Goal: Task Accomplishment & Management: Manage account settings

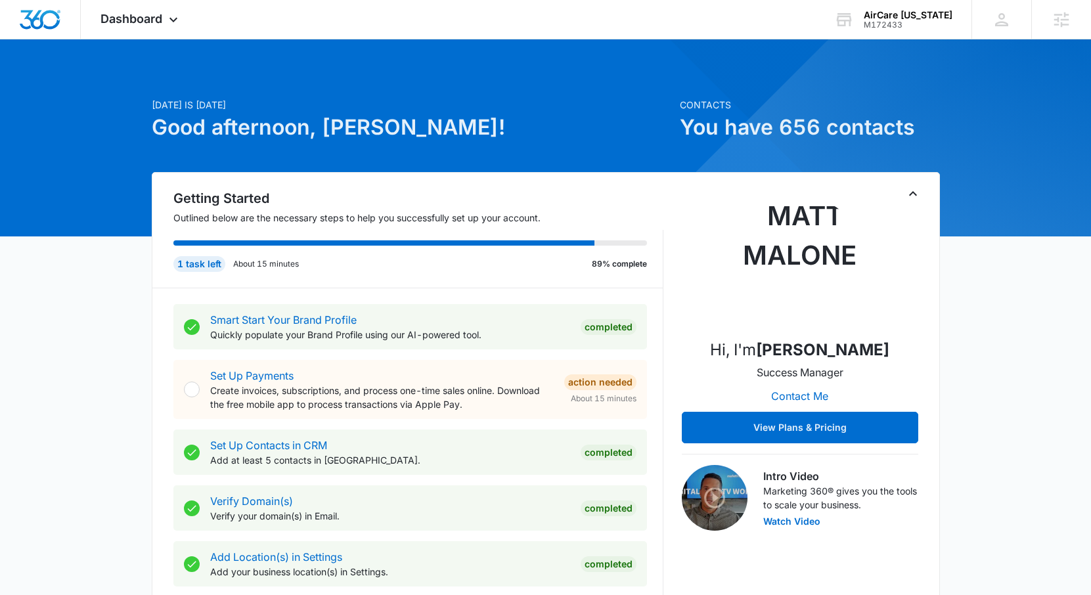
click at [908, 196] on icon "Toggle Collapse" at bounding box center [913, 194] width 16 height 16
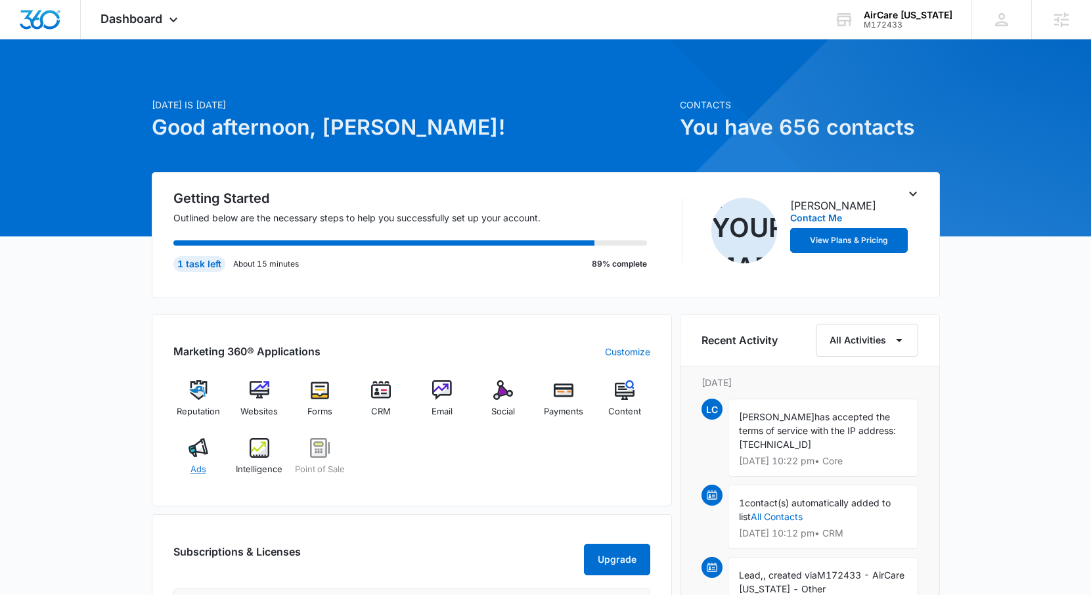
click at [202, 470] on span "Ads" at bounding box center [198, 469] width 16 height 13
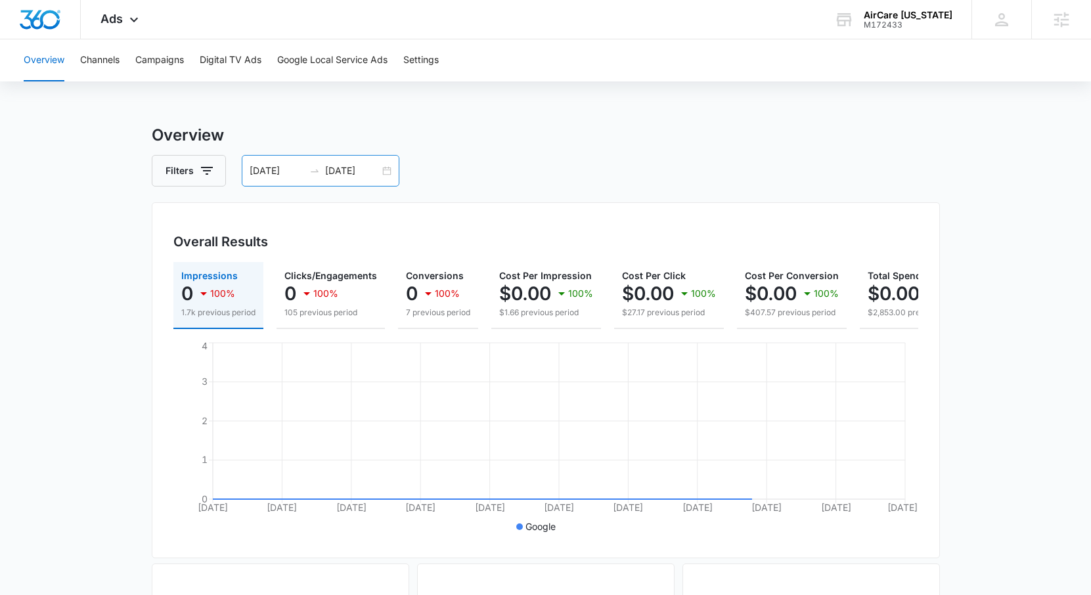
click at [322, 181] on div "08/01/2025 08/21/2025" at bounding box center [321, 171] width 158 height 32
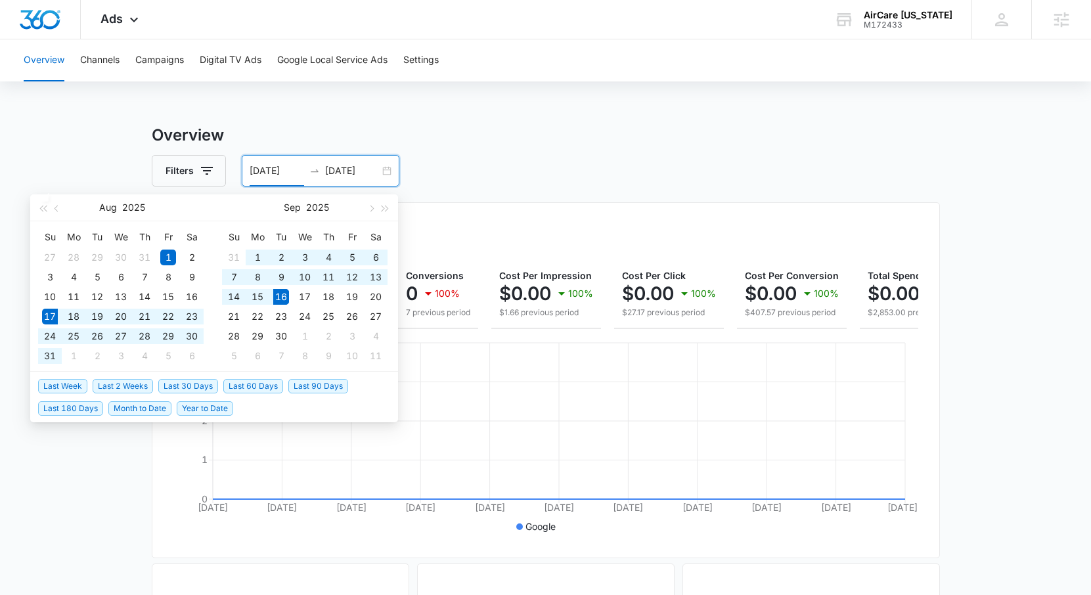
click at [181, 386] on span "Last 30 Days" at bounding box center [188, 386] width 60 height 14
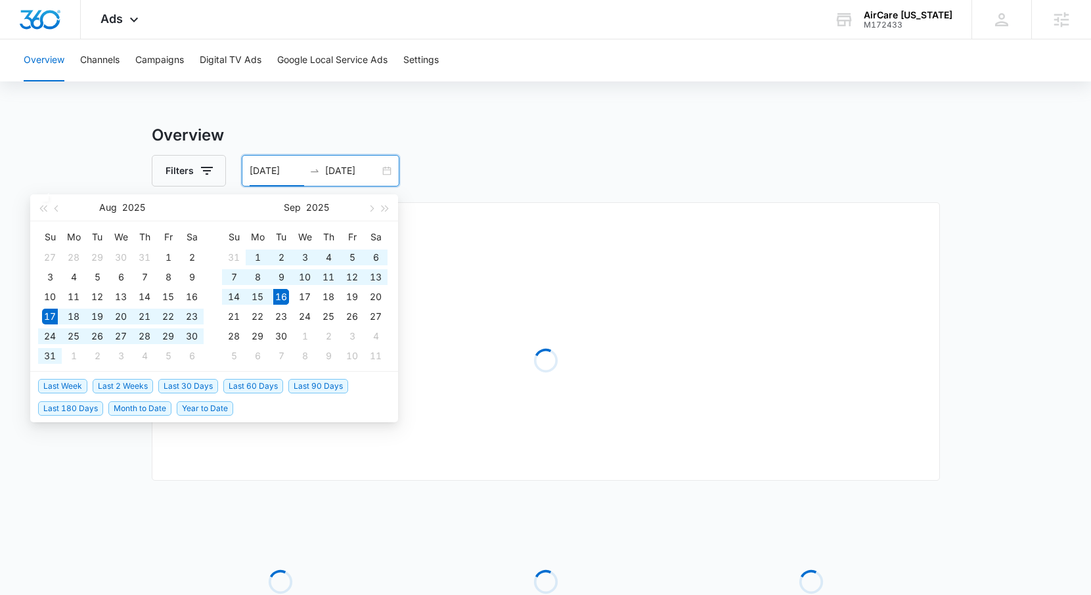
type input "08/17/2025"
type input "09/16/2025"
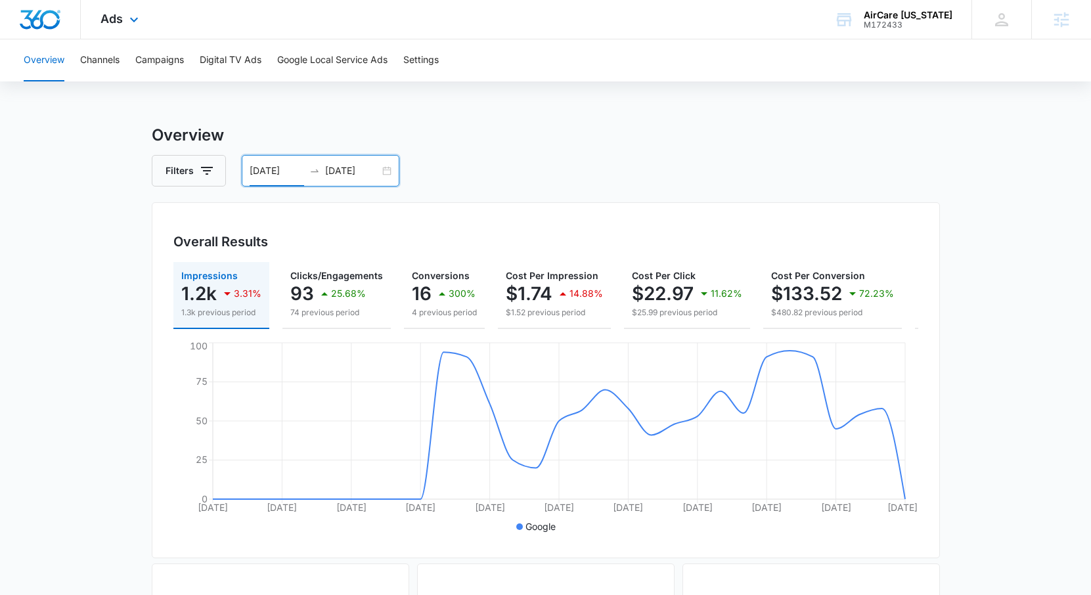
click at [105, 26] on div "Ads Apps Reputation Websites Forms CRM Email Social Payments POS Content Ads In…" at bounding box center [121, 19] width 81 height 39
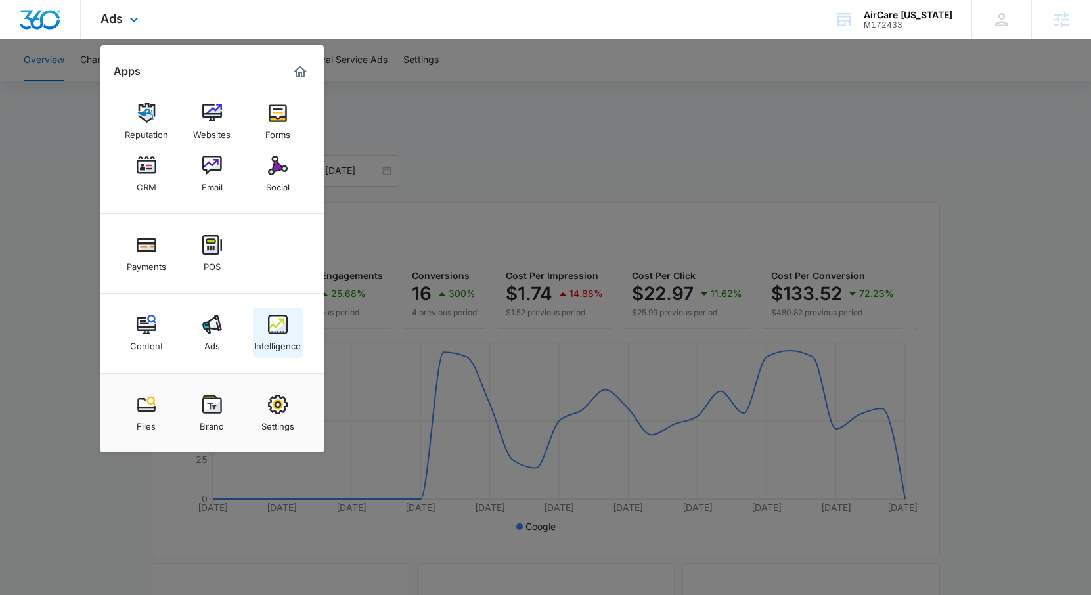
click at [284, 340] on div "Intelligence" at bounding box center [277, 342] width 47 height 17
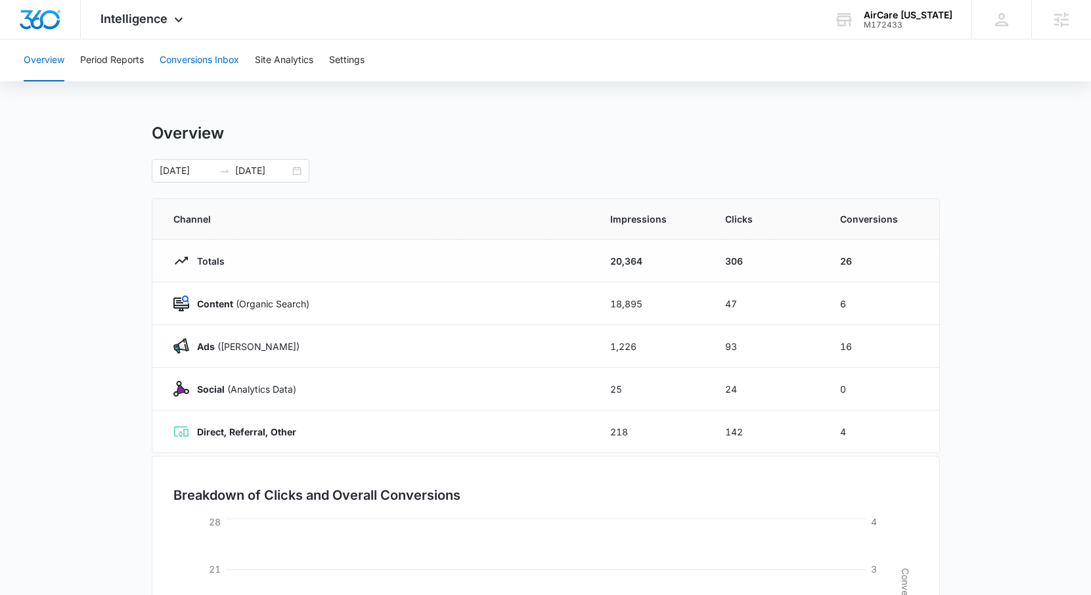
click at [191, 53] on button "Conversions Inbox" at bounding box center [199, 60] width 79 height 42
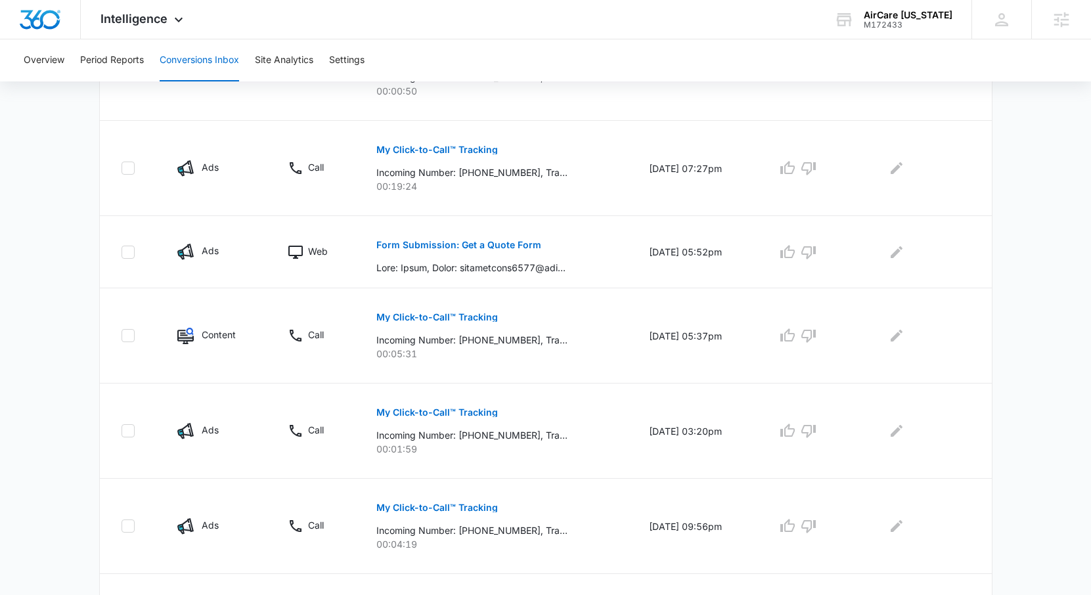
scroll to position [585, 0]
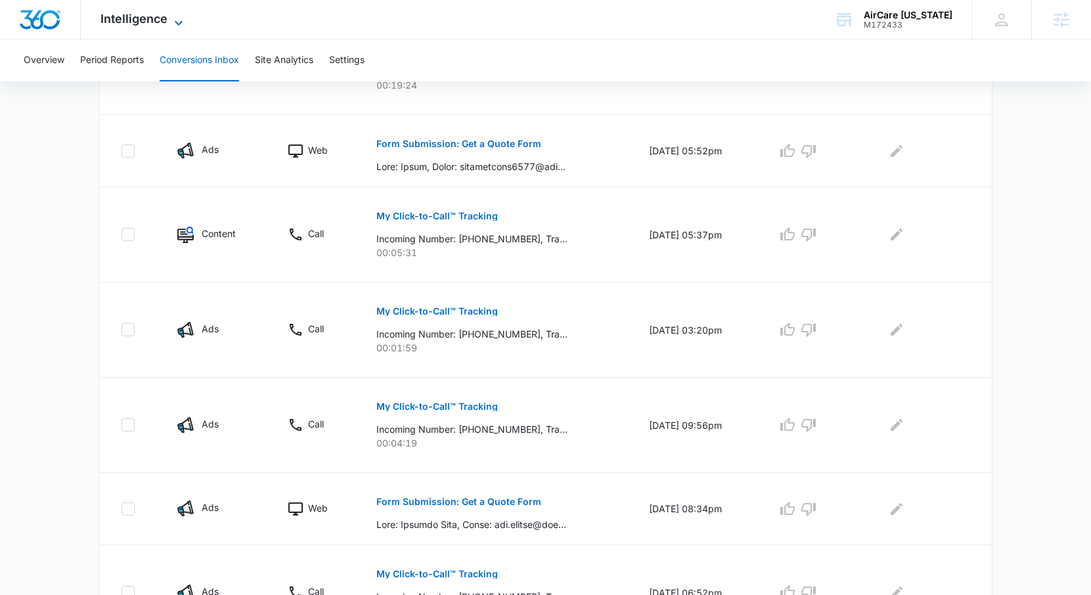
click at [164, 18] on span "Intelligence" at bounding box center [134, 19] width 67 height 14
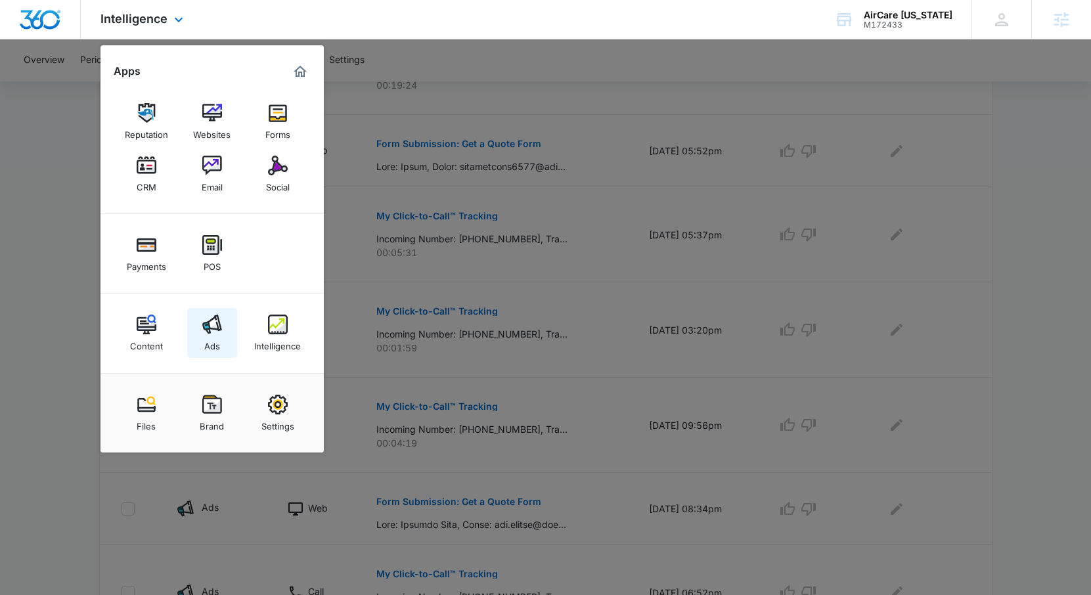
click at [215, 342] on div "Ads" at bounding box center [212, 342] width 16 height 17
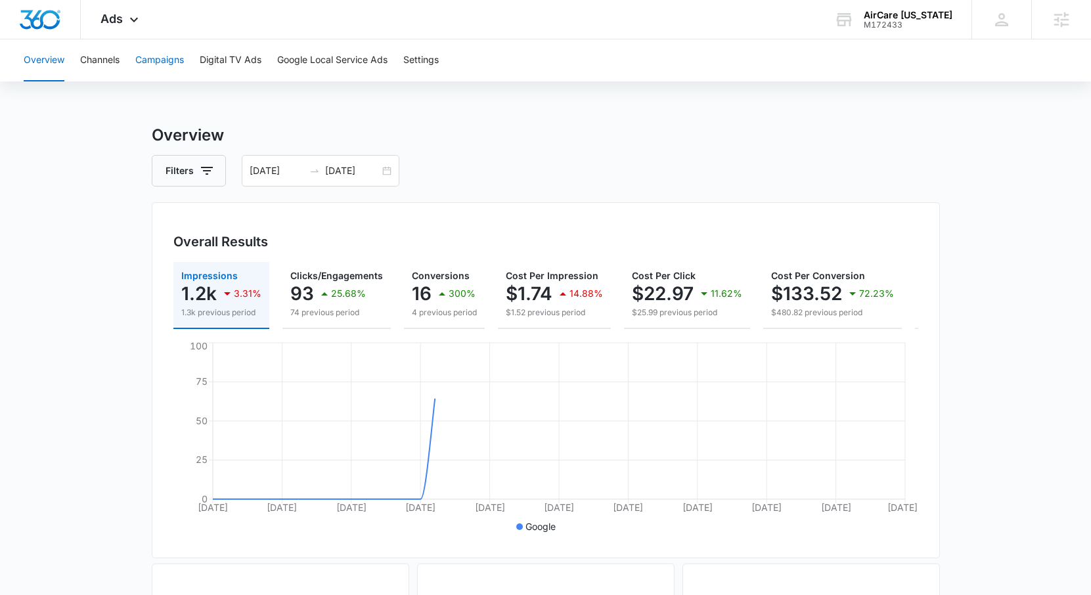
click at [141, 66] on button "Campaigns" at bounding box center [159, 60] width 49 height 42
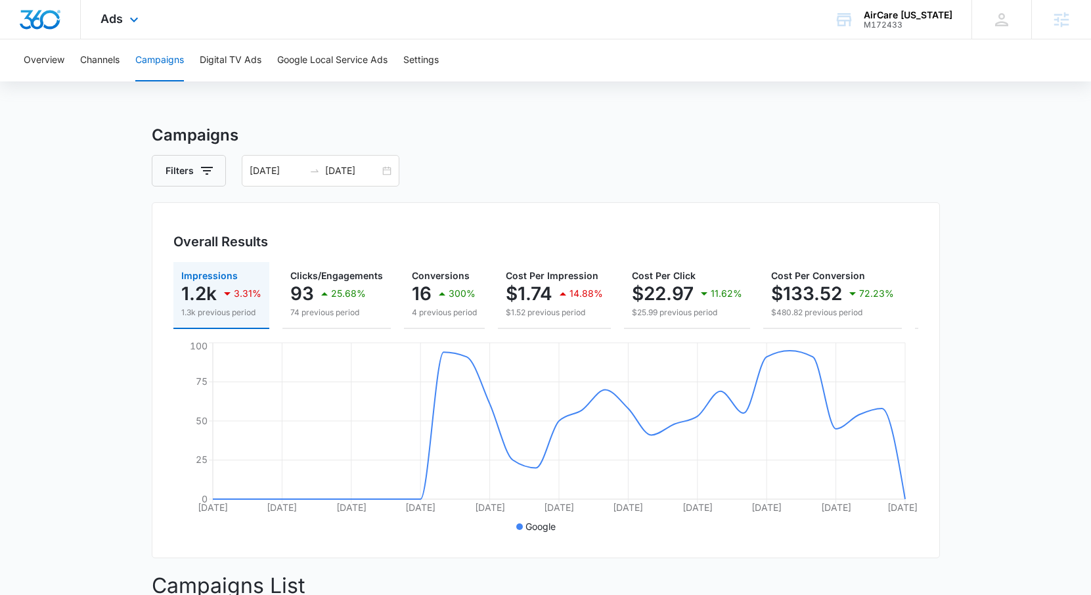
click at [101, 10] on div "Ads Apps Reputation Websites Forms CRM Email Social Payments POS Content Ads In…" at bounding box center [121, 19] width 81 height 39
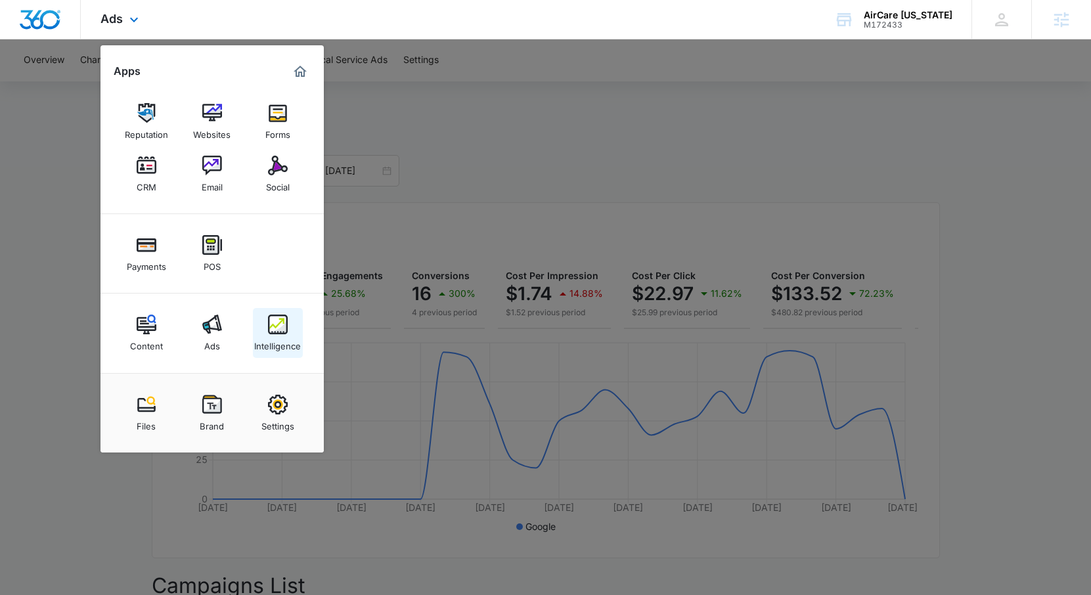
click at [301, 354] on link "Intelligence" at bounding box center [278, 333] width 50 height 50
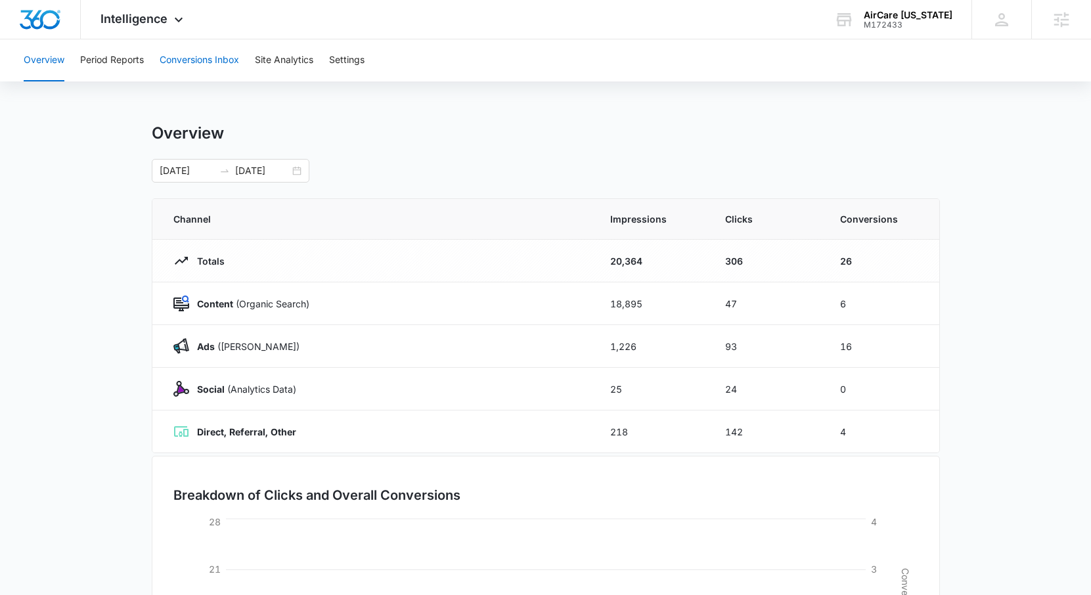
click at [205, 50] on button "Conversions Inbox" at bounding box center [199, 60] width 79 height 42
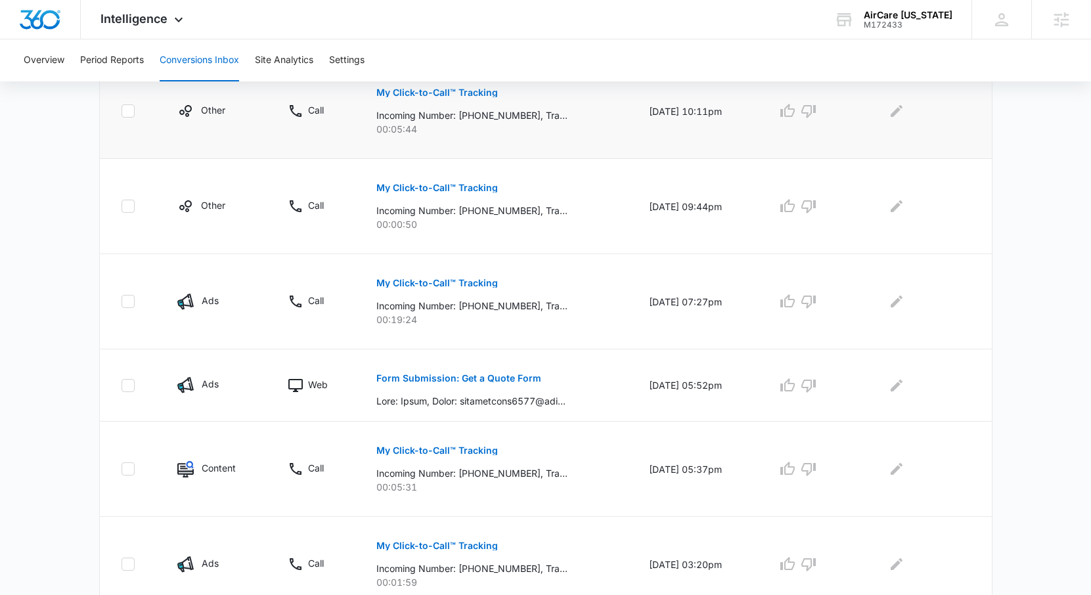
scroll to position [358, 0]
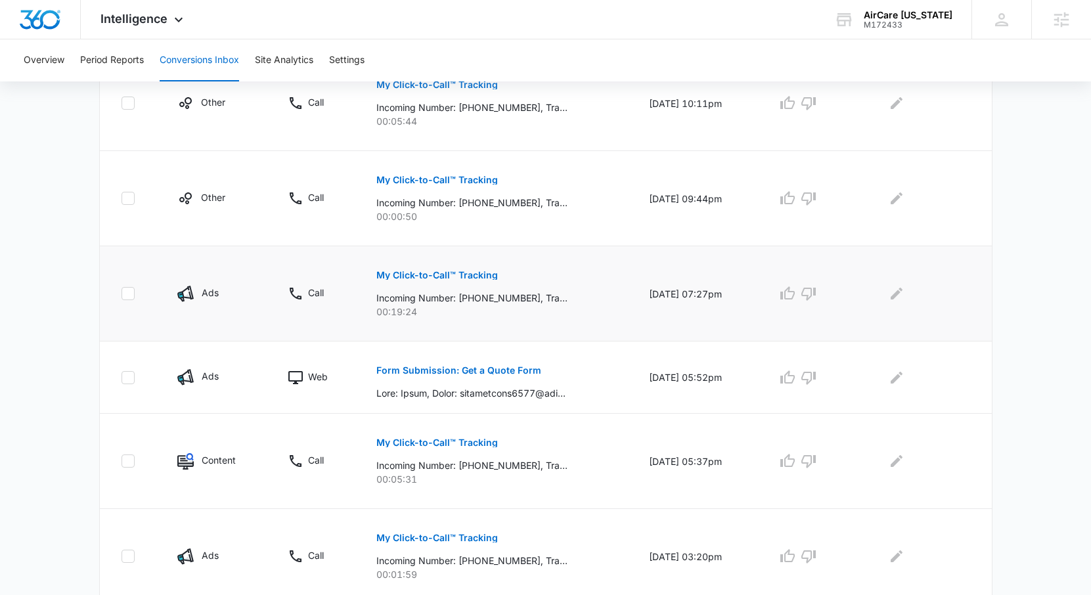
click at [437, 277] on p "My Click-to-Call™ Tracking" at bounding box center [437, 275] width 122 height 9
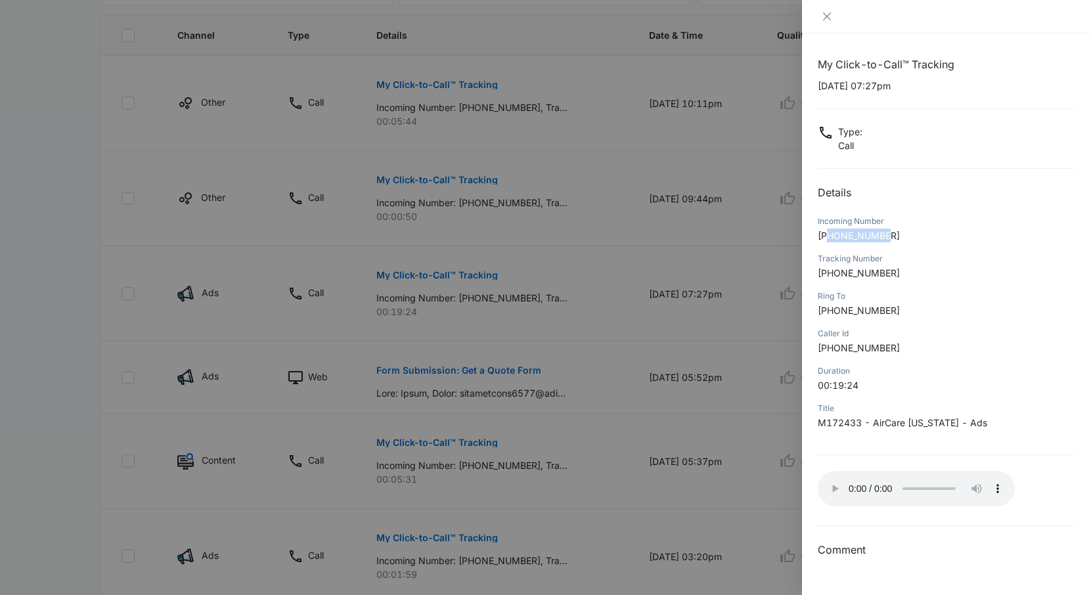
drag, startPoint x: 890, startPoint y: 240, endPoint x: 829, endPoint y: 240, distance: 61.1
click at [829, 240] on p "+18083823211" at bounding box center [947, 236] width 258 height 14
copy span "8083823211"
click at [827, 17] on icon "close" at bounding box center [827, 16] width 8 height 8
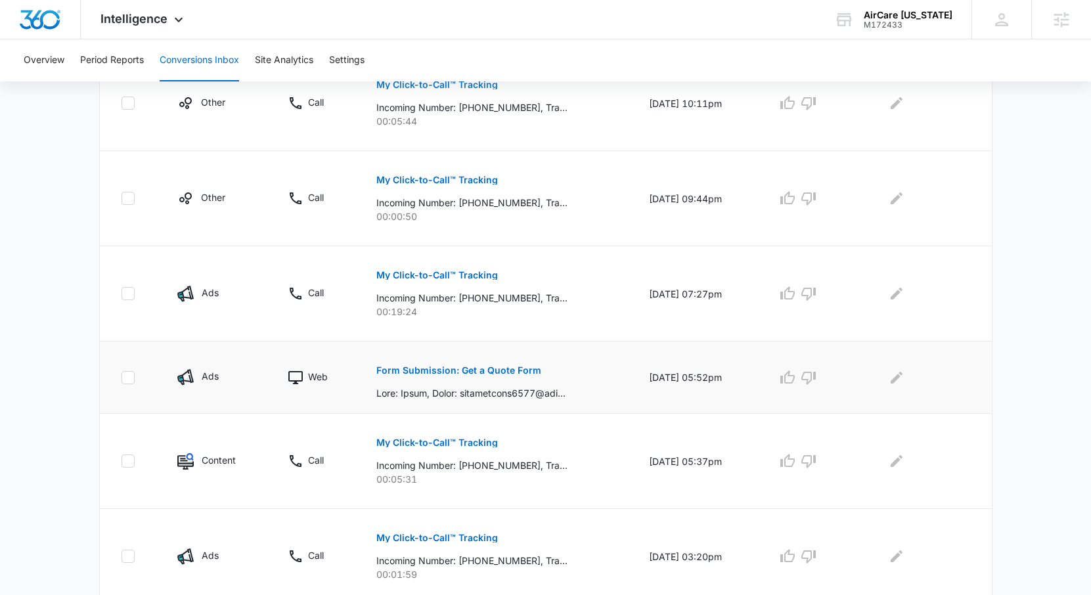
click at [489, 372] on p "Form Submission: Get a Quote Form" at bounding box center [458, 370] width 165 height 9
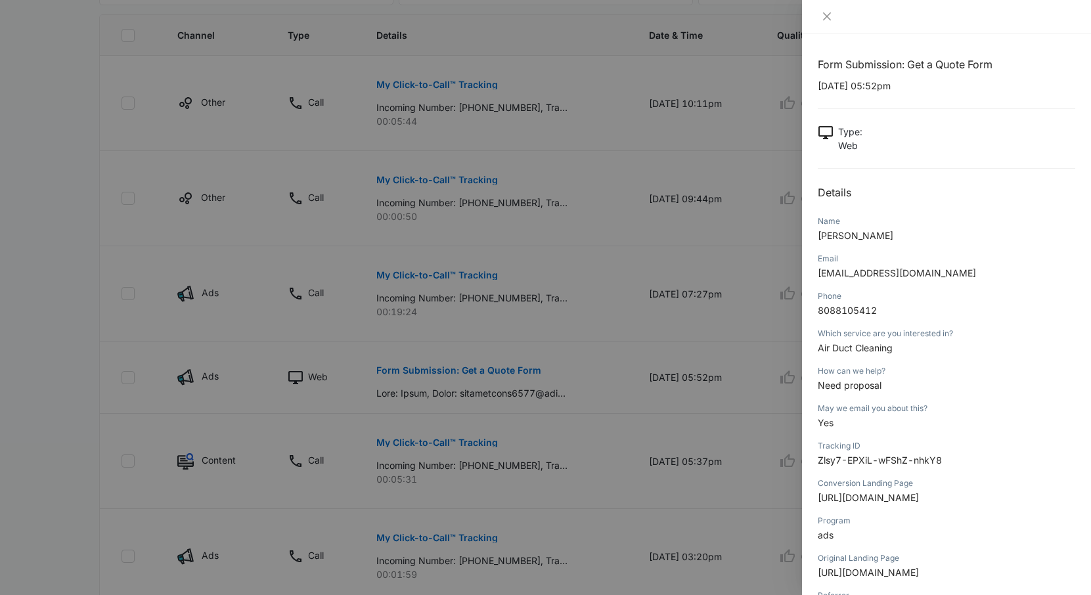
click at [841, 261] on div "Email" at bounding box center [947, 259] width 258 height 12
drag, startPoint x: 841, startPoint y: 237, endPoint x: 809, endPoint y: 238, distance: 31.6
click at [809, 238] on div "Form Submission: Get a Quote Form 09/15/2025 at 05:52pm Type : Web Details Name…" at bounding box center [946, 315] width 289 height 562
copy span "Frank"
drag, startPoint x: 945, startPoint y: 273, endPoint x: 816, endPoint y: 279, distance: 129.5
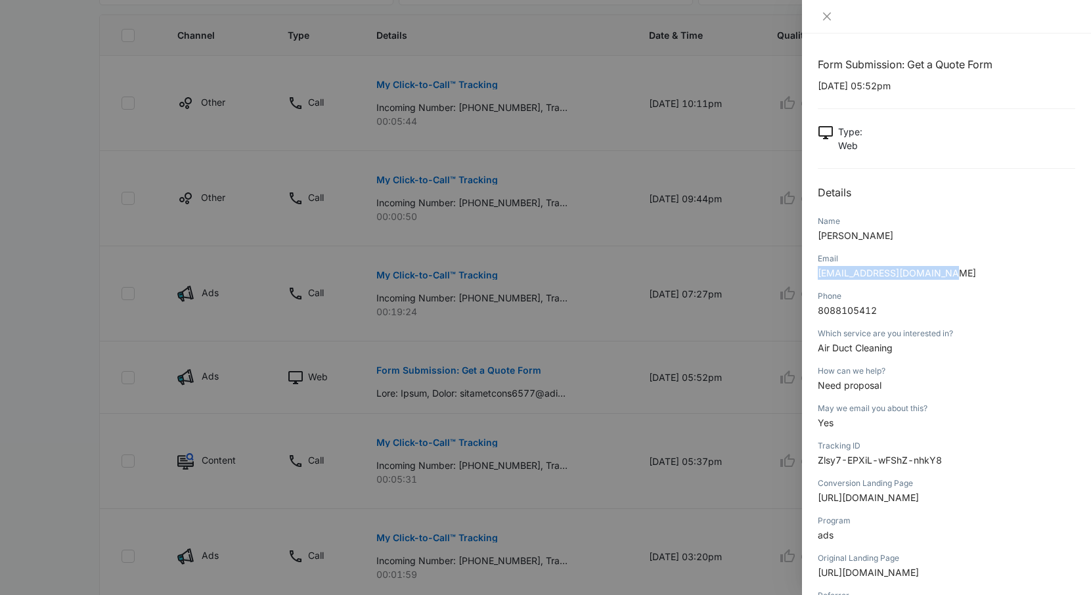
click at [816, 279] on div "Form Submission: Get a Quote Form 09/15/2025 at 05:52pm Type : Web Details Name…" at bounding box center [946, 315] width 289 height 562
copy span "royaltowers5180@gmail.com"
drag, startPoint x: 895, startPoint y: 345, endPoint x: 814, endPoint y: 350, distance: 81.0
click at [814, 350] on div "Form Submission: Get a Quote Form 09/15/2025 at 05:52pm Type : Web Details Name…" at bounding box center [946, 315] width 289 height 562
copy span "Air Duct Cleaning"
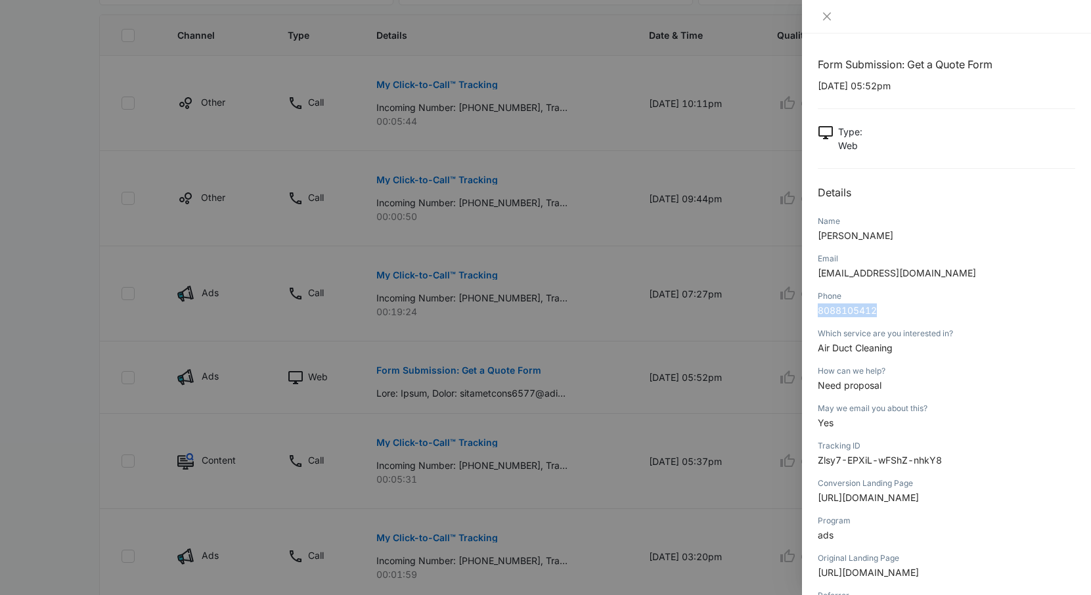
drag, startPoint x: 882, startPoint y: 311, endPoint x: 811, endPoint y: 312, distance: 70.3
click at [811, 311] on div "Form Submission: Get a Quote Form 09/15/2025 at 05:52pm Type : Web Details Name…" at bounding box center [946, 315] width 289 height 562
copy span "8088105412"
click at [822, 14] on icon "close" at bounding box center [827, 16] width 11 height 11
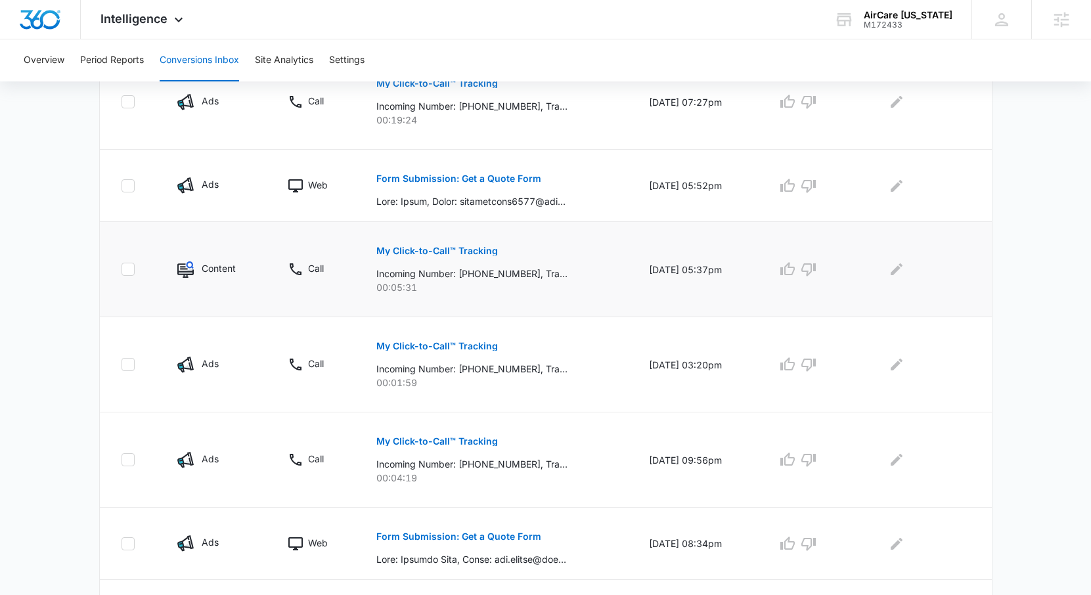
scroll to position [584, 0]
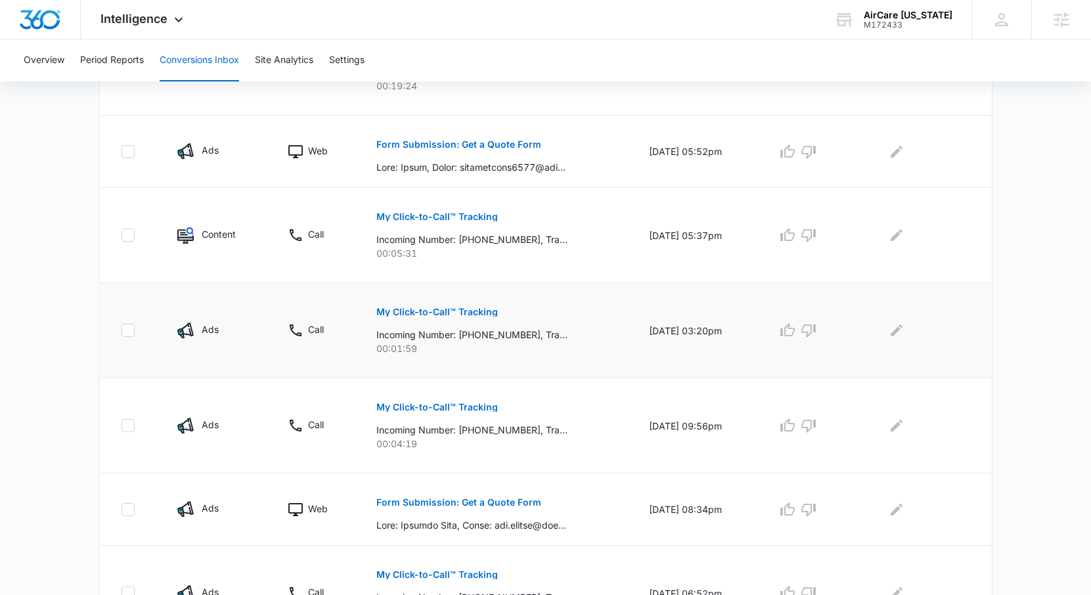
click at [442, 313] on p "My Click-to-Call™ Tracking" at bounding box center [437, 311] width 122 height 9
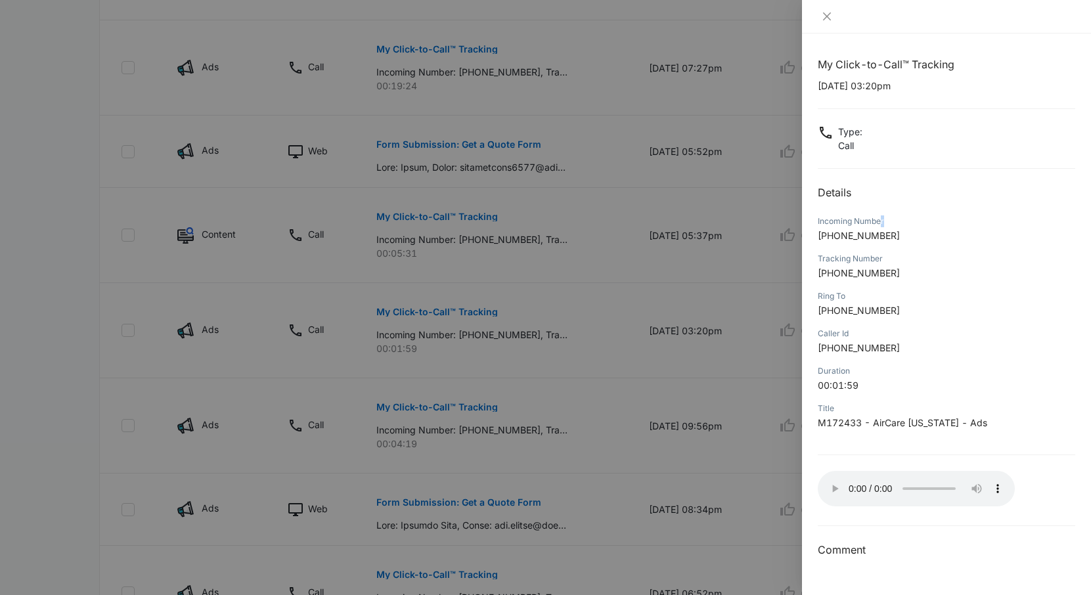
click at [882, 226] on div "Incoming Number" at bounding box center [947, 221] width 258 height 12
drag, startPoint x: 819, startPoint y: 85, endPoint x: 870, endPoint y: 87, distance: 51.3
click at [870, 87] on p "09/15/2025 at 03:20pm" at bounding box center [947, 86] width 258 height 14
copy p "09/15/2025"
drag, startPoint x: 893, startPoint y: 236, endPoint x: 831, endPoint y: 234, distance: 62.4
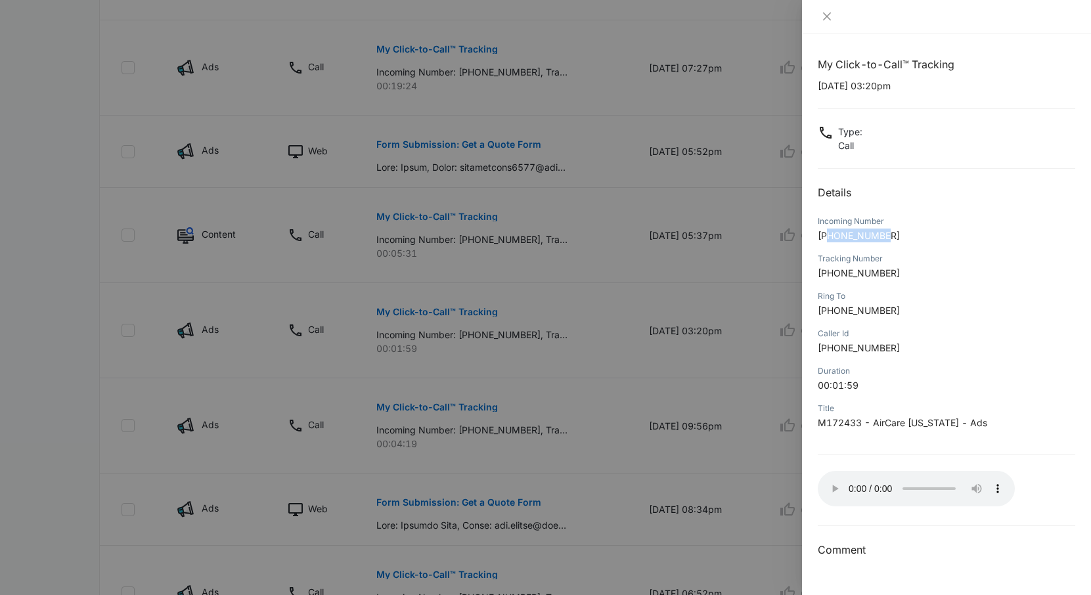
click at [831, 234] on p "+18082231992" at bounding box center [947, 236] width 258 height 14
copy span "8082231992"
click at [830, 15] on icon "close" at bounding box center [827, 16] width 11 height 11
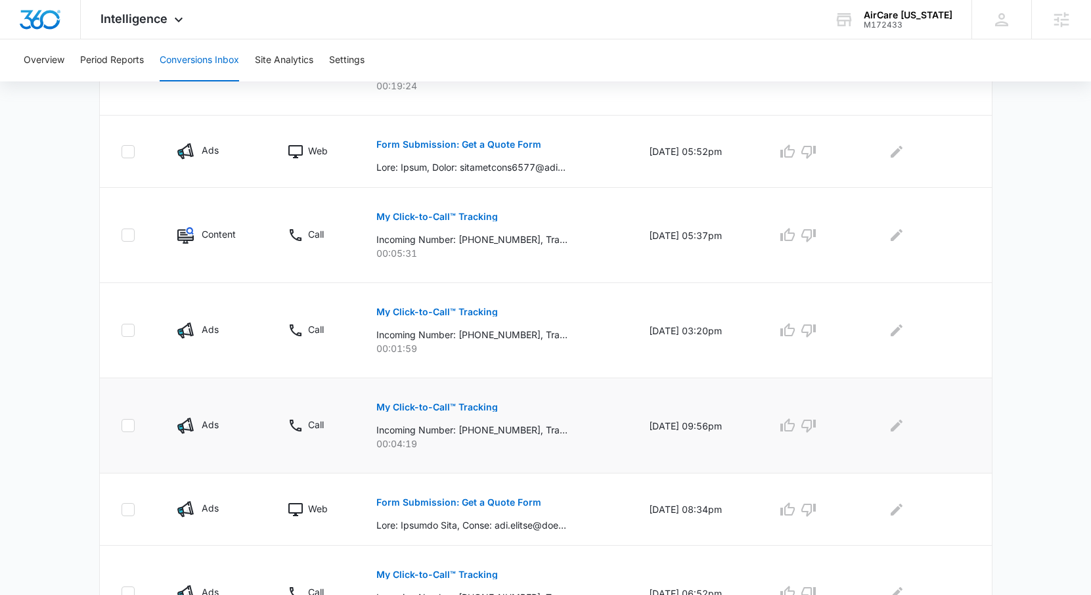
scroll to position [610, 0]
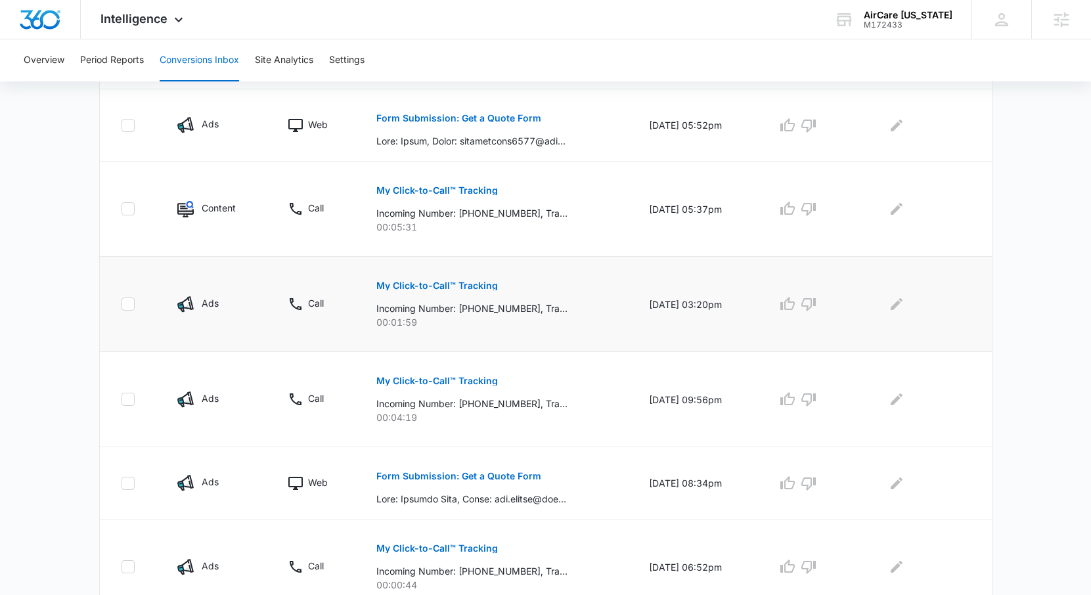
drag, startPoint x: 443, startPoint y: 386, endPoint x: 485, endPoint y: 343, distance: 59.9
click at [485, 343] on tbody "Other Call My Click-to-Call™ Tracking Incoming Number: +18087430725, Tracking N…" at bounding box center [546, 257] width 892 height 907
click at [903, 297] on icon "Edit Comments" at bounding box center [897, 304] width 16 height 16
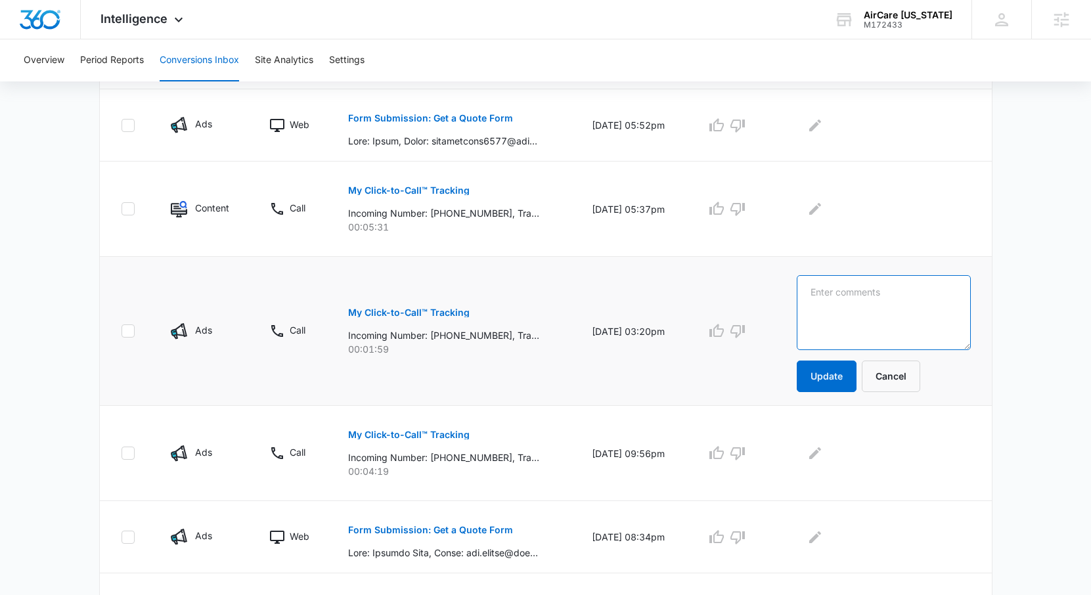
click at [864, 309] on textarea at bounding box center [884, 312] width 174 height 75
type textarea "Gavin @ Crosspoint"
click at [853, 368] on button "Update" at bounding box center [827, 377] width 60 height 32
click at [429, 437] on p "My Click-to-Call™ Tracking" at bounding box center [409, 434] width 122 height 9
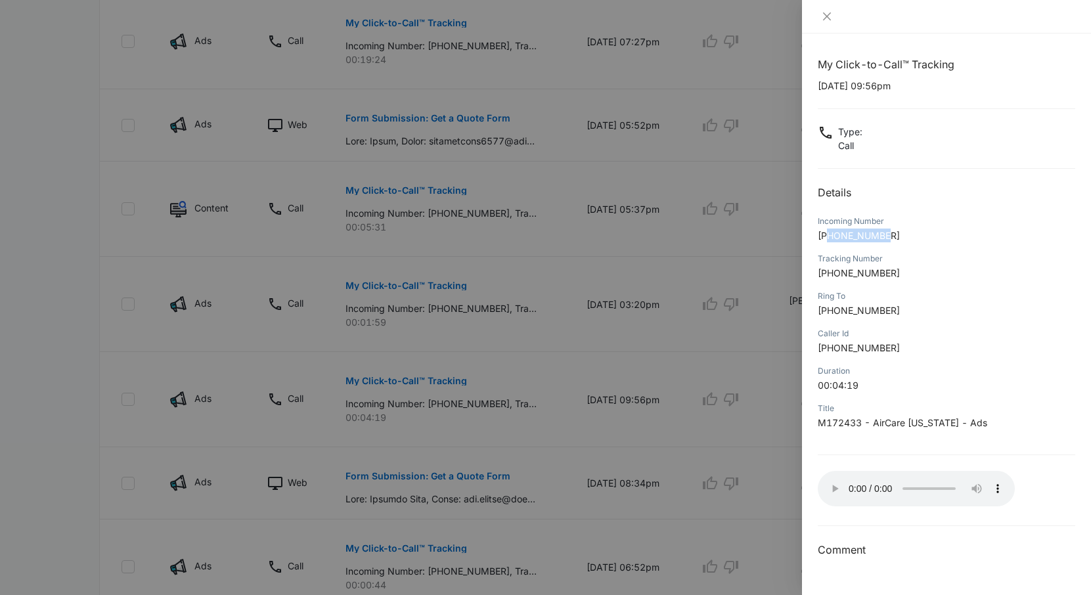
drag, startPoint x: 896, startPoint y: 238, endPoint x: 830, endPoint y: 241, distance: 65.8
click at [830, 241] on p "+18087831705" at bounding box center [947, 236] width 258 height 14
copy span "8087831705"
click at [828, 519] on div "My Click-to-Call™ Tracking 09/12/2025 at 09:56pm Type : Call Details Incoming N…" at bounding box center [947, 307] width 258 height 502
click at [828, 17] on icon "close" at bounding box center [827, 16] width 8 height 8
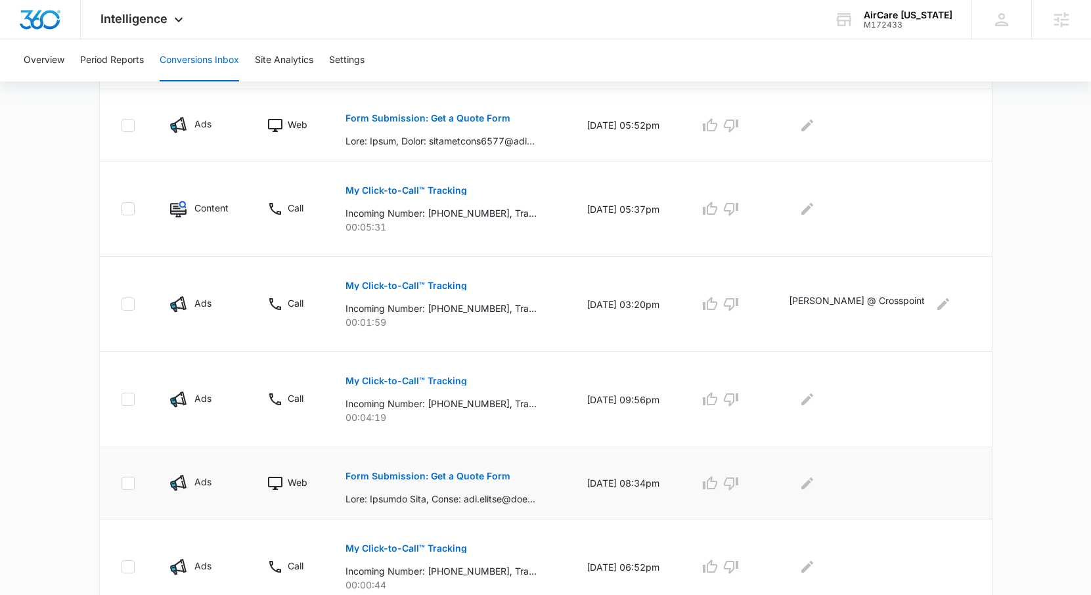
click at [459, 475] on p "Form Submission: Get a Quote Form" at bounding box center [428, 476] width 165 height 9
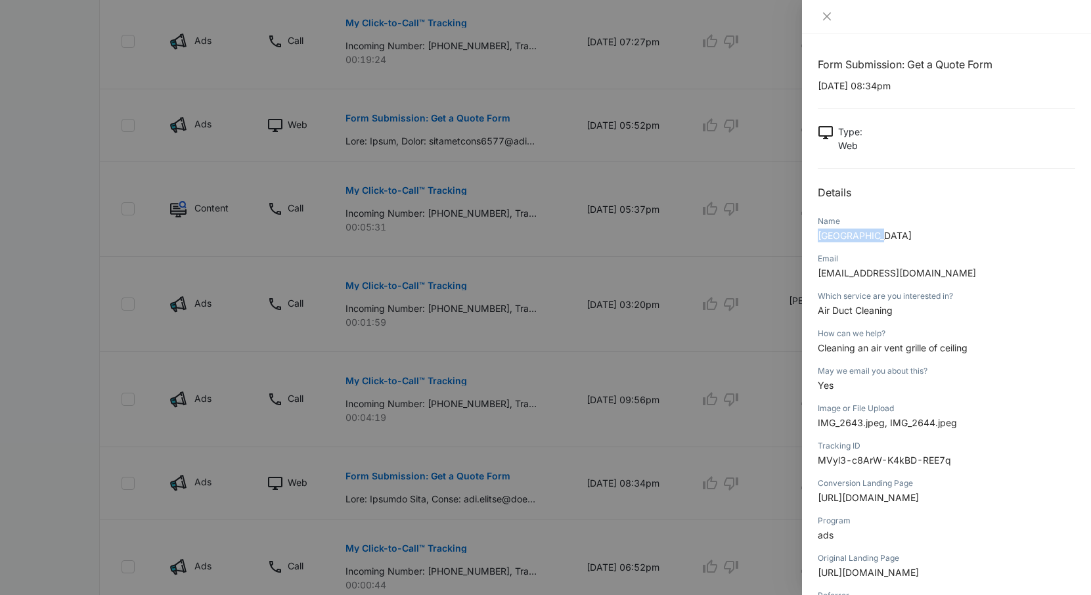
drag, startPoint x: 876, startPoint y: 235, endPoint x: 808, endPoint y: 238, distance: 68.4
click at [808, 238] on div "Form Submission: Get a Quote Form 09/10/2025 at 08:34pm Type : Web Details Name…" at bounding box center [946, 315] width 289 height 562
copy span "Jungjae Park"
drag, startPoint x: 970, startPoint y: 348, endPoint x: 820, endPoint y: 353, distance: 150.5
click at [820, 353] on p "Cleaning an air vent grille of ceiling" at bounding box center [947, 348] width 258 height 14
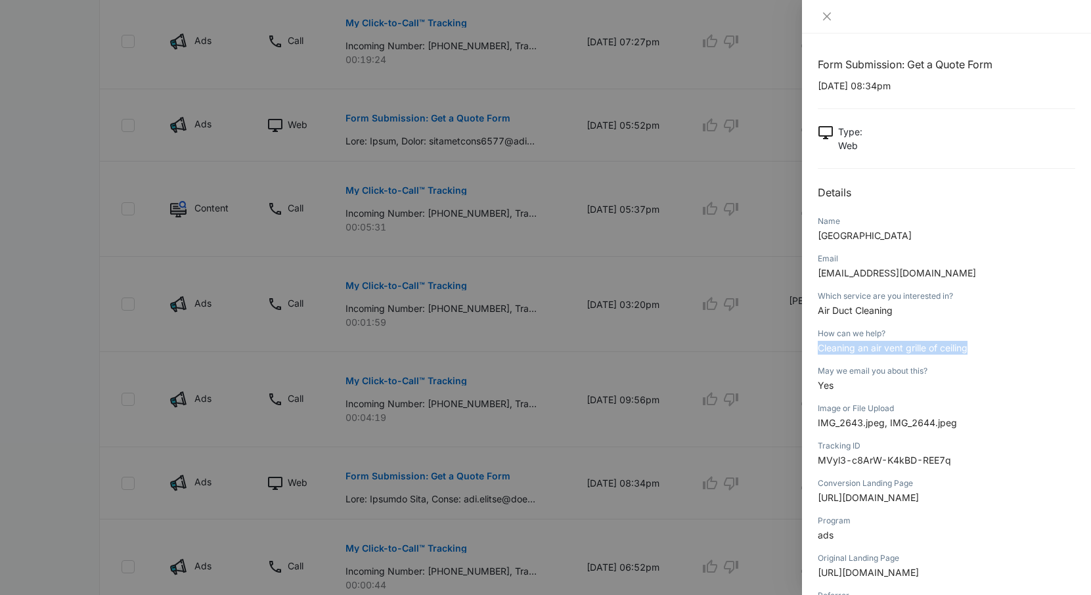
copy span "Cleaning an air vent grille of ceiling"
drag, startPoint x: 914, startPoint y: 272, endPoint x: 804, endPoint y: 277, distance: 109.8
click at [804, 277] on div "Form Submission: Get a Quote Form 09/10/2025 at 08:34pm Type : Web Details Name…" at bounding box center [946, 315] width 289 height 562
click at [821, 16] on button "Close" at bounding box center [827, 17] width 18 height 12
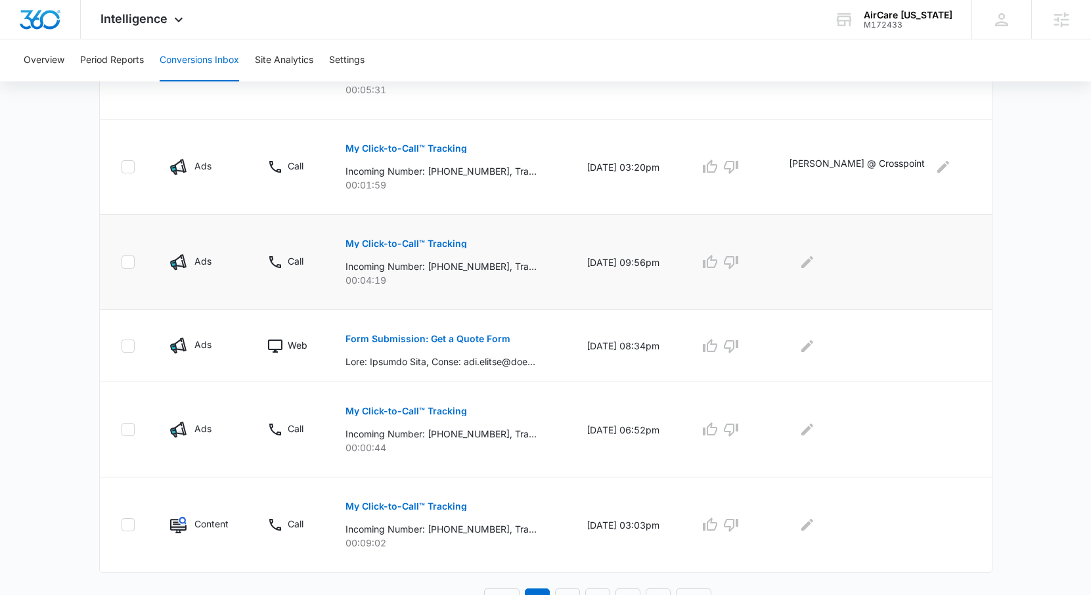
scroll to position [766, 0]
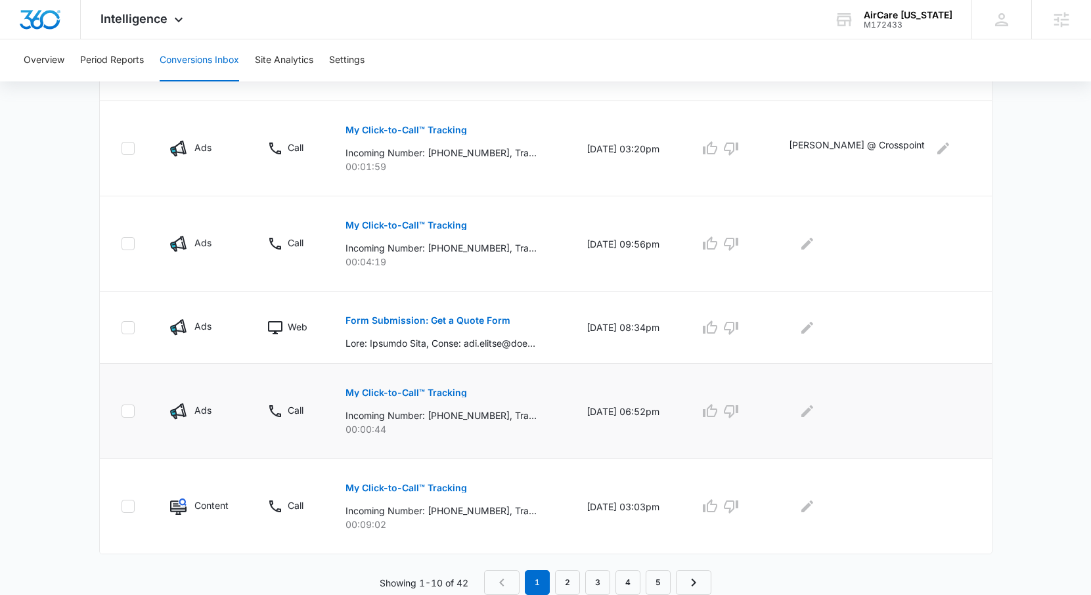
click at [455, 394] on p "My Click-to-Call™ Tracking" at bounding box center [407, 392] width 122 height 9
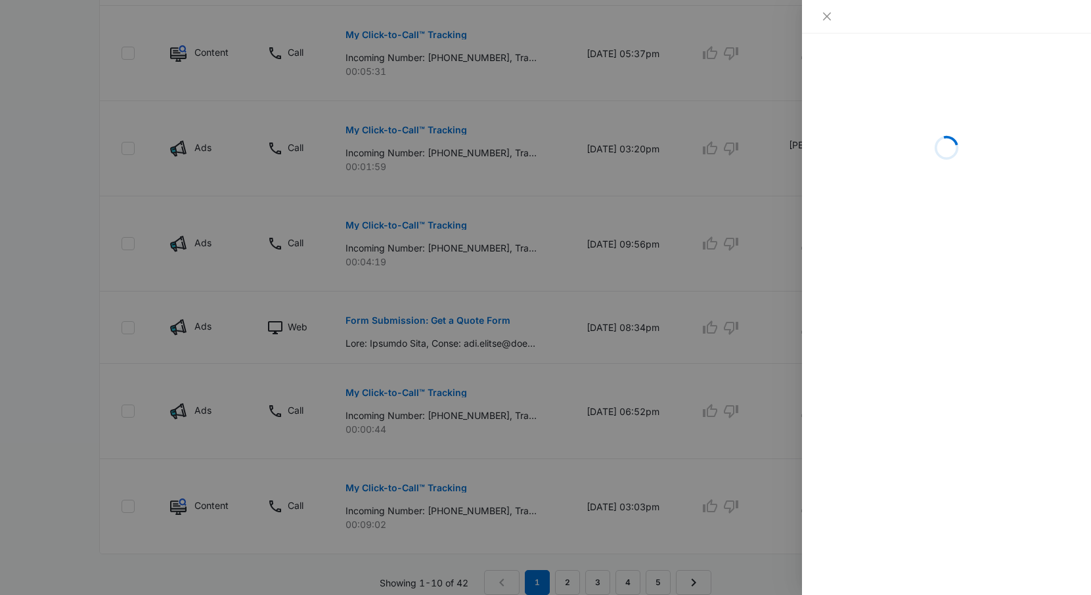
scroll to position [805, 0]
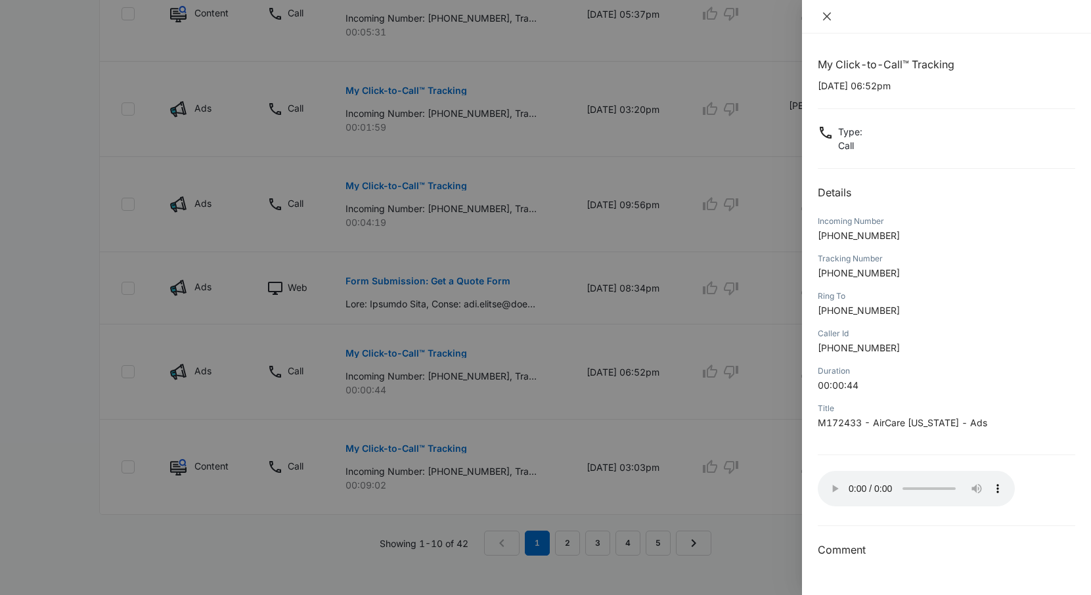
click at [823, 14] on icon "close" at bounding box center [827, 16] width 11 height 11
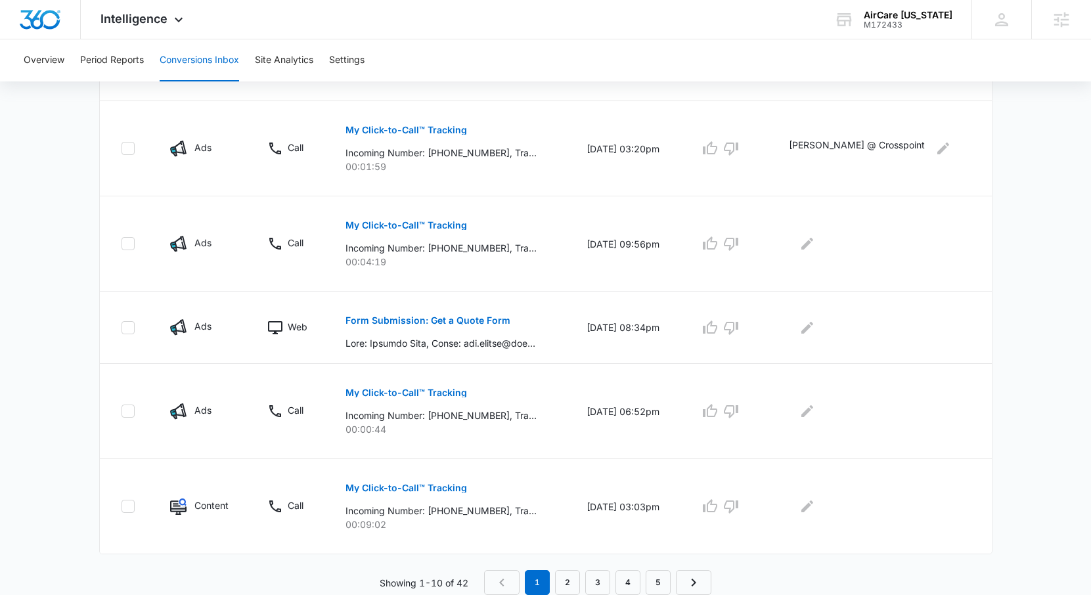
scroll to position [766, 0]
click at [574, 591] on link "2" at bounding box center [567, 582] width 25 height 25
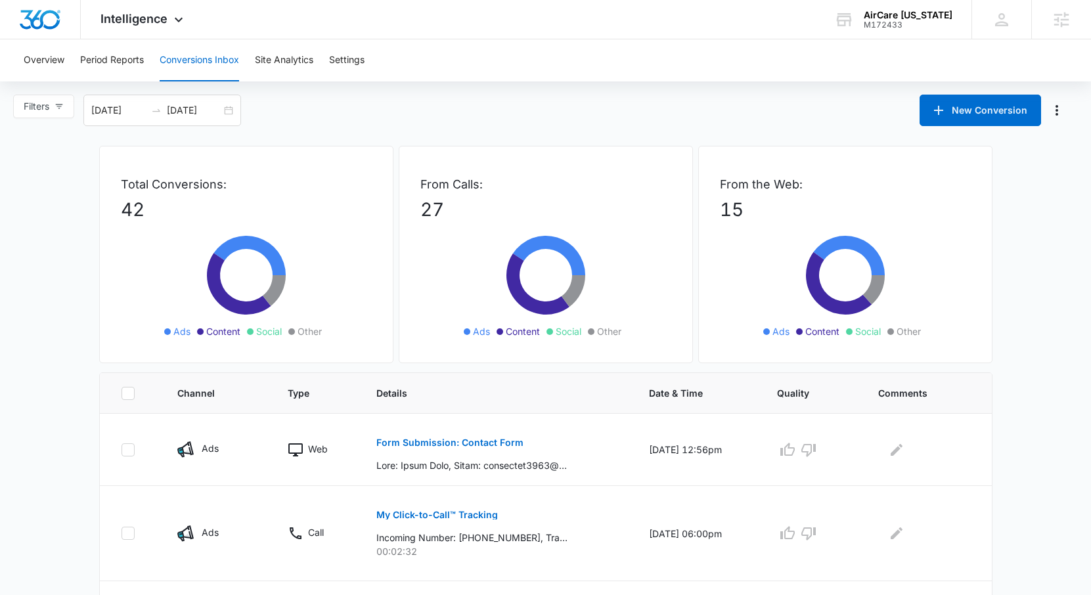
scroll to position [236, 0]
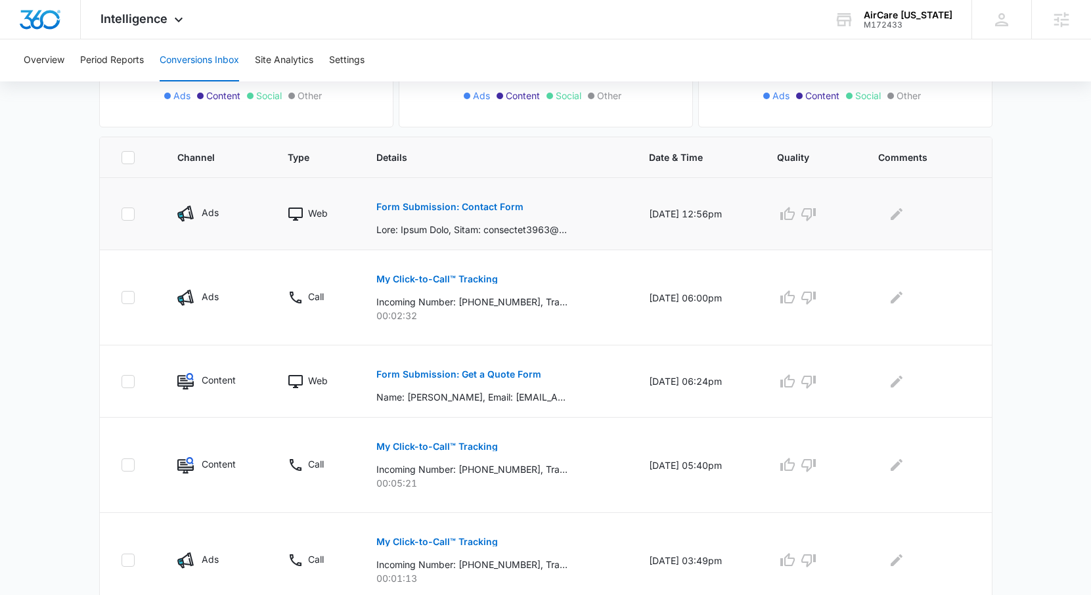
click at [429, 204] on p "Form Submission: Contact Form" at bounding box center [449, 206] width 147 height 9
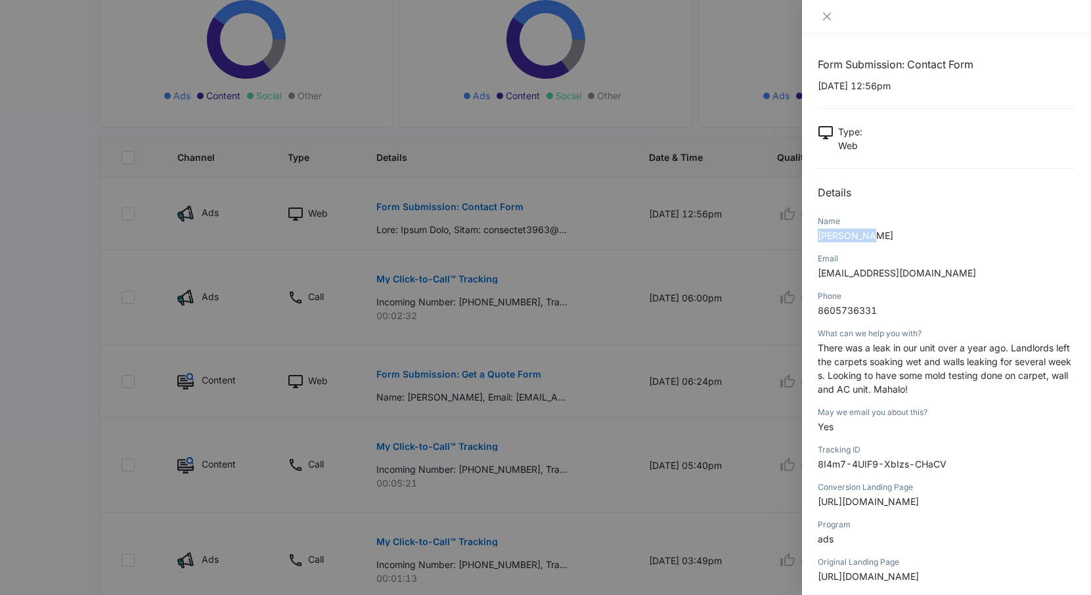
drag, startPoint x: 870, startPoint y: 240, endPoint x: 816, endPoint y: 237, distance: 54.6
click at [816, 237] on div "Form Submission: Contact Form 09/09/2025 at 12:56pm Type : Web Details Name Hal…" at bounding box center [946, 315] width 289 height 562
drag, startPoint x: 883, startPoint y: 309, endPoint x: 802, endPoint y: 309, distance: 80.8
click at [802, 309] on div "Form Submission: Contact Form 09/09/2025 at 12:56pm Type : Web Details Name Hal…" at bounding box center [946, 315] width 289 height 562
drag, startPoint x: 926, startPoint y: 378, endPoint x: 978, endPoint y: 374, distance: 52.7
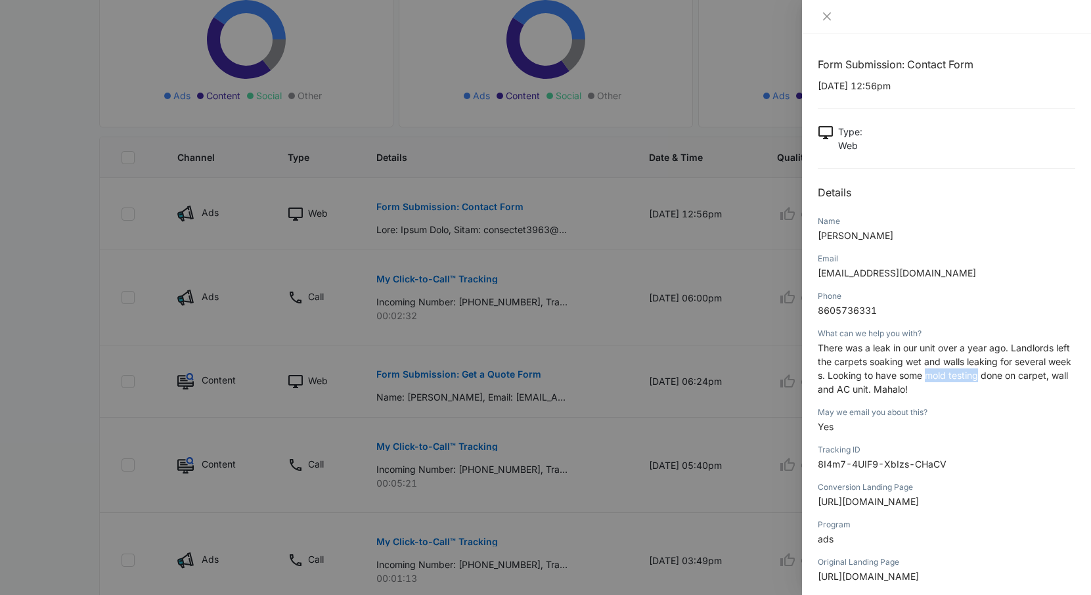
click at [978, 374] on span "There was a leak in our unit over a year ago. Landlords left the carpets soakin…" at bounding box center [945, 368] width 254 height 53
drag, startPoint x: 936, startPoint y: 275, endPoint x: 817, endPoint y: 276, distance: 119.6
click at [817, 276] on div "Form Submission: Contact Form 09/09/2025 at 12:56pm Type : Web Details Name Hal…" at bounding box center [946, 315] width 289 height 562
click at [831, 24] on div at bounding box center [946, 17] width 289 height 34
click at [822, 14] on icon "close" at bounding box center [827, 16] width 11 height 11
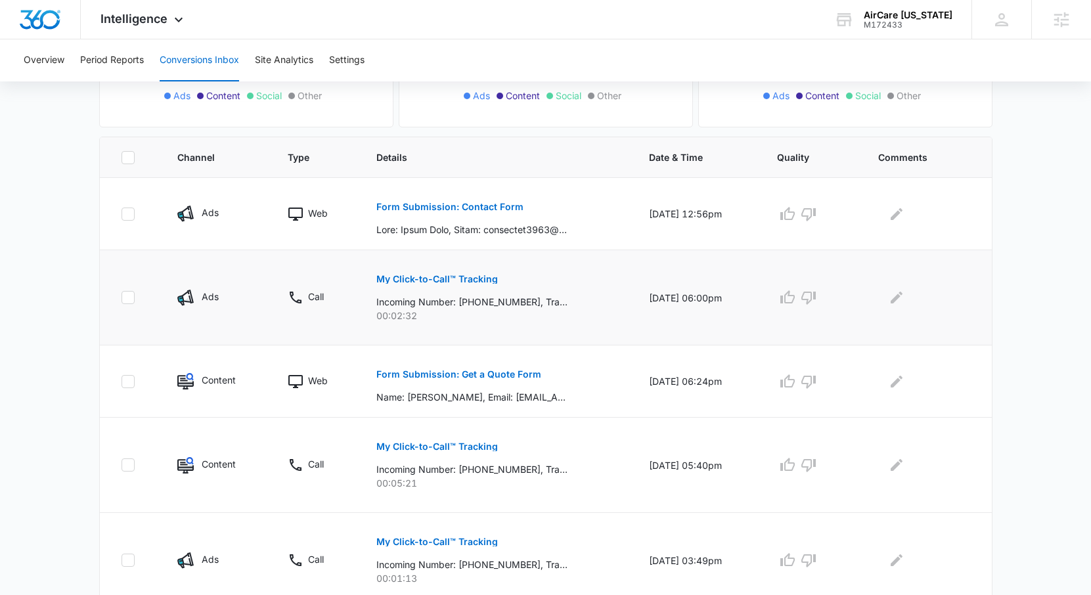
click at [454, 277] on p "My Click-to-Call™ Tracking" at bounding box center [437, 279] width 122 height 9
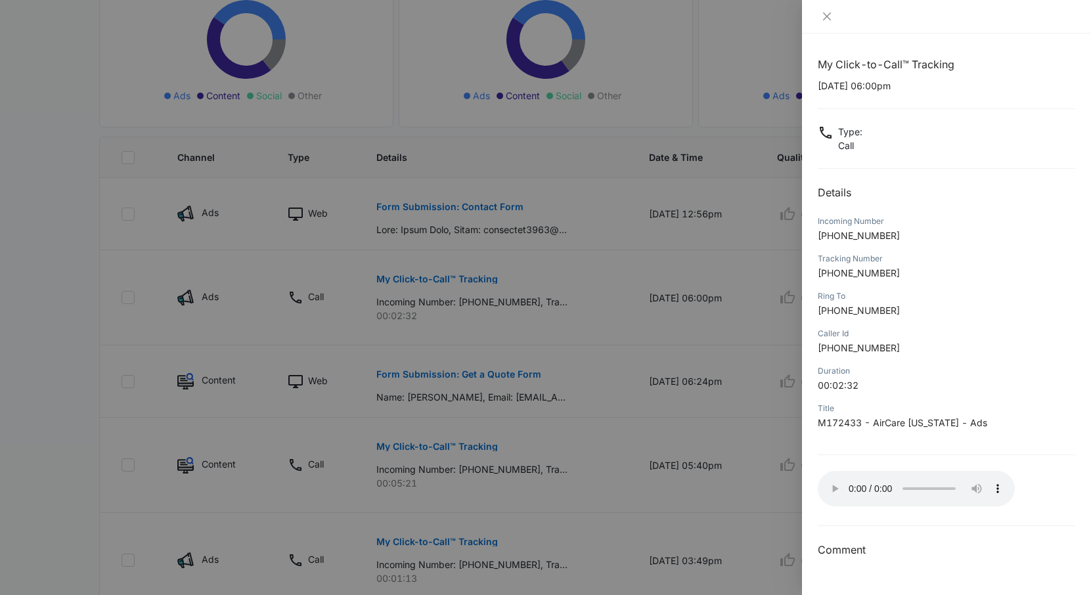
click at [824, 86] on p "09/08/2025 at 06:00pm" at bounding box center [947, 86] width 258 height 14
drag, startPoint x: 819, startPoint y: 86, endPoint x: 870, endPoint y: 87, distance: 51.3
click at [870, 87] on p "09/08/2025 at 06:00pm" at bounding box center [947, 86] width 258 height 14
click at [902, 233] on p "+18087222147" at bounding box center [947, 236] width 258 height 14
drag, startPoint x: 893, startPoint y: 233, endPoint x: 829, endPoint y: 235, distance: 63.7
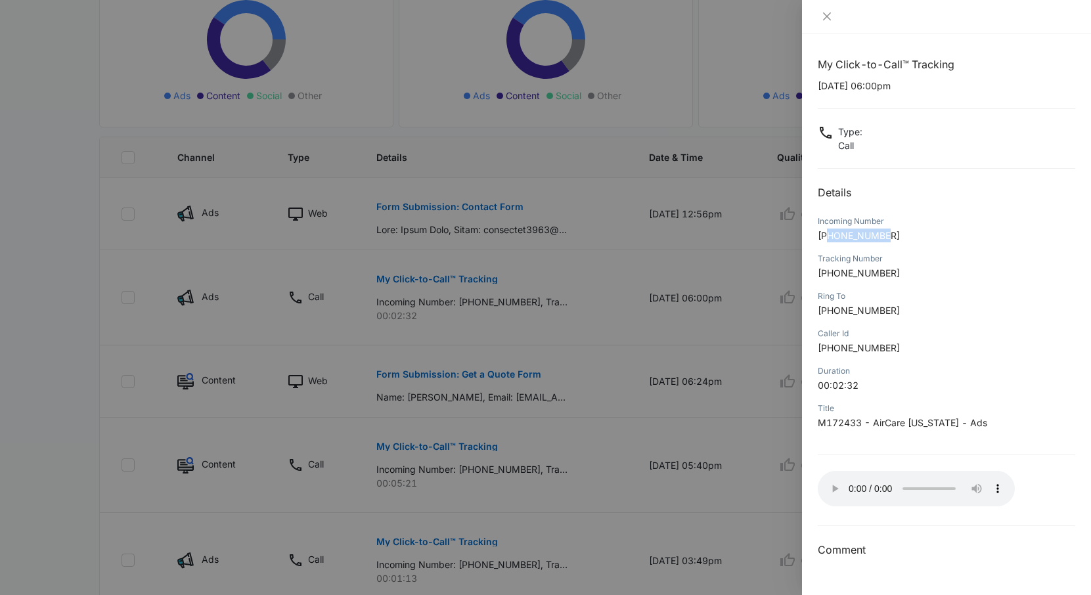
click at [829, 235] on p "+18087222147" at bounding box center [947, 236] width 258 height 14
click at [826, 12] on icon "close" at bounding box center [827, 16] width 11 height 11
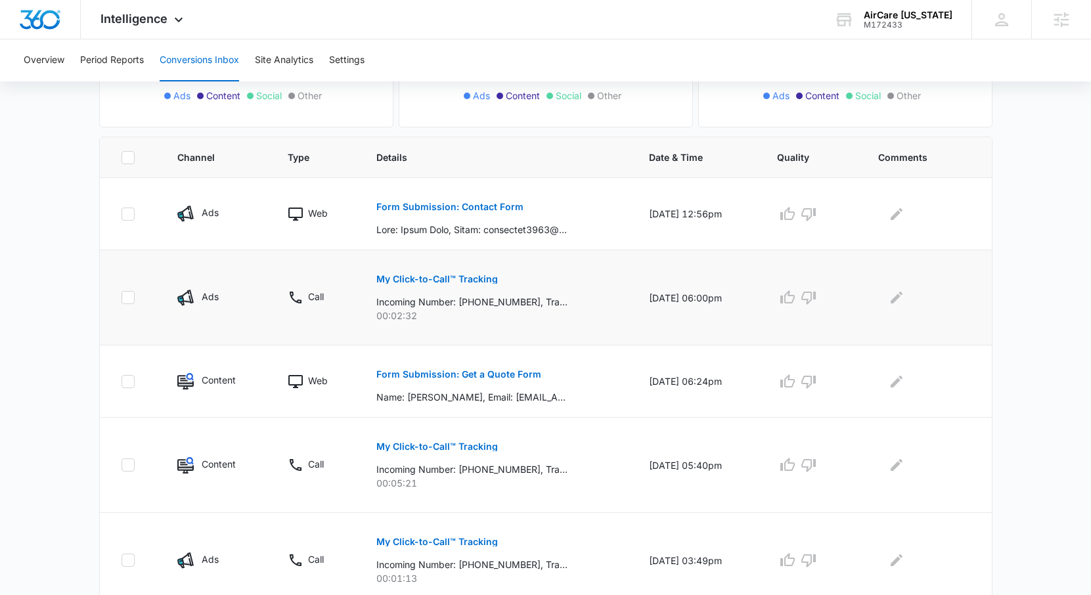
click at [913, 291] on div at bounding box center [924, 297] width 92 height 21
click at [899, 292] on icon "Edit Comments" at bounding box center [897, 298] width 16 height 16
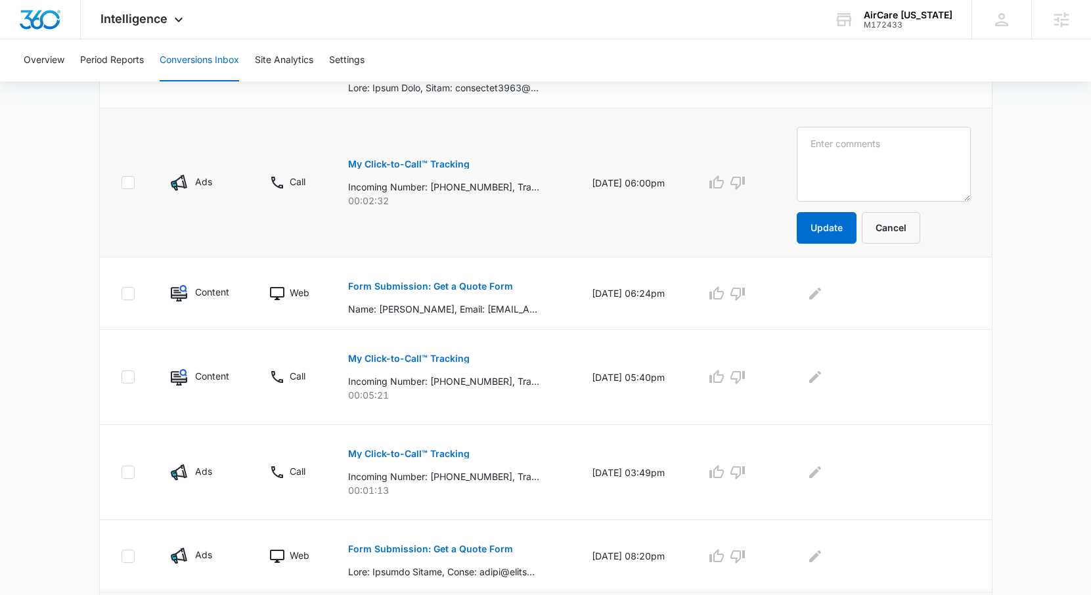
scroll to position [160, 0]
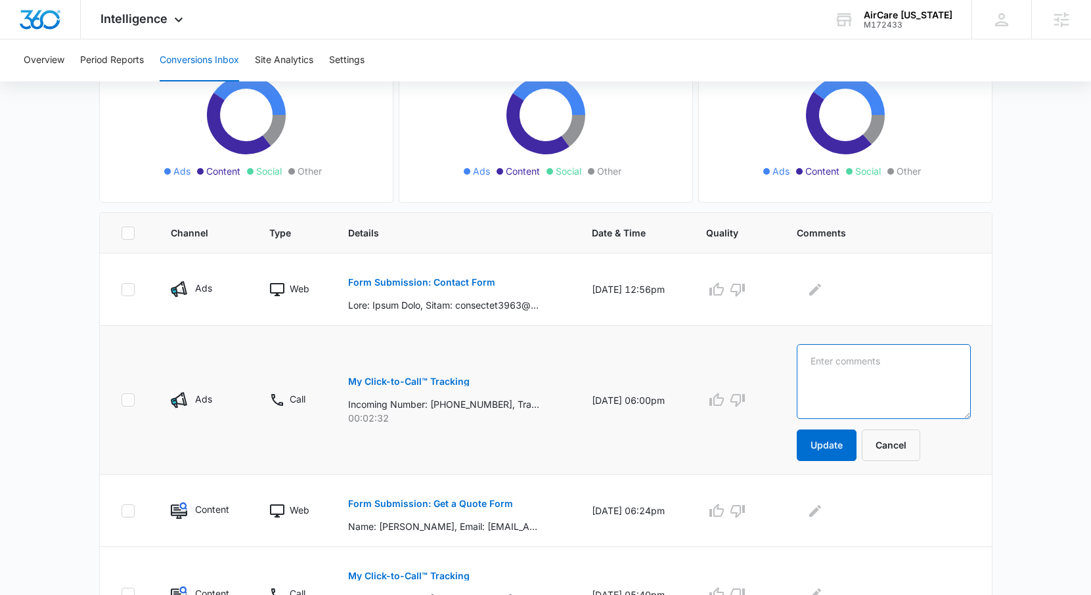
click at [858, 374] on textarea at bounding box center [884, 381] width 174 height 75
type textarea "Waikiki Skyliner"
click at [853, 443] on button "Update" at bounding box center [827, 446] width 60 height 32
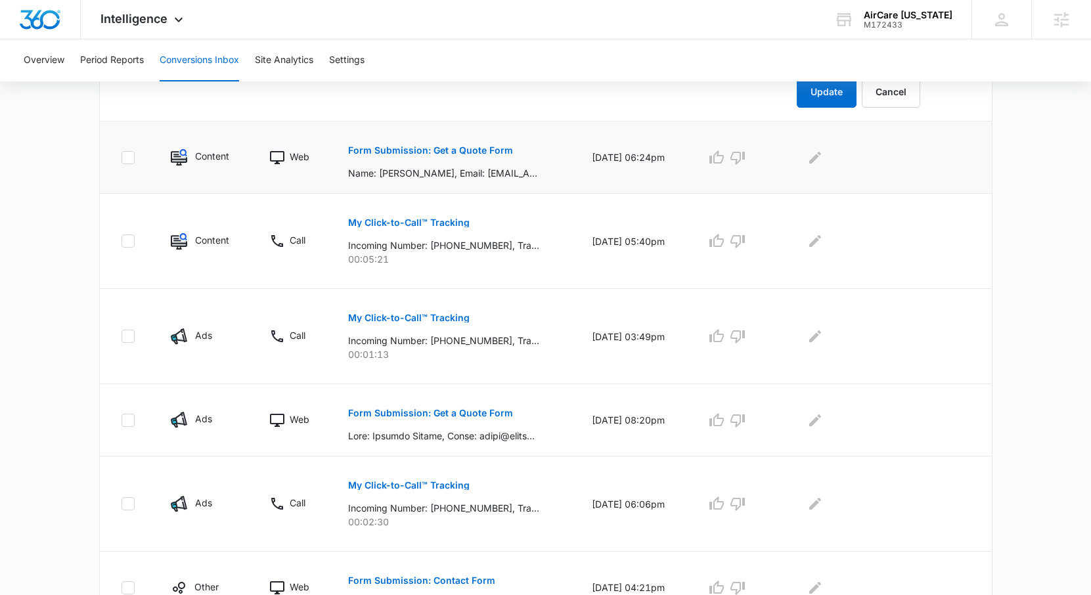
scroll to position [520, 0]
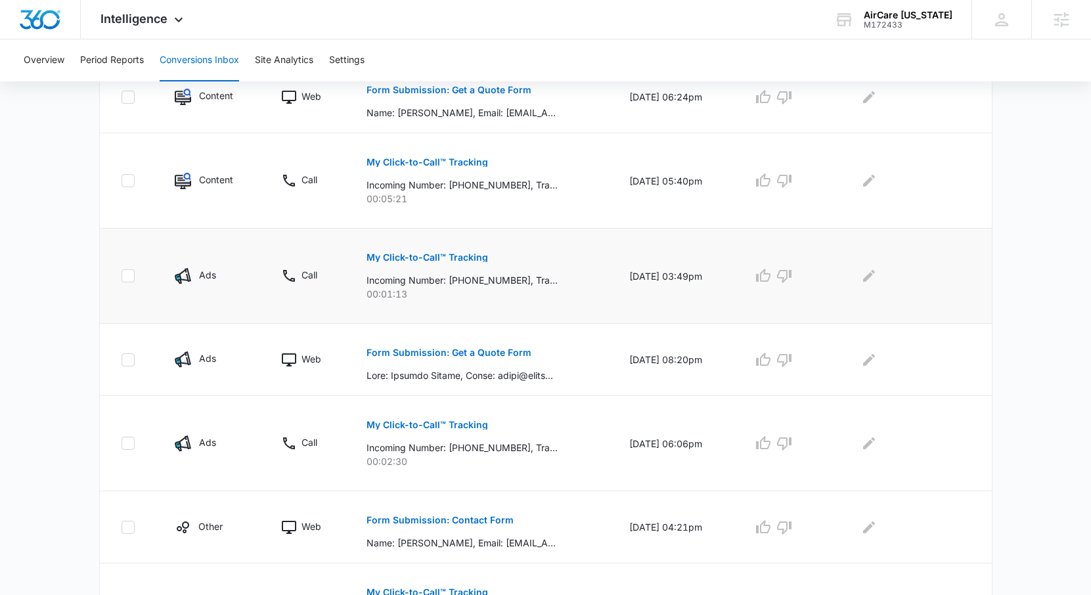
click at [440, 260] on p "My Click-to-Call™ Tracking" at bounding box center [428, 257] width 122 height 9
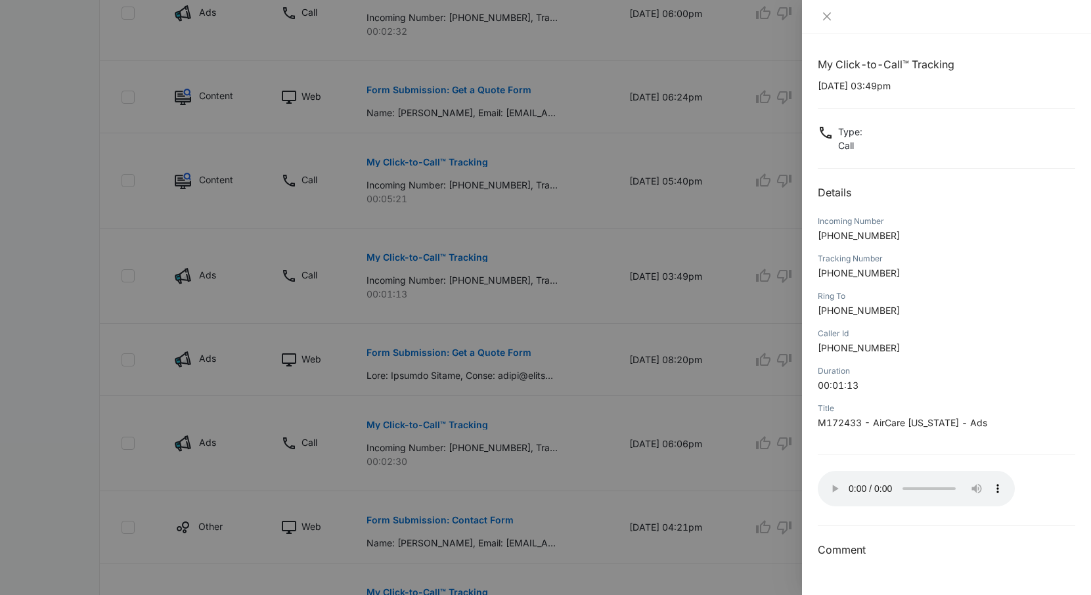
click at [864, 91] on p "09/05/2025 at 03:49pm" at bounding box center [947, 86] width 258 height 14
drag, startPoint x: 870, startPoint y: 87, endPoint x: 817, endPoint y: 88, distance: 53.9
click at [817, 88] on div "My Click-to-Call™ Tracking 09/05/2025 at 03:49pm Type : Call Details Incoming N…" at bounding box center [946, 315] width 289 height 562
click at [828, 14] on icon "close" at bounding box center [827, 16] width 11 height 11
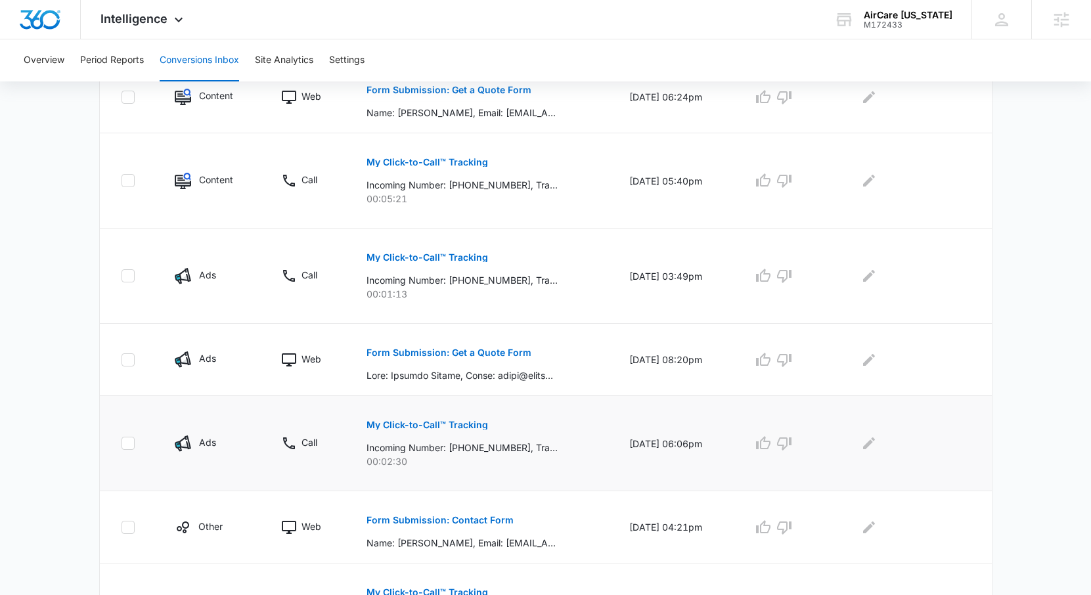
drag, startPoint x: 470, startPoint y: 430, endPoint x: 522, endPoint y: 421, distance: 51.9
click at [522, 421] on div "My Click-to-Call™ Tracking Incoming Number: +18082920331, Tracking Number: +180…" at bounding box center [482, 438] width 231 height 59
click at [454, 422] on p "My Click-to-Call™ Tracking" at bounding box center [428, 424] width 122 height 9
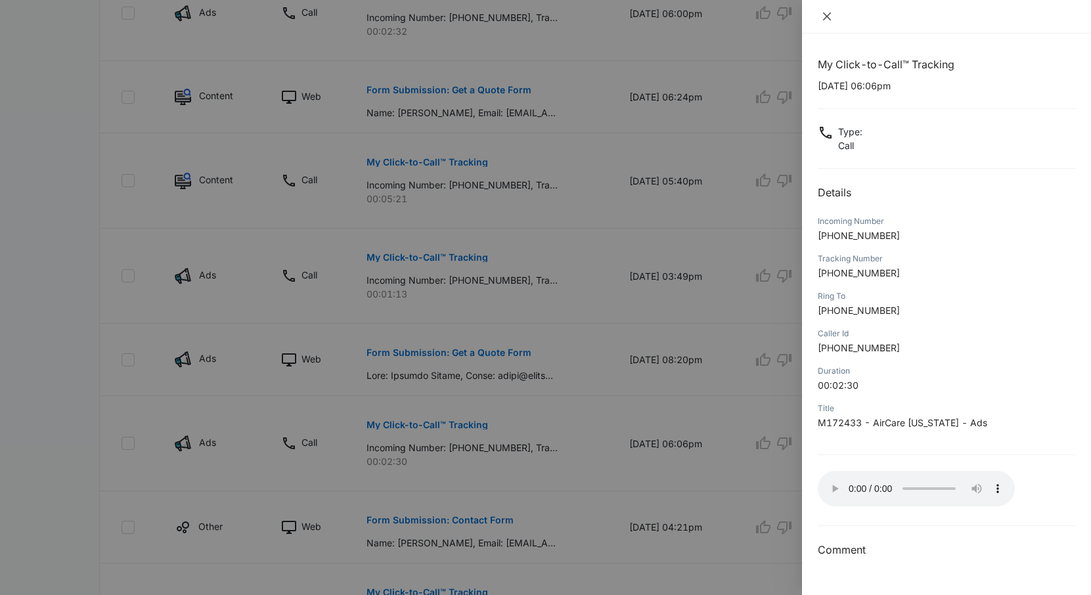
click at [830, 20] on icon "close" at bounding box center [827, 16] width 11 height 11
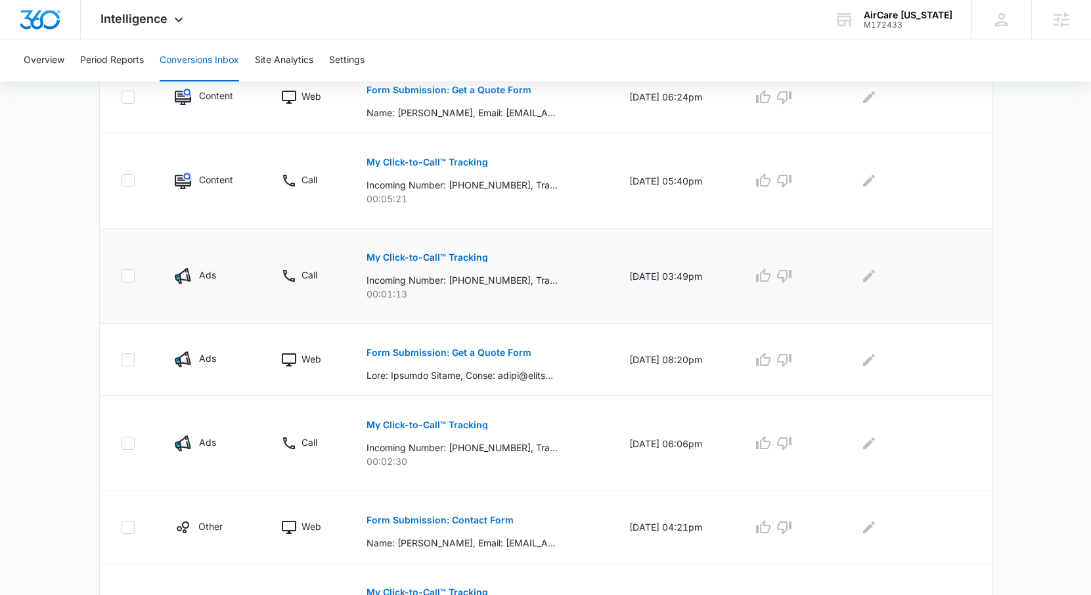
click at [459, 253] on p "My Click-to-Call™ Tracking" at bounding box center [428, 257] width 122 height 9
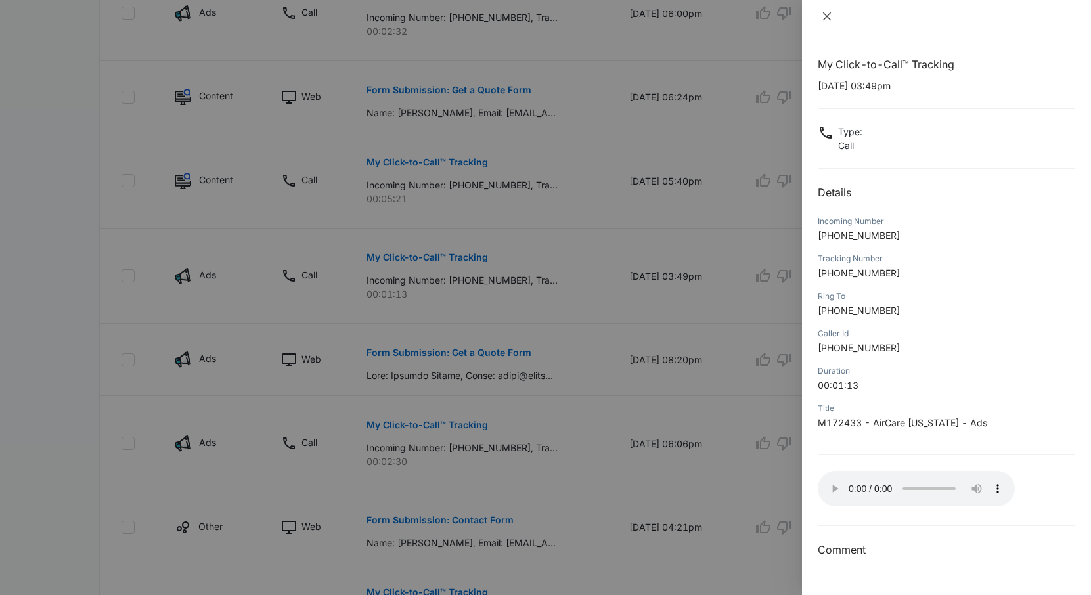
click at [828, 18] on icon "close" at bounding box center [827, 16] width 8 height 8
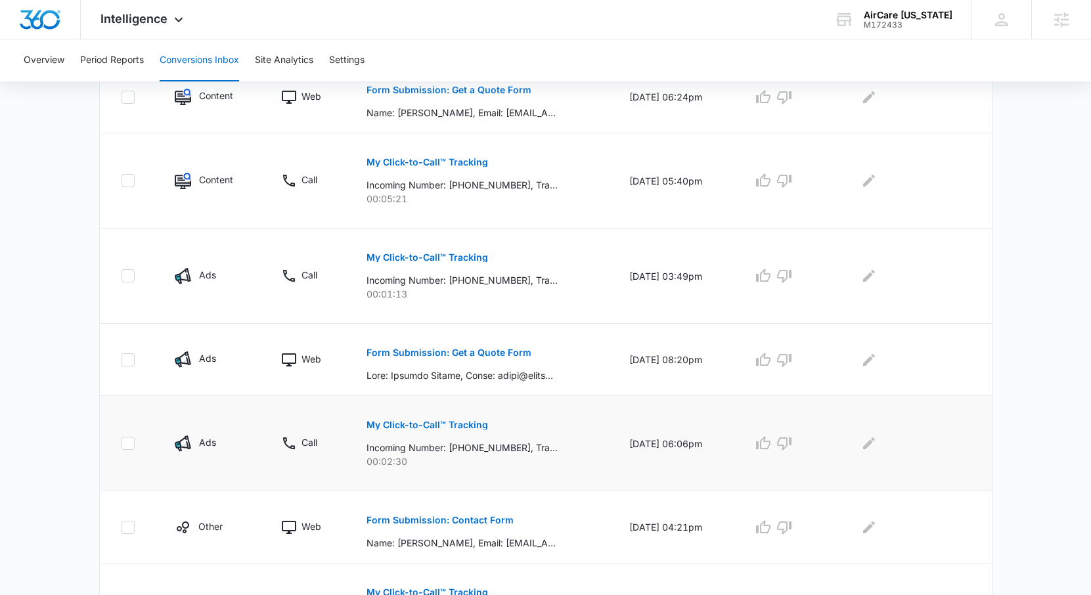
click at [464, 421] on p "My Click-to-Call™ Tracking" at bounding box center [428, 424] width 122 height 9
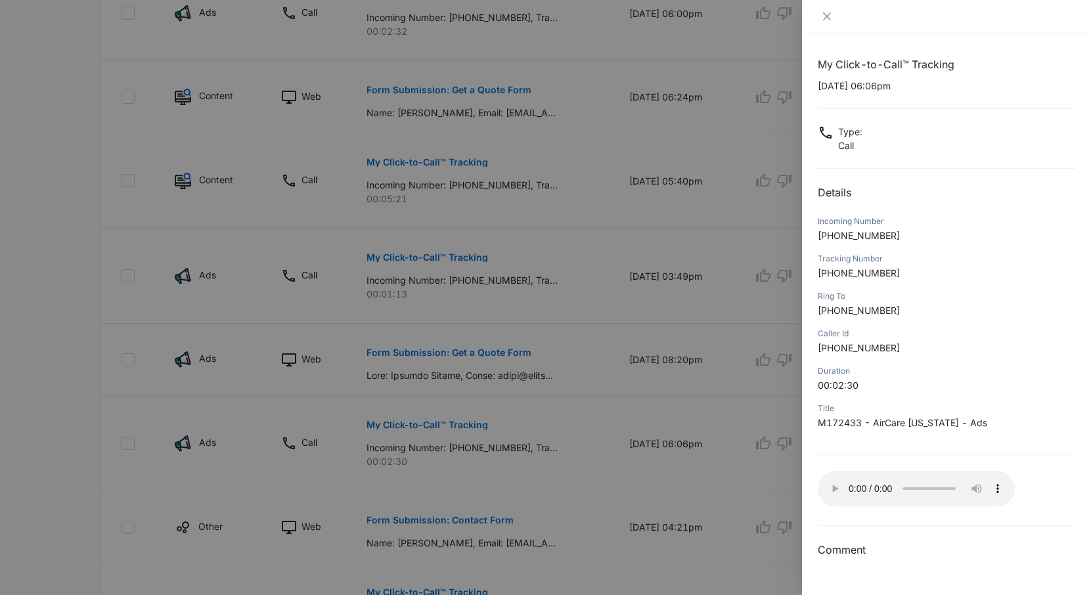
click at [893, 238] on p "+18082920331" at bounding box center [947, 236] width 258 height 14
drag, startPoint x: 892, startPoint y: 238, endPoint x: 844, endPoint y: 238, distance: 48.0
click at [843, 238] on p "+18082920331" at bounding box center [947, 236] width 258 height 14
click at [844, 238] on span "+18082920331" at bounding box center [859, 235] width 82 height 11
drag, startPoint x: 895, startPoint y: 237, endPoint x: 833, endPoint y: 240, distance: 61.8
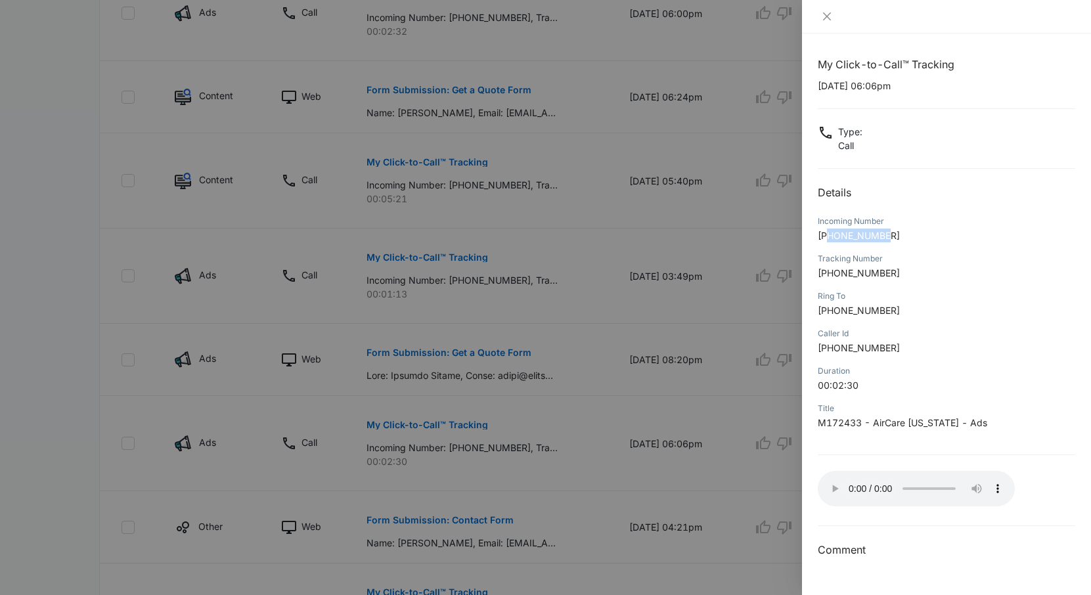
click at [832, 240] on p "+18082920331" at bounding box center [947, 236] width 258 height 14
click at [830, 17] on icon "close" at bounding box center [827, 16] width 11 height 11
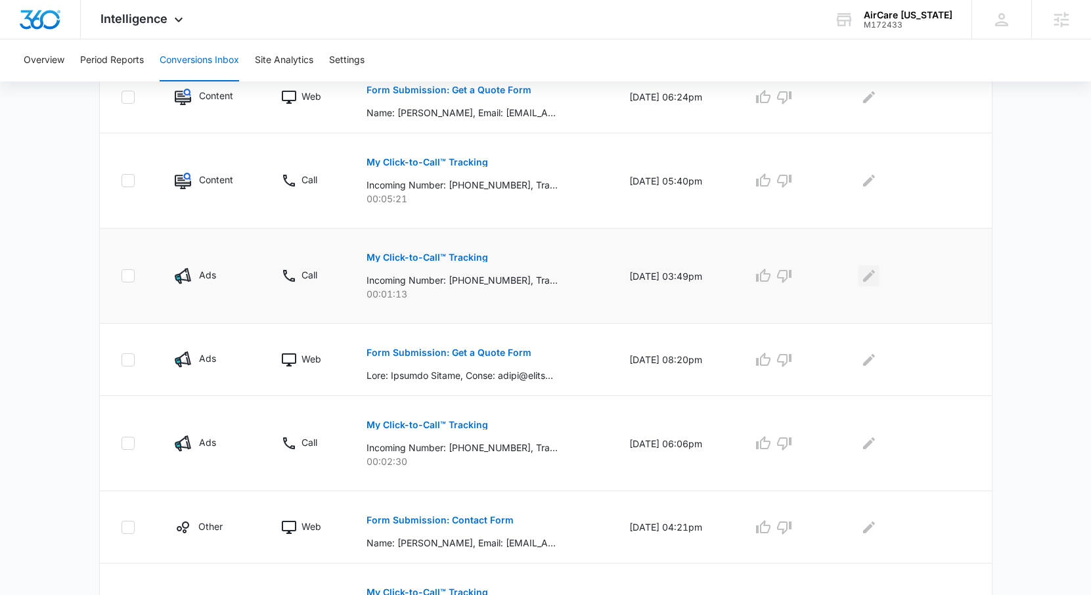
click at [880, 276] on button "Edit Comments" at bounding box center [869, 275] width 21 height 21
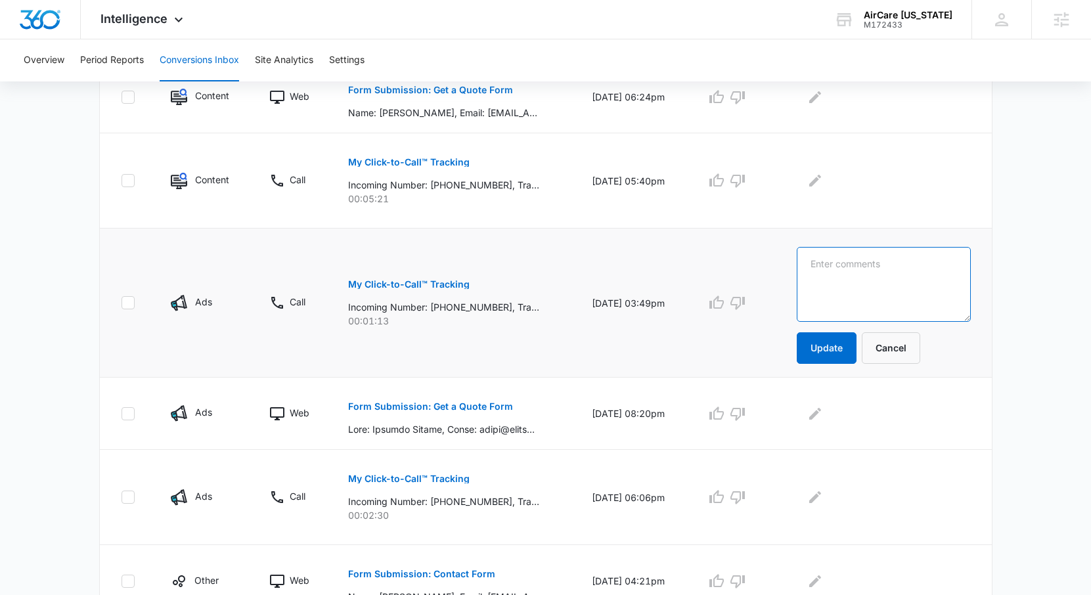
click at [876, 276] on textarea at bounding box center [884, 284] width 174 height 75
drag, startPoint x: 914, startPoint y: 265, endPoint x: 823, endPoint y: 268, distance: 91.3
click at [823, 268] on textarea "Kami W/ Compass" at bounding box center [884, 284] width 174 height 75
type textarea "Kami W/ Compass"
click at [826, 353] on button "Update" at bounding box center [827, 348] width 60 height 32
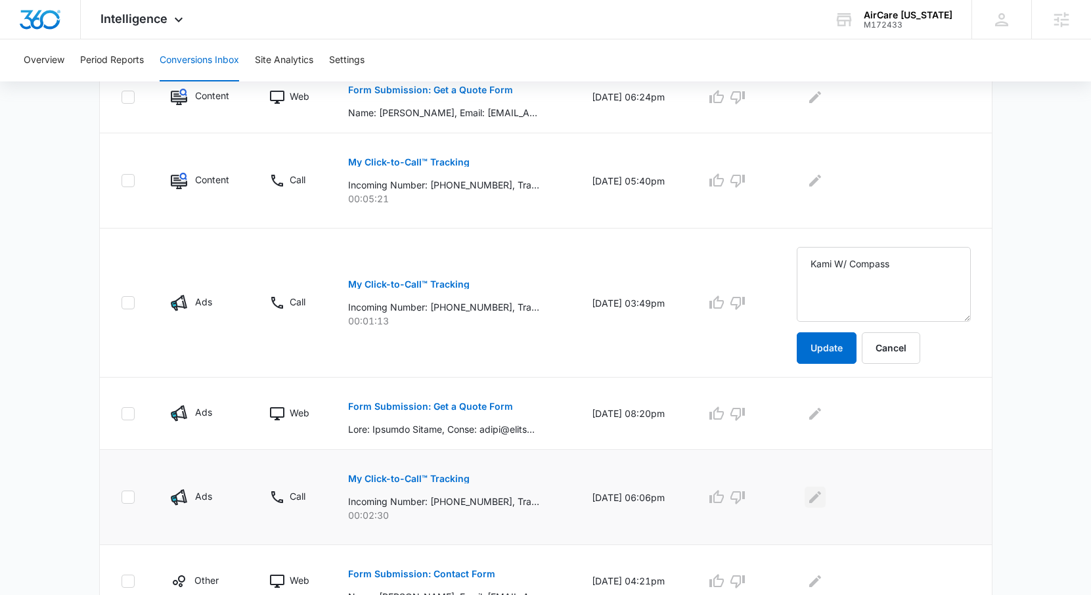
click at [821, 498] on icon "Edit Comments" at bounding box center [815, 497] width 12 height 12
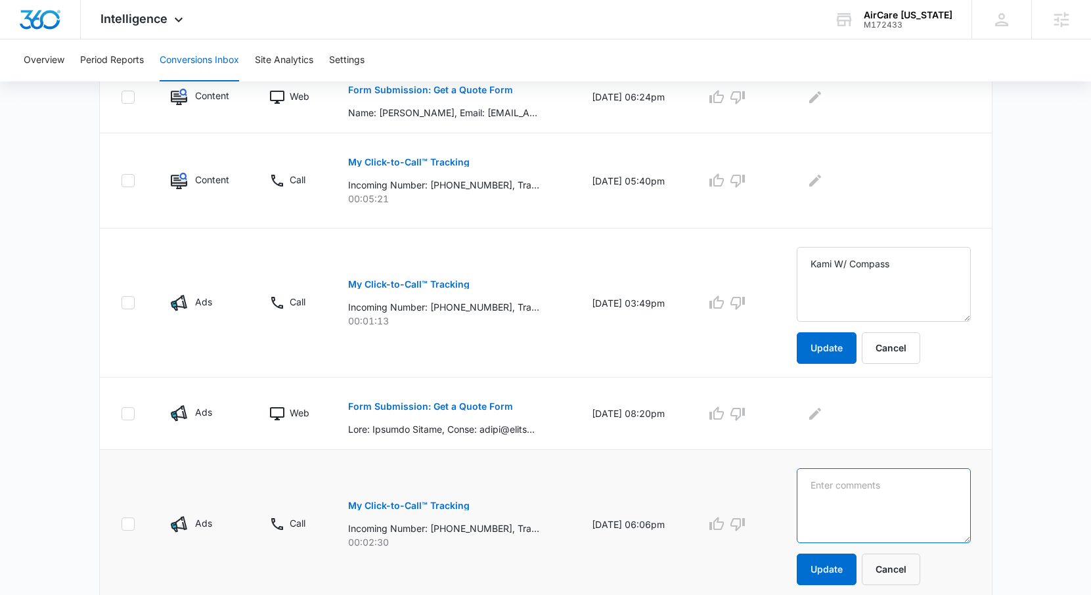
click at [844, 474] on textarea at bounding box center [884, 505] width 174 height 75
paste textarea "Kami W/ Compass"
type textarea "Kami W/ Compass"
click at [836, 573] on button "Update" at bounding box center [827, 570] width 60 height 32
click at [487, 403] on p "Form Submission: Get a Quote Form" at bounding box center [430, 406] width 165 height 9
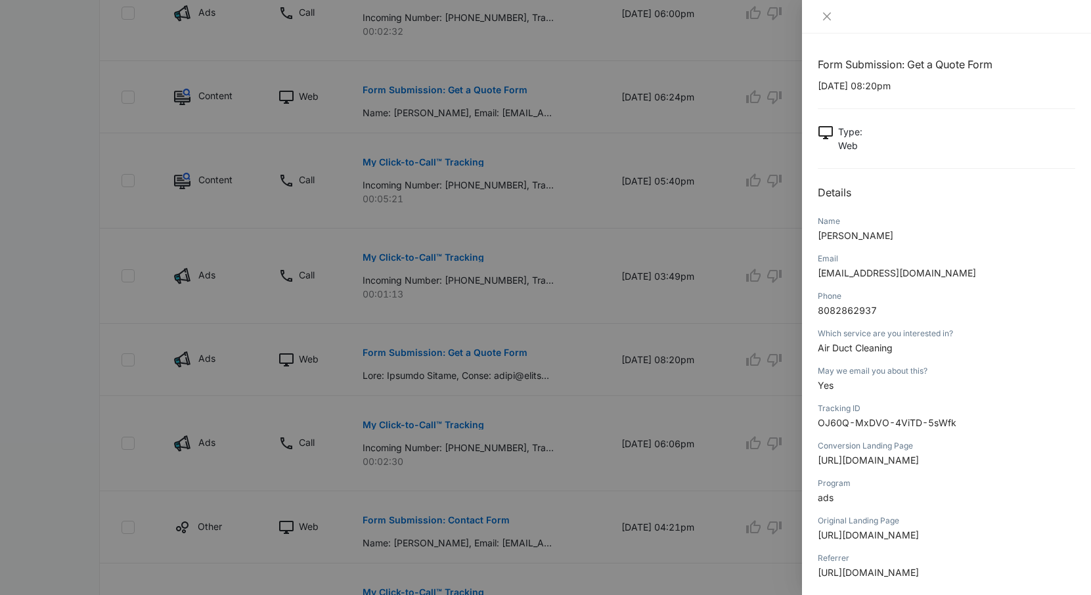
click at [889, 238] on p "Shirley Grossi" at bounding box center [947, 236] width 258 height 14
drag, startPoint x: 885, startPoint y: 238, endPoint x: 813, endPoint y: 239, distance: 72.3
click at [813, 239] on div "Form Submission: Get a Quote Form 09/04/2025 at 08:20pm Type : Web Details Name…" at bounding box center [946, 315] width 289 height 562
drag, startPoint x: 880, startPoint y: 310, endPoint x: 872, endPoint y: 312, distance: 8.1
click at [872, 312] on p "8082862937" at bounding box center [947, 310] width 258 height 14
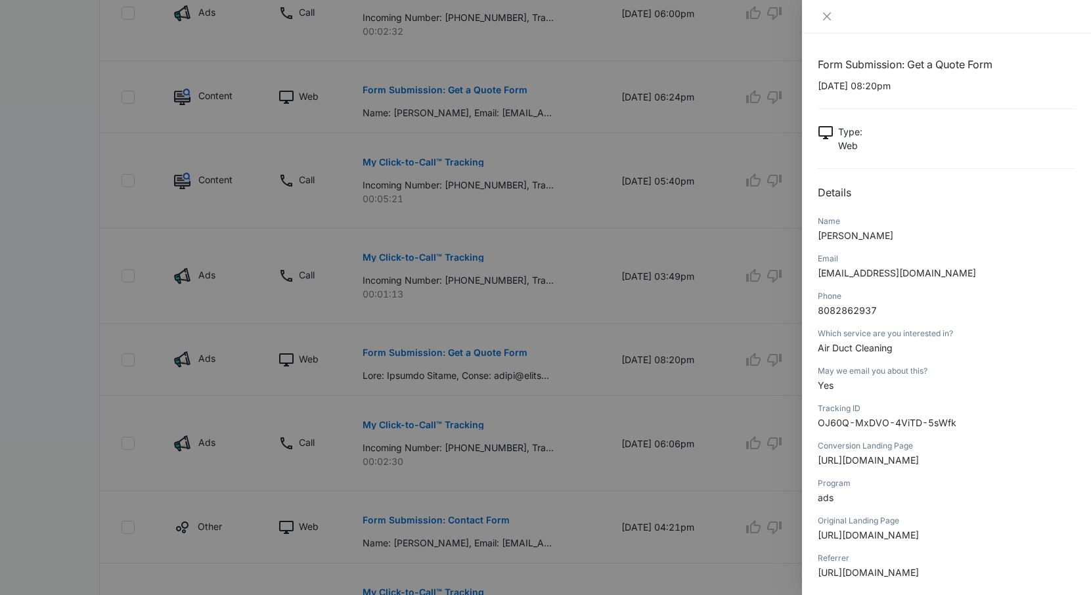
click at [880, 316] on p "8082862937" at bounding box center [947, 310] width 258 height 14
drag, startPoint x: 895, startPoint y: 355, endPoint x: 813, endPoint y: 355, distance: 81.5
click at [813, 355] on div "Form Submission: Get a Quote Form 09/04/2025 at 08:20pm Type : Web Details Name…" at bounding box center [946, 315] width 289 height 562
click at [814, 355] on div "Form Submission: Get a Quote Form 09/04/2025 at 08:20pm Type : Web Details Name…" at bounding box center [946, 315] width 289 height 562
drag, startPoint x: 896, startPoint y: 347, endPoint x: 810, endPoint y: 351, distance: 86.1
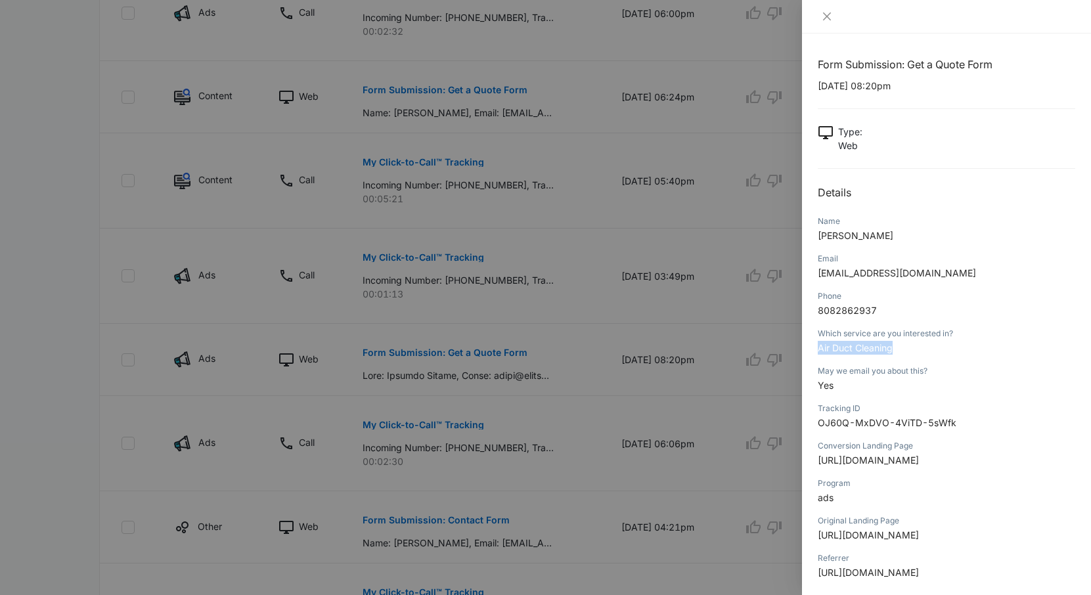
click at [809, 351] on div "Form Submission: Get a Quote Form 09/04/2025 at 08:20pm Type : Web Details Name…" at bounding box center [946, 315] width 289 height 562
drag, startPoint x: 881, startPoint y: 311, endPoint x: 817, endPoint y: 314, distance: 63.8
click at [818, 314] on p "8082862937" at bounding box center [947, 310] width 258 height 14
click at [818, 22] on button "Close" at bounding box center [827, 17] width 18 height 12
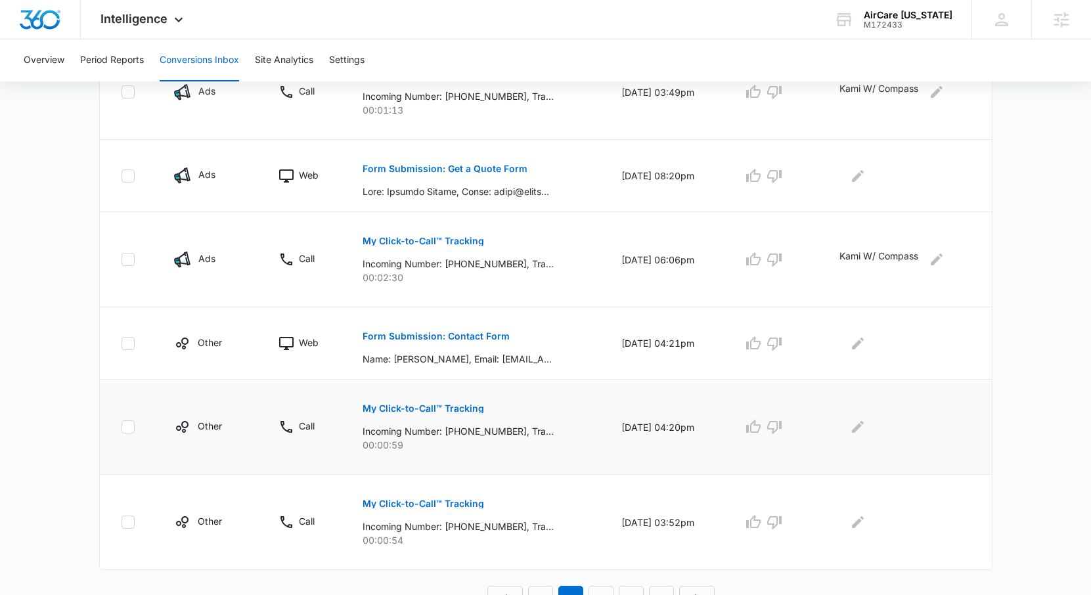
scroll to position [720, 0]
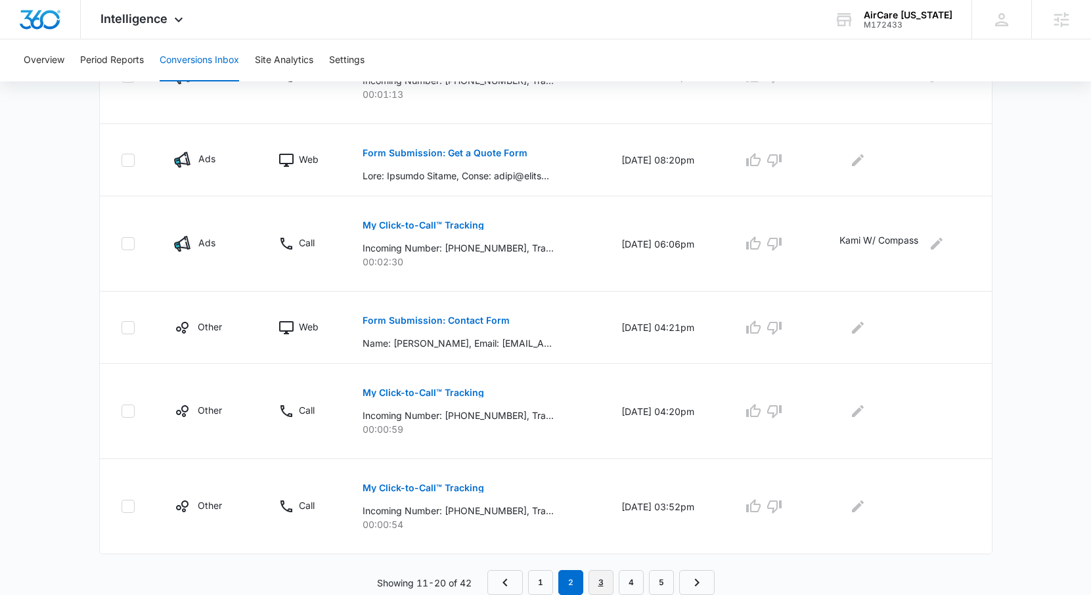
click at [602, 582] on link "3" at bounding box center [601, 582] width 25 height 25
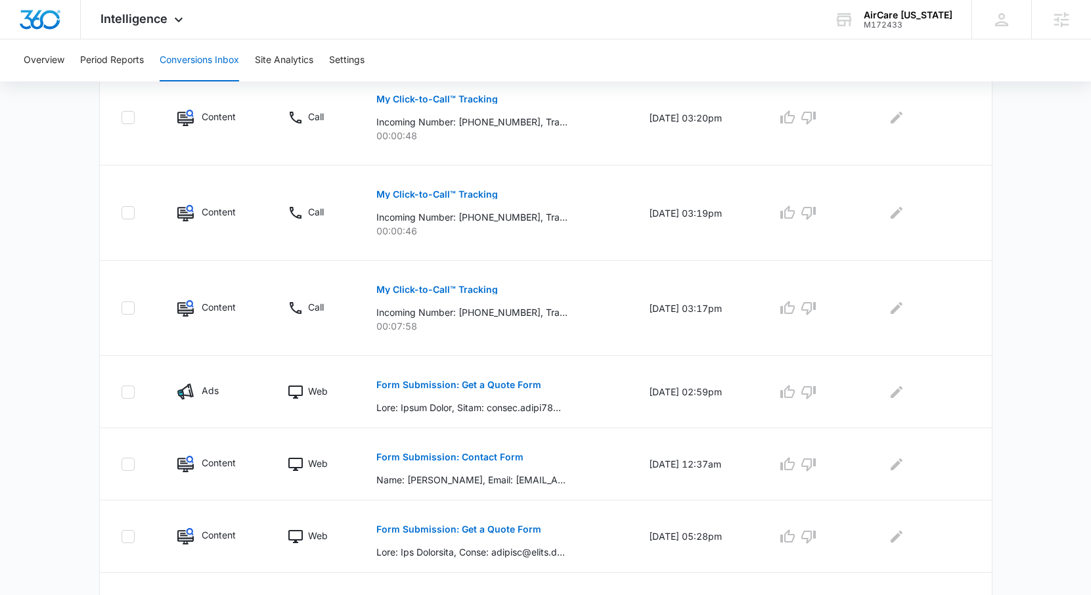
scroll to position [489, 0]
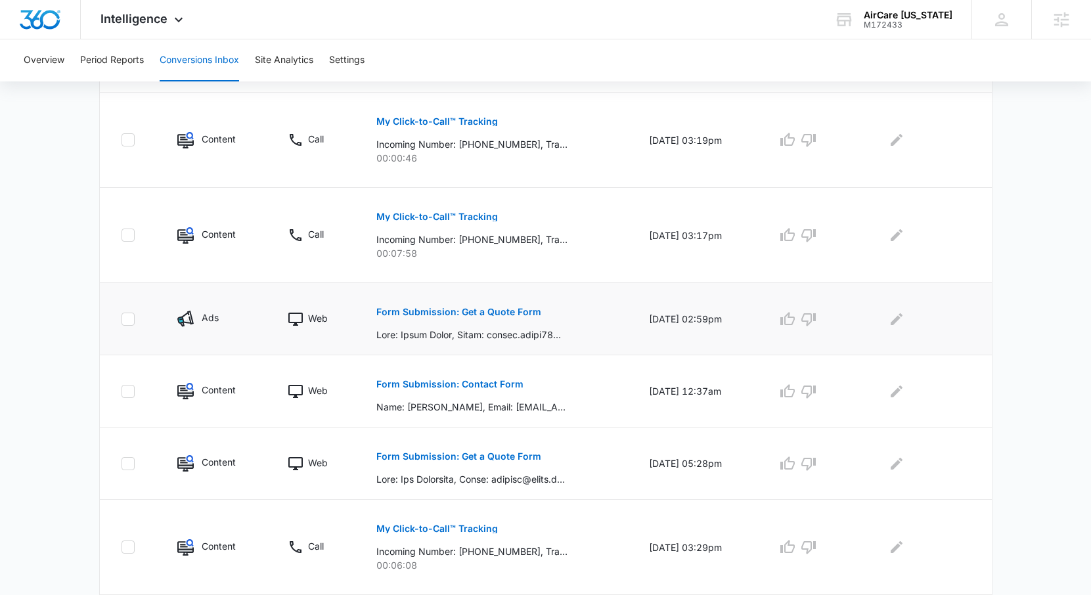
click at [476, 302] on button "Form Submission: Get a Quote Form" at bounding box center [458, 312] width 165 height 32
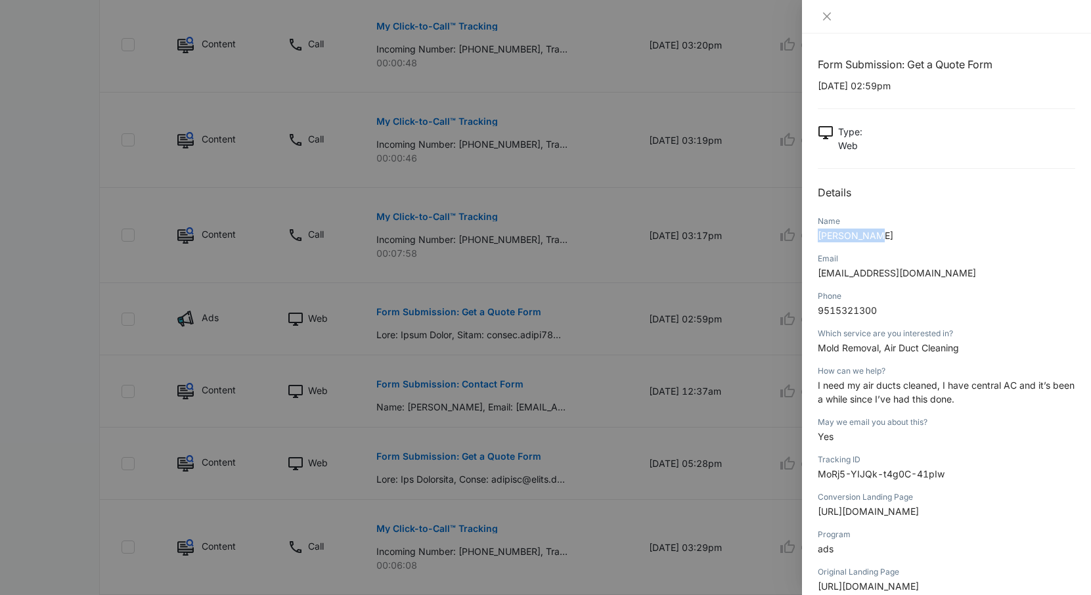
drag, startPoint x: 875, startPoint y: 236, endPoint x: 813, endPoint y: 232, distance: 61.9
click at [813, 232] on div "Form Submission: Get a Quote Form 09/03/2025 at 02:59pm Type : Web Details Name…" at bounding box center [946, 315] width 289 height 562
drag, startPoint x: 887, startPoint y: 311, endPoint x: 820, endPoint y: 309, distance: 67.7
click at [820, 309] on p "9515321300" at bounding box center [947, 310] width 258 height 14
drag, startPoint x: 965, startPoint y: 348, endPoint x: 814, endPoint y: 351, distance: 151.1
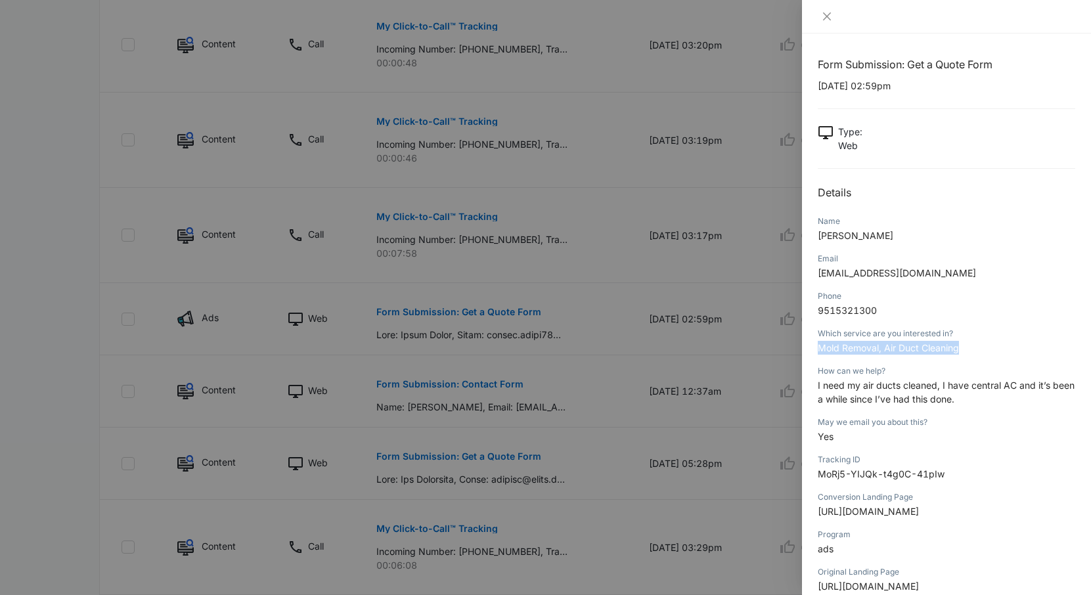
click at [814, 351] on div "Form Submission: Get a Quote Form 09/03/2025 at 02:59pm Type : Web Details Name…" at bounding box center [946, 315] width 289 height 562
click at [827, 8] on div at bounding box center [946, 17] width 289 height 34
click at [827, 16] on icon "close" at bounding box center [827, 16] width 8 height 8
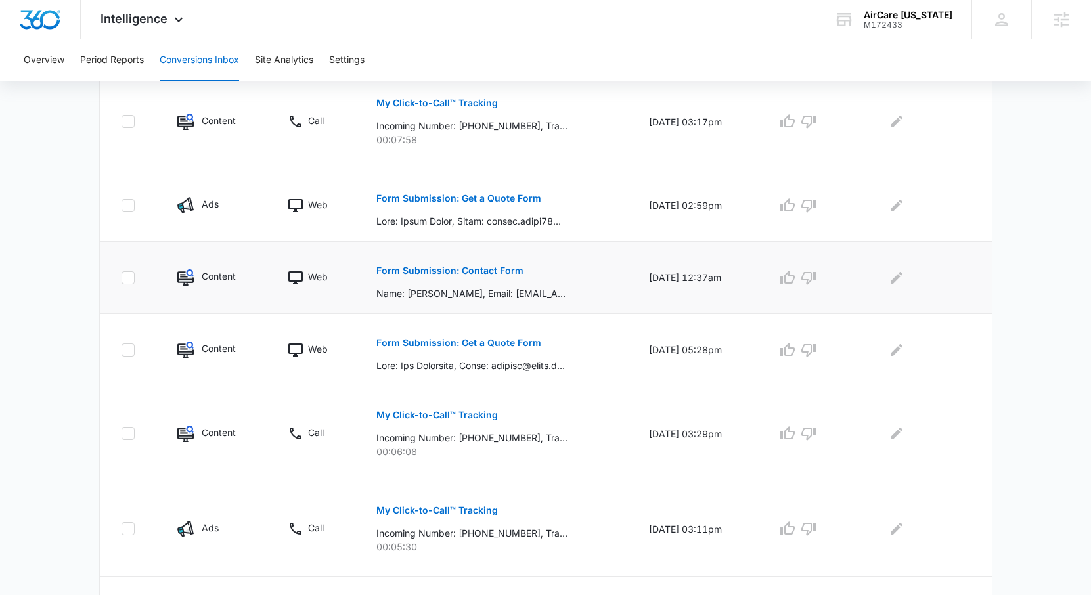
scroll to position [697, 0]
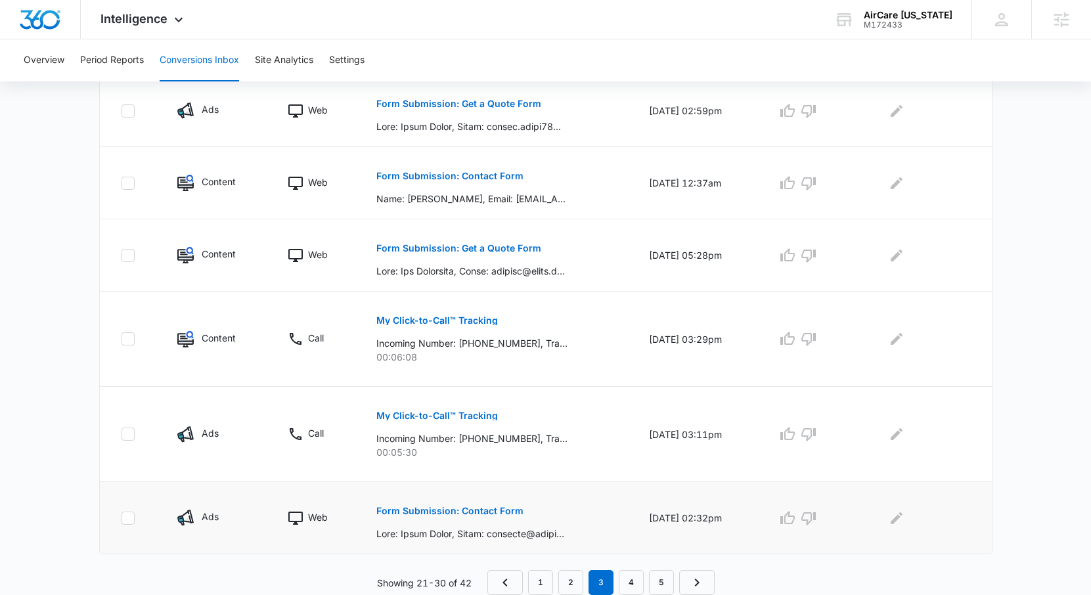
click at [449, 515] on p "Form Submission: Contact Form" at bounding box center [449, 510] width 147 height 9
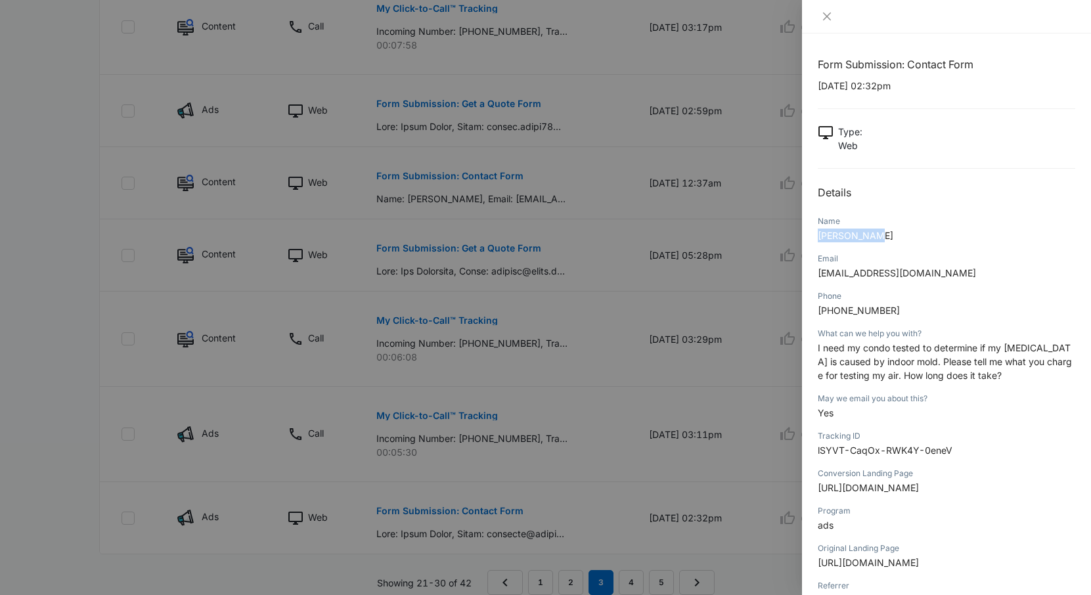
drag, startPoint x: 879, startPoint y: 236, endPoint x: 814, endPoint y: 236, distance: 65.0
click at [814, 236] on div "Form Submission: Contact Form 08/31/2025 at 02:32pm Type : Web Details Name Car…" at bounding box center [946, 315] width 289 height 562
drag, startPoint x: 888, startPoint y: 310, endPoint x: 808, endPoint y: 310, distance: 80.1
click at [808, 310] on div "Form Submission: Contact Form 08/31/2025 at 02:32pm Type : Web Details Name Car…" at bounding box center [946, 315] width 289 height 562
click at [825, 11] on icon "close" at bounding box center [827, 16] width 11 height 11
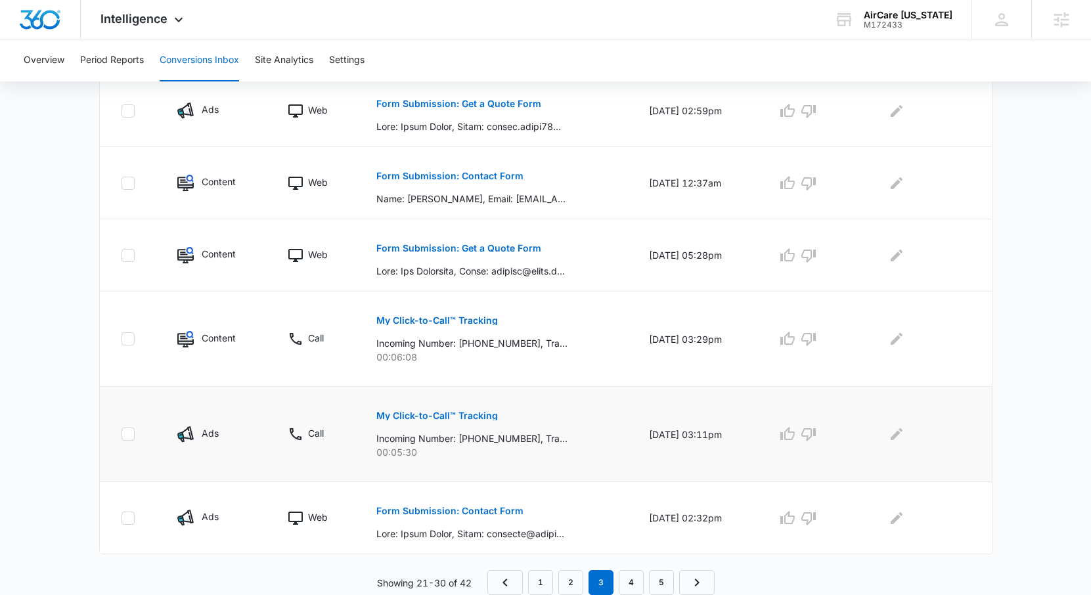
click at [432, 424] on button "My Click-to-Call™ Tracking" at bounding box center [437, 416] width 122 height 32
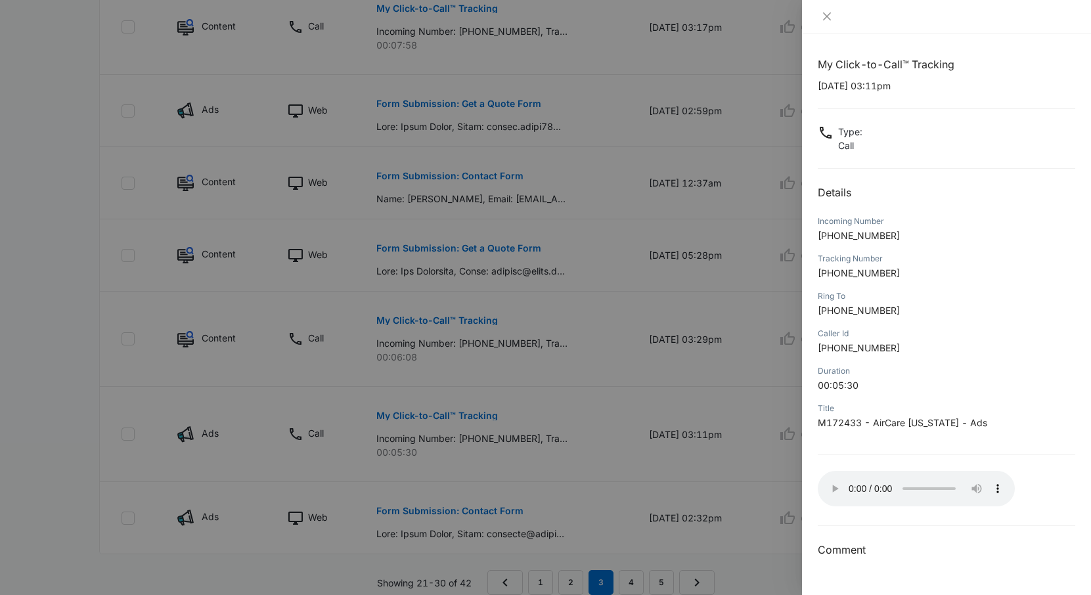
click at [902, 225] on div "Incoming Number" at bounding box center [947, 221] width 258 height 12
drag, startPoint x: 897, startPoint y: 238, endPoint x: 830, endPoint y: 241, distance: 67.1
click at [830, 241] on p "+12013880164" at bounding box center [947, 236] width 258 height 14
click at [827, 12] on icon "close" at bounding box center [827, 16] width 11 height 11
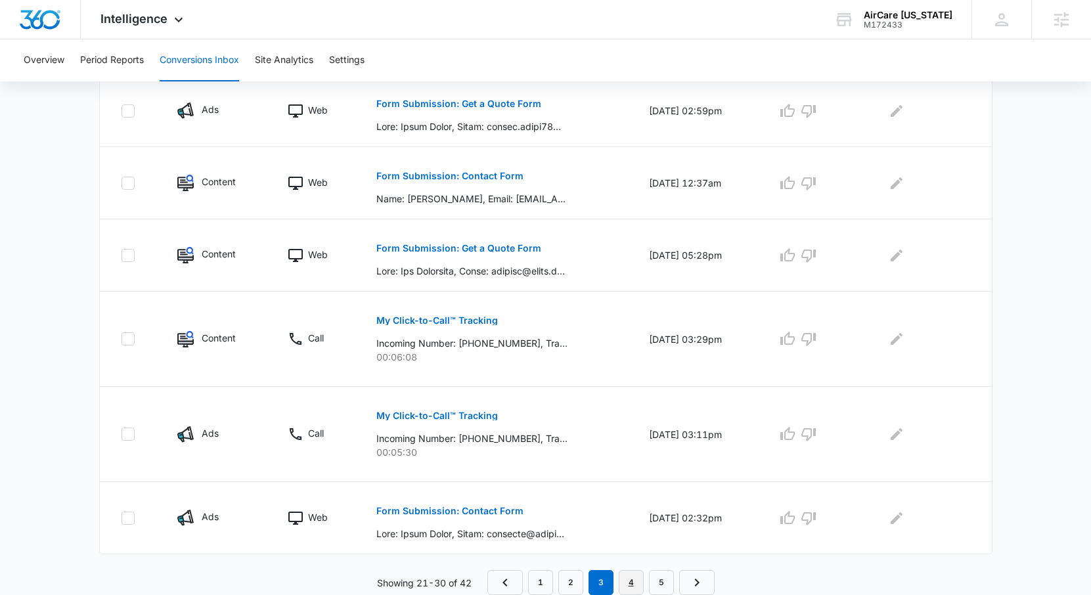
click at [632, 587] on link "4" at bounding box center [631, 582] width 25 height 25
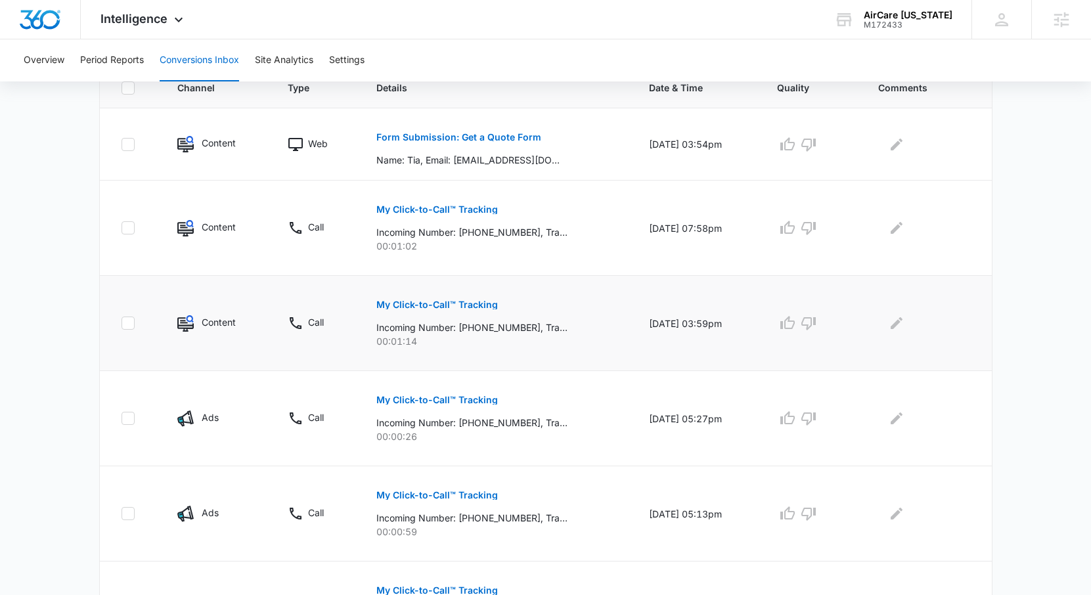
scroll to position [314, 0]
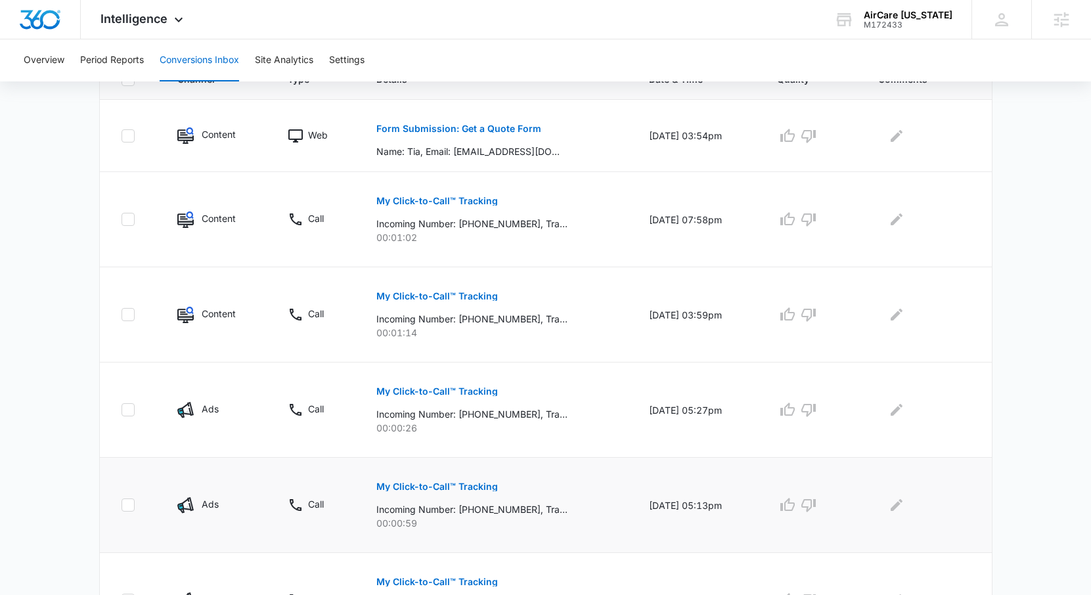
click at [464, 489] on p "My Click-to-Call™ Tracking" at bounding box center [437, 486] width 122 height 9
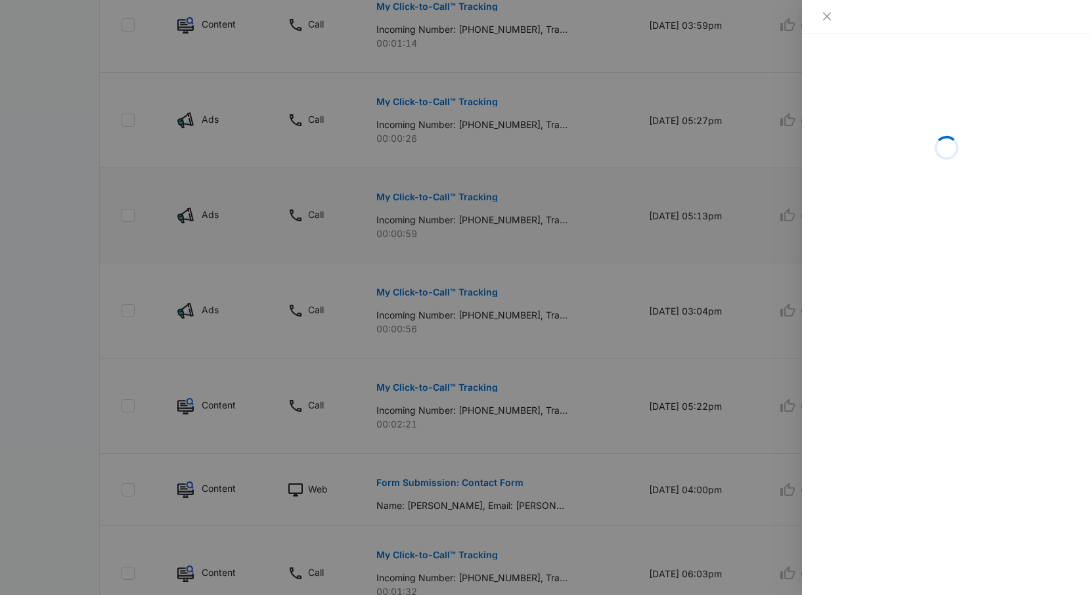
scroll to position [610, 0]
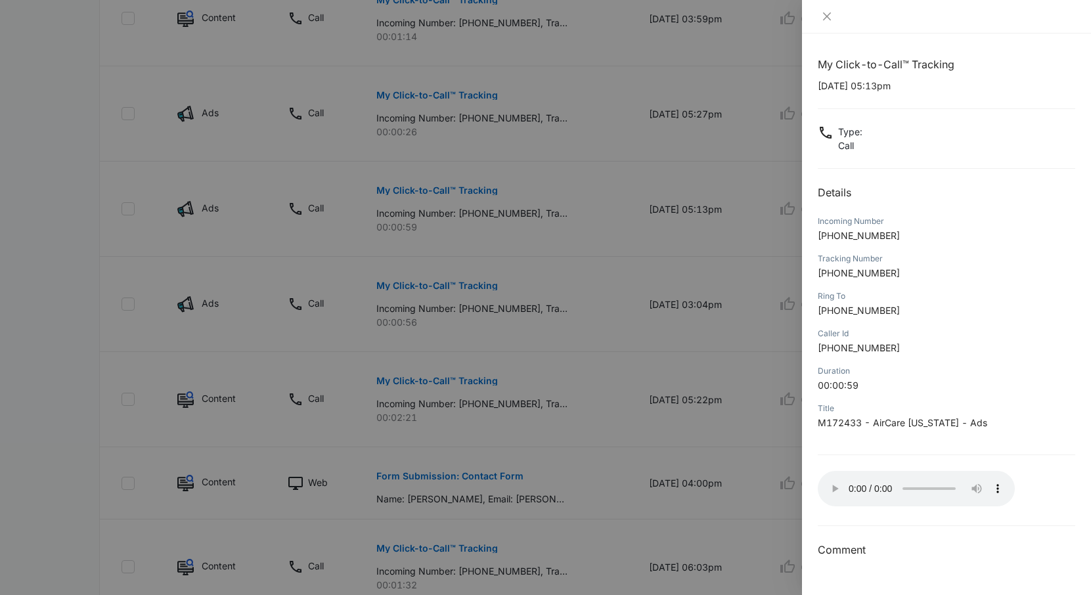
click at [826, 27] on div at bounding box center [946, 17] width 289 height 34
click at [829, 11] on icon "close" at bounding box center [827, 16] width 11 height 11
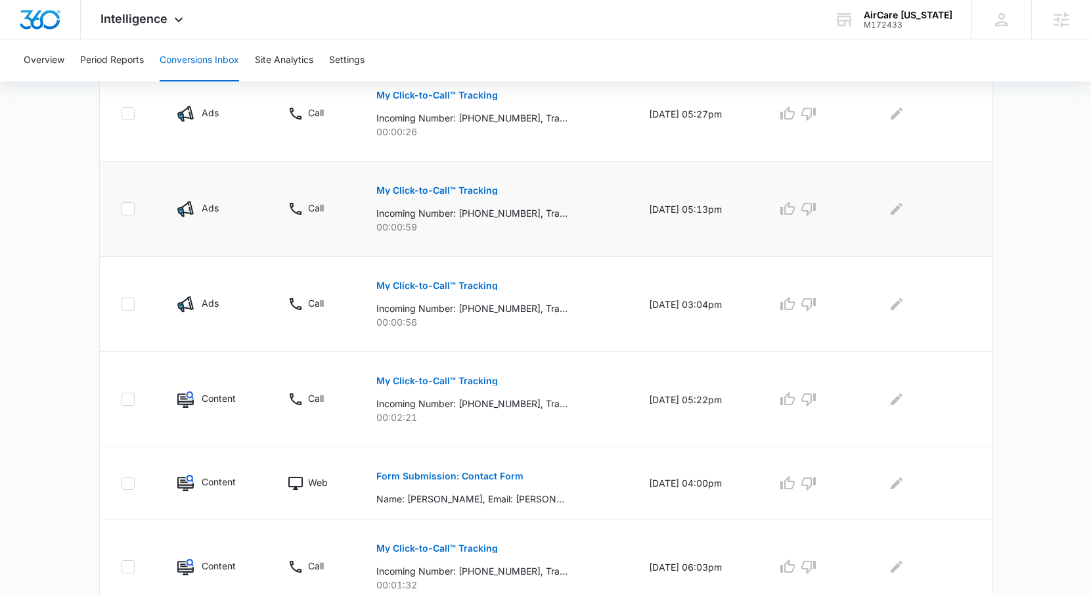
click at [460, 182] on button "My Click-to-Call™ Tracking" at bounding box center [437, 191] width 122 height 32
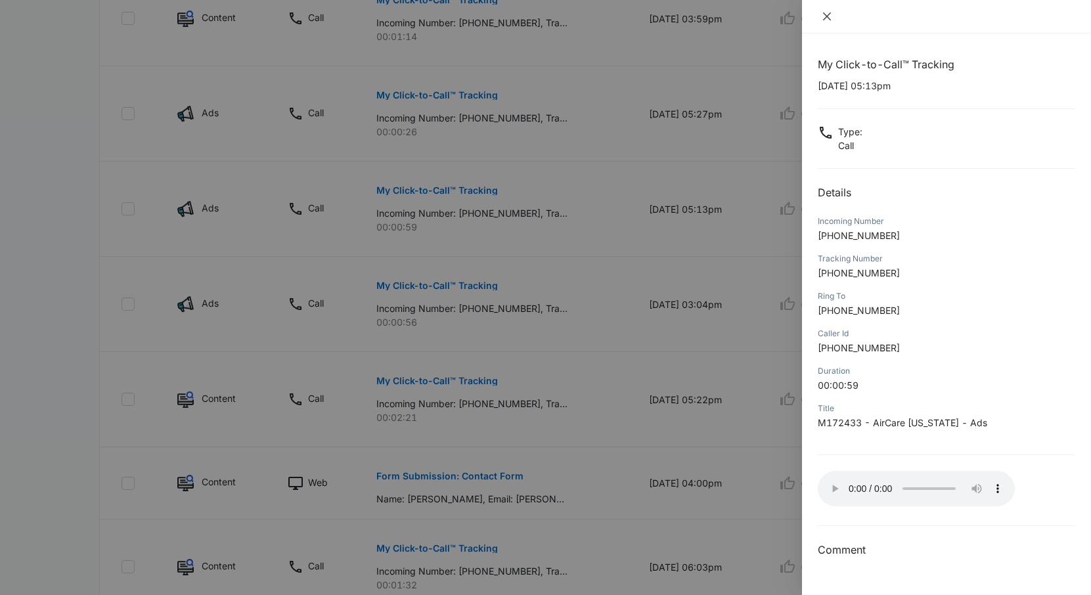
click at [827, 20] on icon "close" at bounding box center [827, 16] width 11 height 11
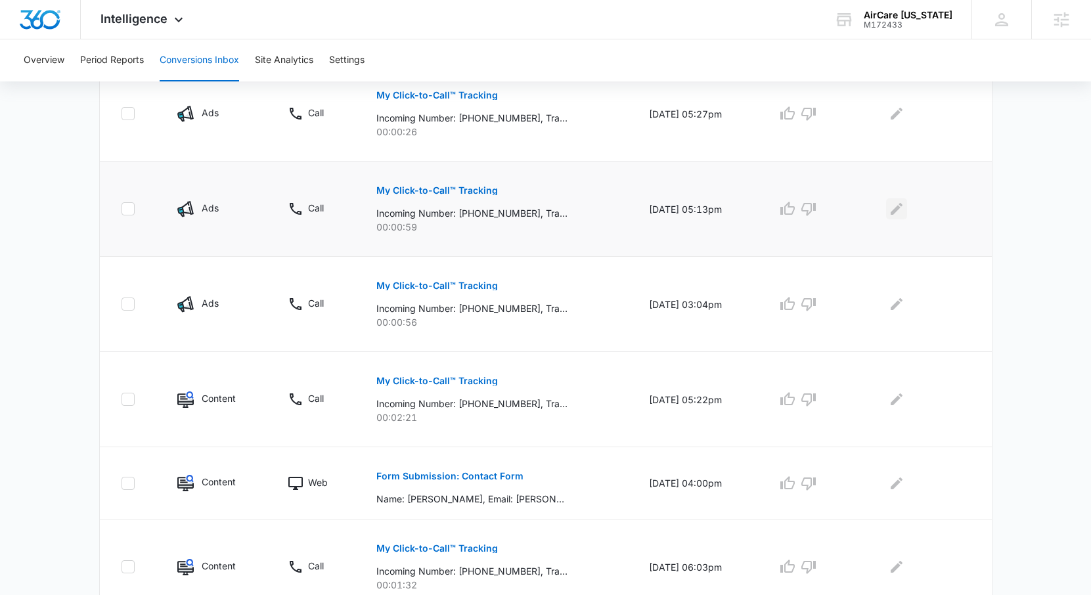
click at [901, 210] on icon "Edit Comments" at bounding box center [897, 209] width 12 height 12
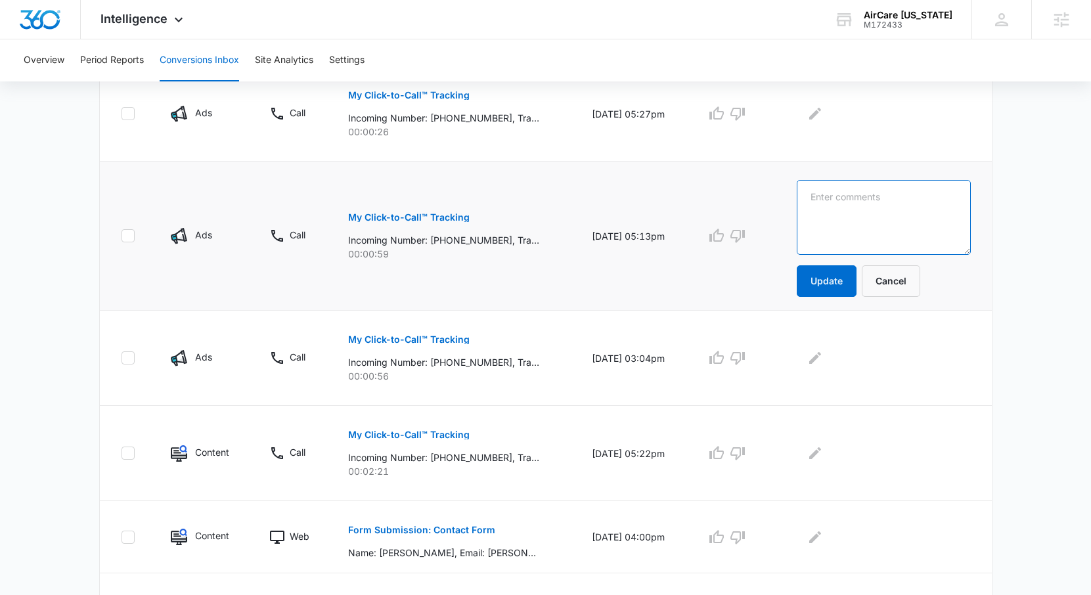
click at [870, 218] on textarea at bounding box center [884, 217] width 174 height 75
drag, startPoint x: 863, startPoint y: 194, endPoint x: 811, endPoint y: 194, distance: 51.9
click at [811, 194] on td "No VM Update Cancel" at bounding box center [886, 236] width 211 height 149
type textarea "No VM"
click at [840, 288] on button "Update" at bounding box center [827, 281] width 60 height 32
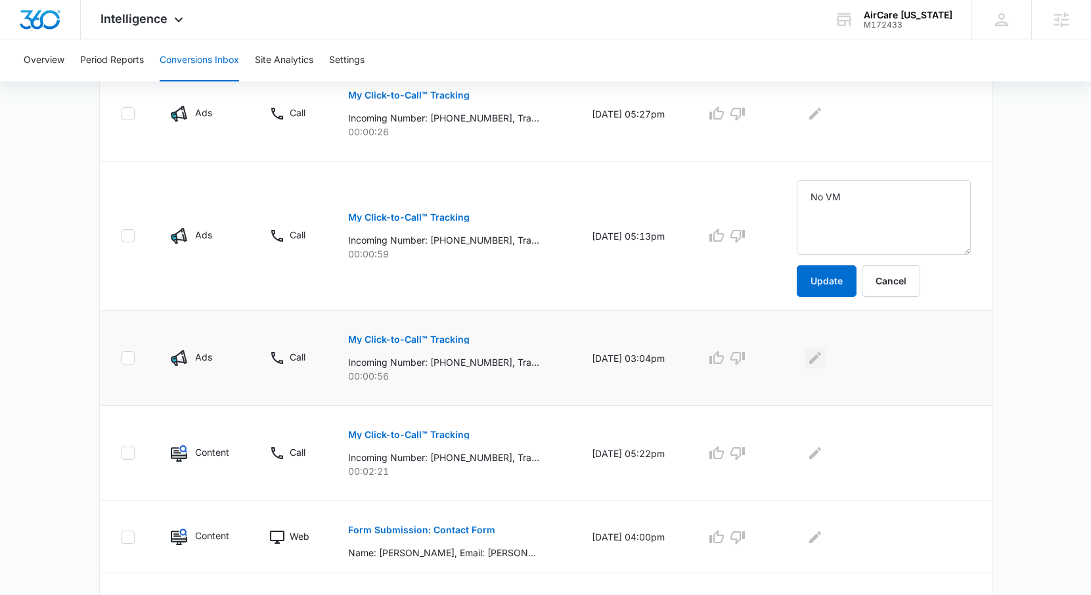
click at [823, 358] on icon "Edit Comments" at bounding box center [815, 358] width 16 height 16
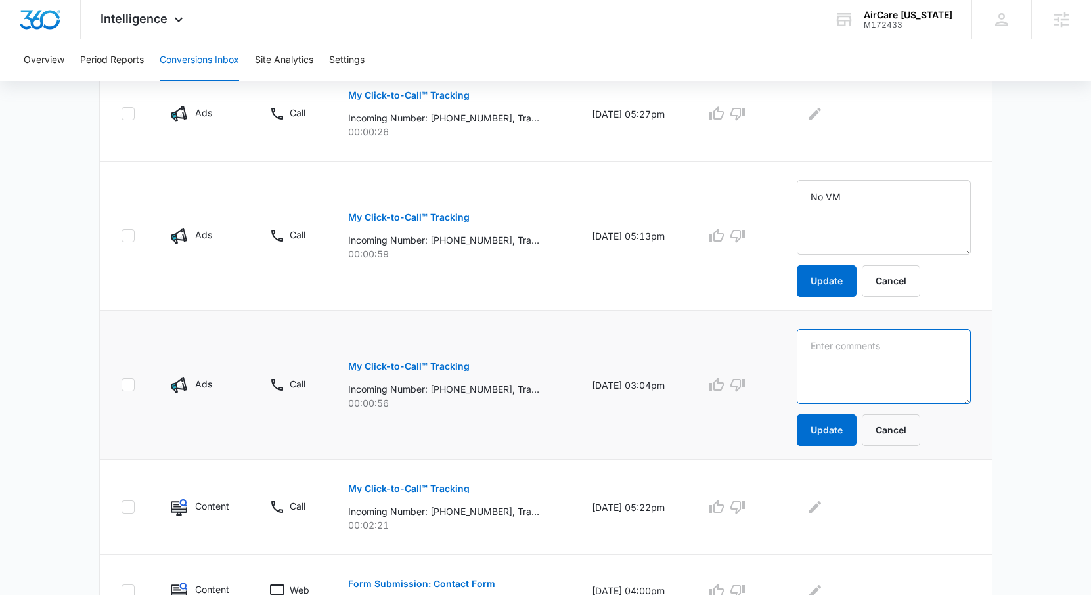
click at [836, 362] on textarea at bounding box center [884, 366] width 174 height 75
paste textarea "No VM"
type textarea "No VM"
click at [837, 424] on button "Update" at bounding box center [827, 431] width 60 height 32
click at [821, 117] on icon "Edit Comments" at bounding box center [815, 114] width 12 height 12
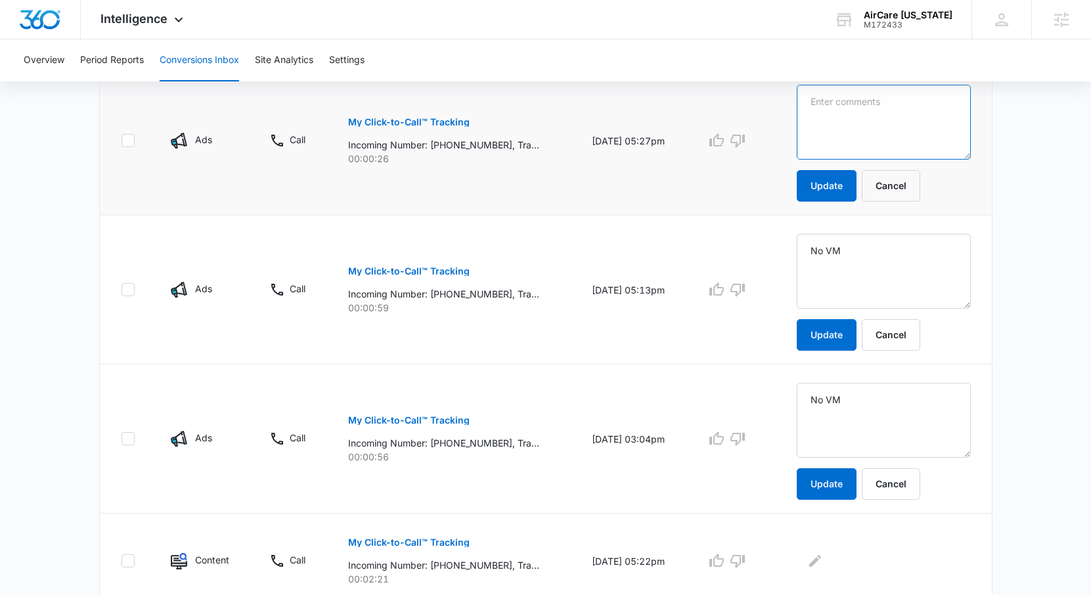
click at [826, 158] on textarea at bounding box center [884, 122] width 174 height 75
paste textarea "No VM"
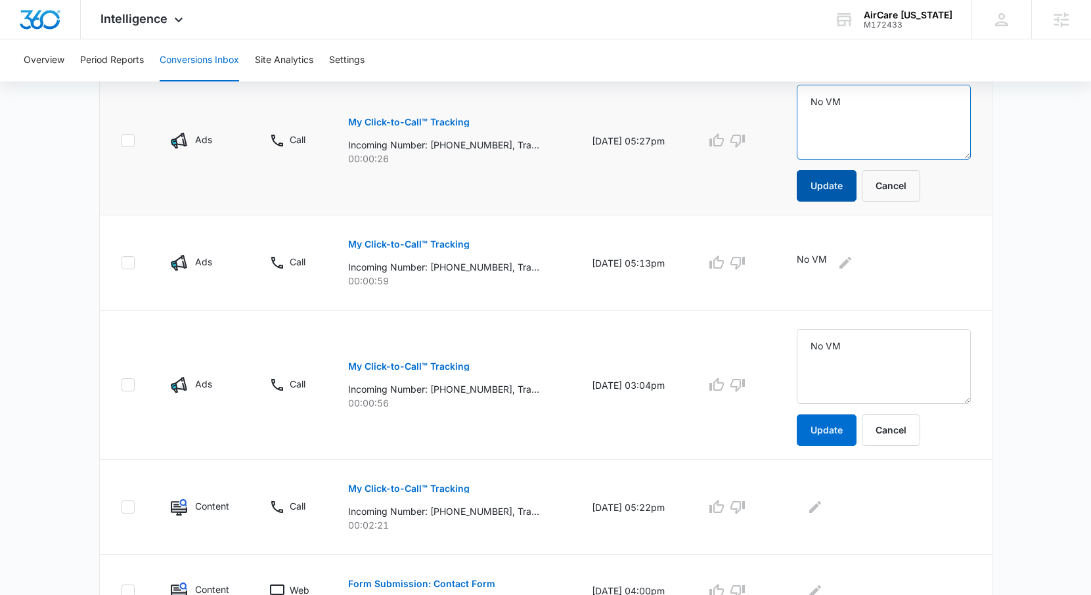
type textarea "No VM"
click at [840, 192] on button "Update" at bounding box center [827, 186] width 60 height 32
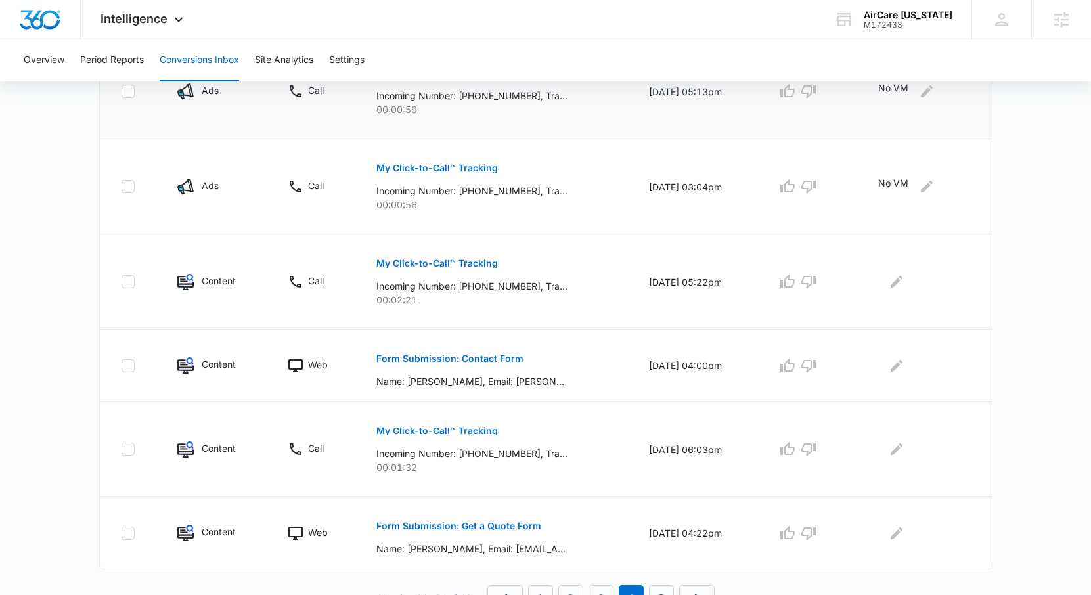
scroll to position [743, 0]
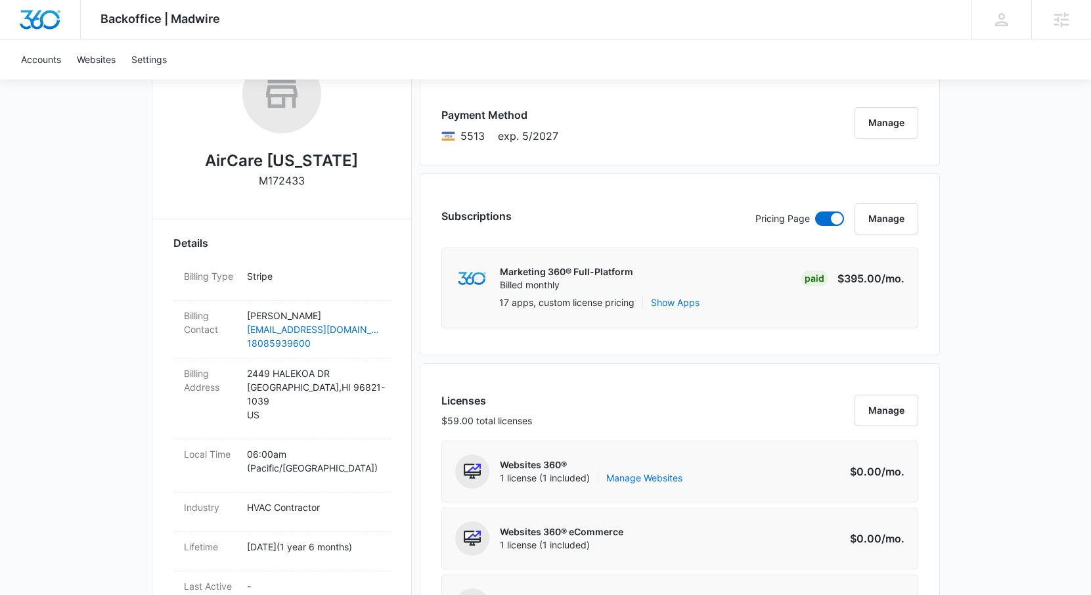
scroll to position [240, 0]
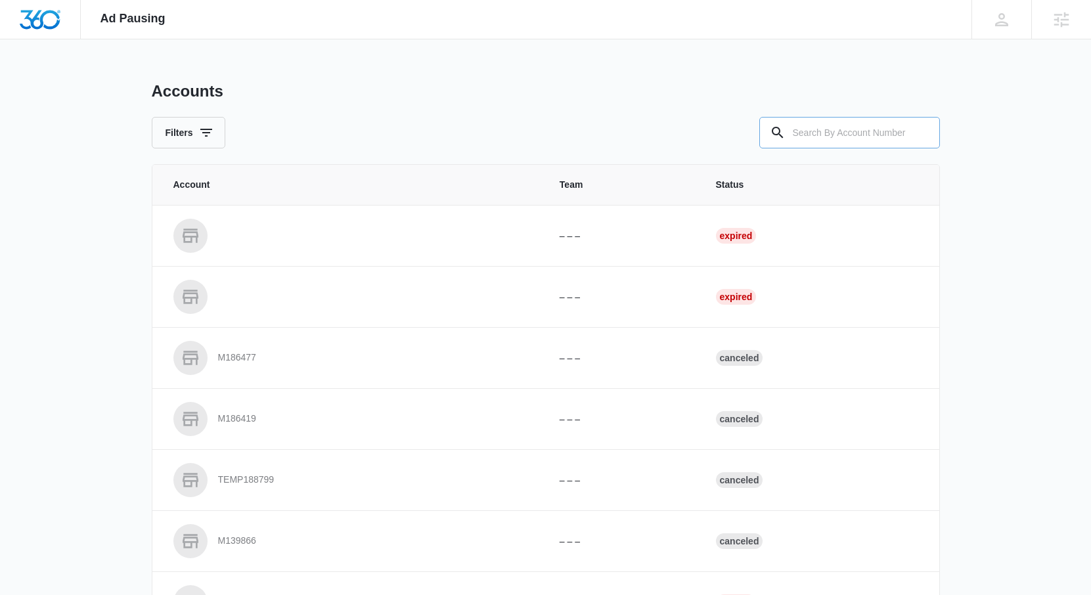
click at [827, 136] on input "text" at bounding box center [849, 133] width 181 height 32
type input "a"
click at [815, 130] on input "text" at bounding box center [849, 133] width 181 height 32
paste input "M172433"
type input "M172433"
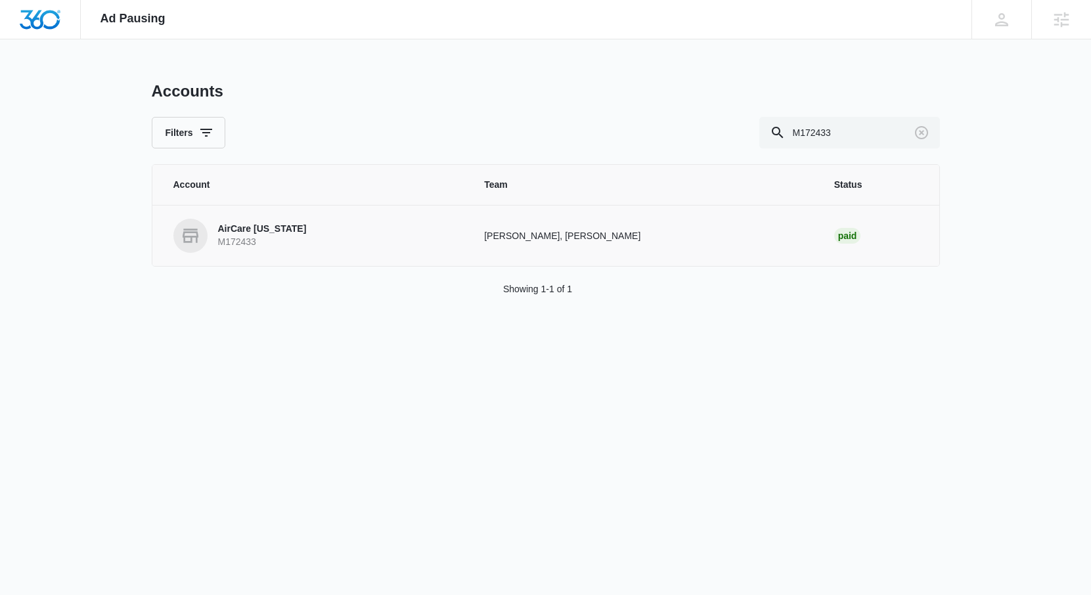
click at [279, 233] on p "AirCare Hawaii" at bounding box center [262, 229] width 89 height 13
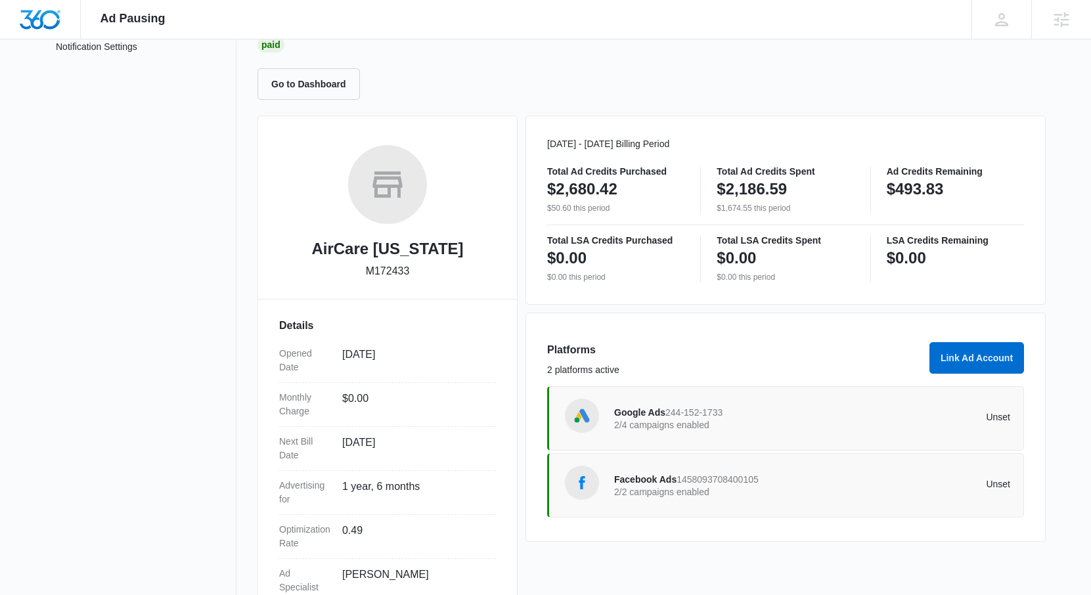
scroll to position [196, 0]
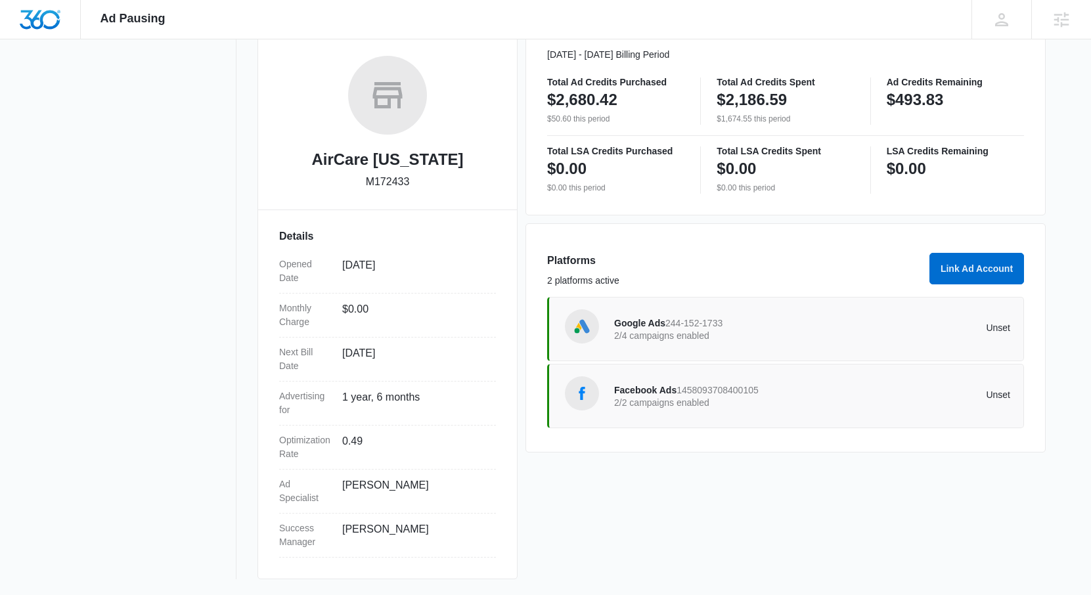
click at [674, 402] on p "2/2 campaigns enabled" at bounding box center [713, 402] width 198 height 9
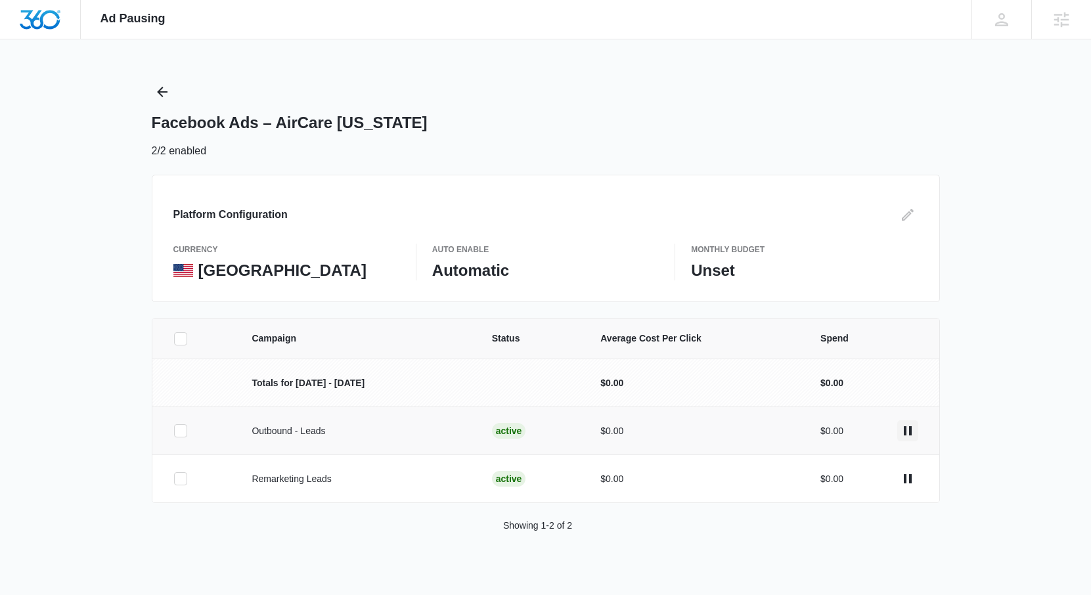
click at [909, 434] on icon "actions.pause" at bounding box center [908, 430] width 8 height 9
click at [911, 485] on icon "actions.pause" at bounding box center [908, 479] width 16 height 16
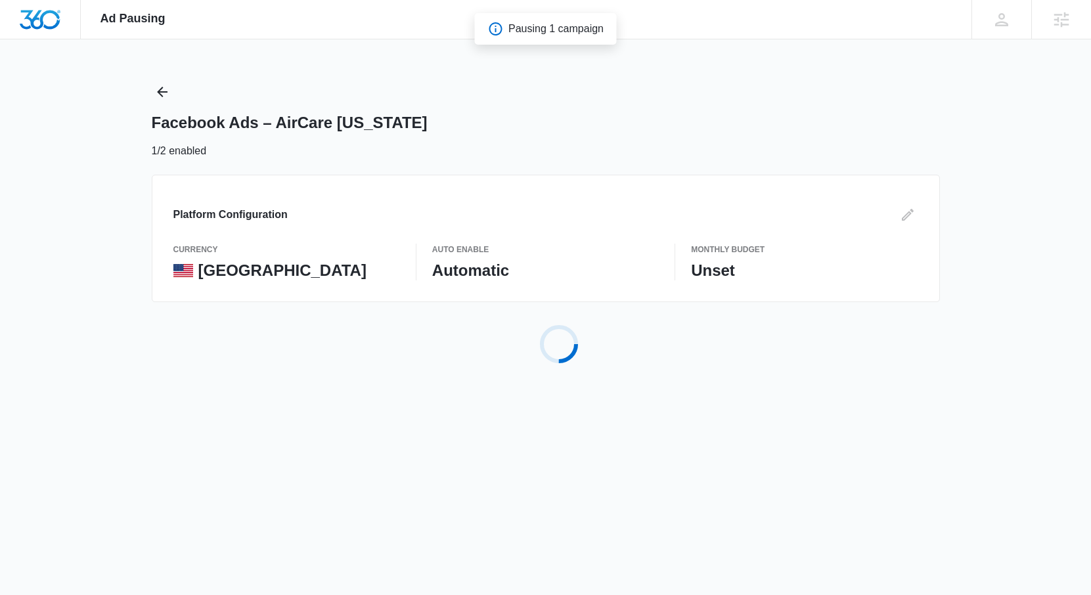
click at [487, 251] on p "Auto Enable" at bounding box center [545, 250] width 227 height 12
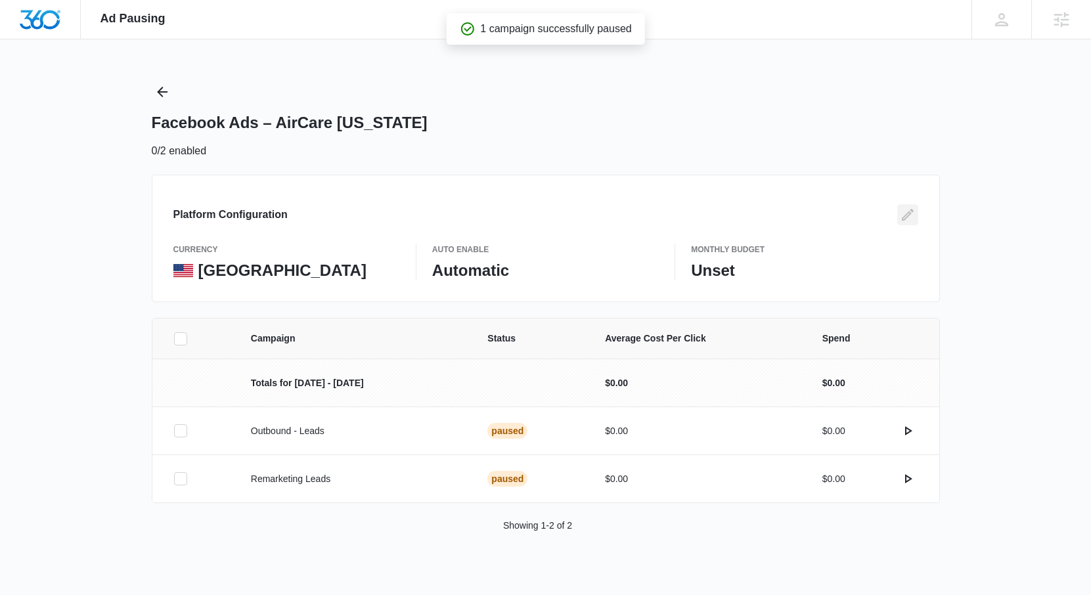
click at [901, 216] on icon "Edit" at bounding box center [908, 215] width 16 height 16
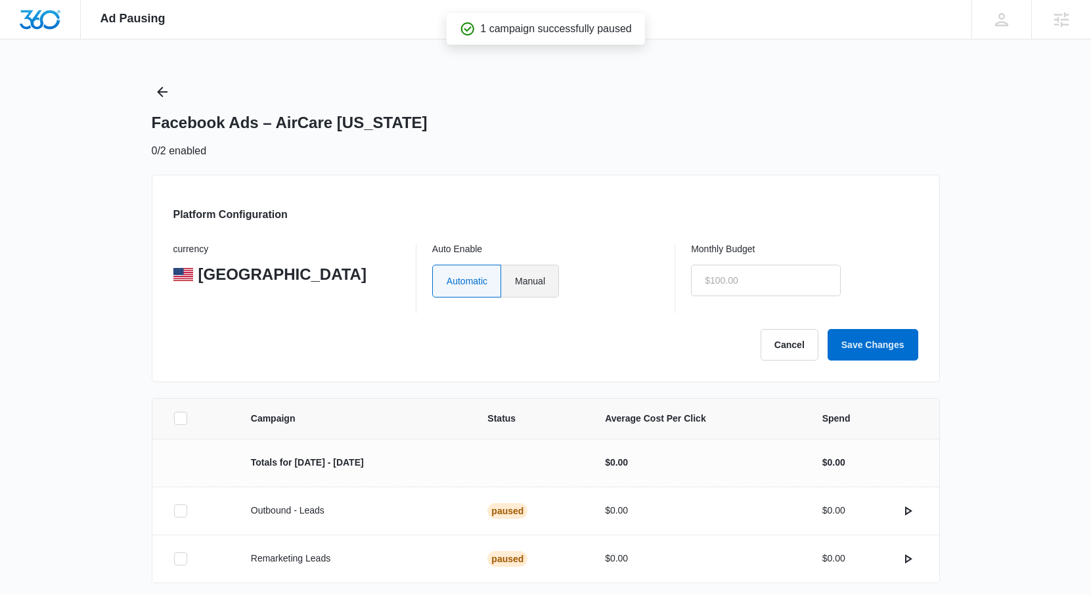
click at [526, 284] on label "Manual" at bounding box center [530, 281] width 58 height 33
click at [515, 281] on input "Manual" at bounding box center [514, 280] width 1 height 1
radio input "true"
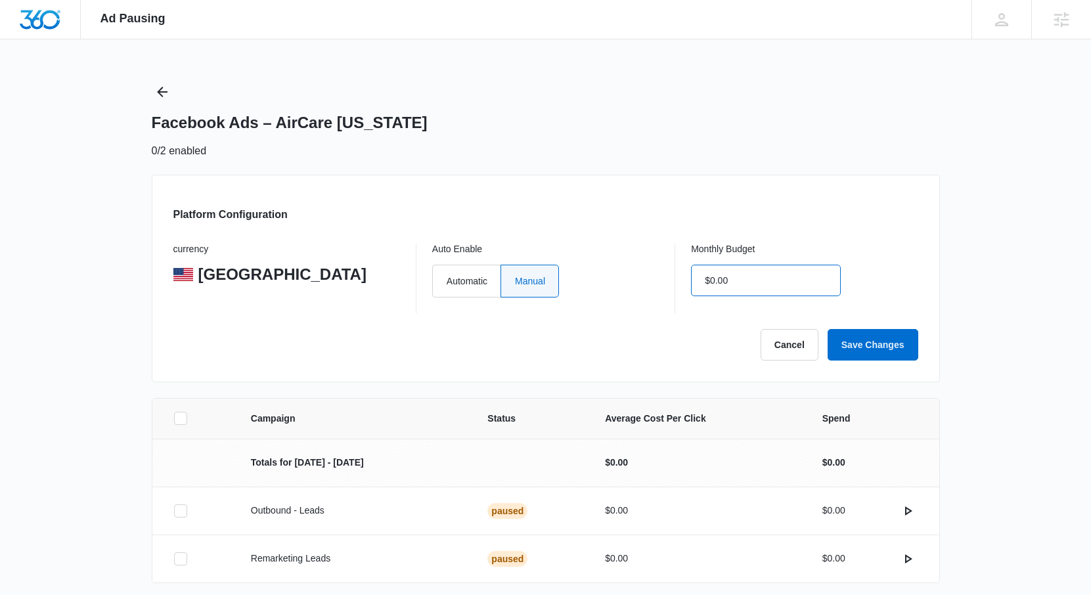
click at [704, 275] on input "$0.00" at bounding box center [766, 281] width 150 height 32
click at [870, 352] on button "Save Changes" at bounding box center [873, 345] width 91 height 32
type input "$1.00"
click at [870, 342] on button "Save Changes" at bounding box center [873, 345] width 91 height 32
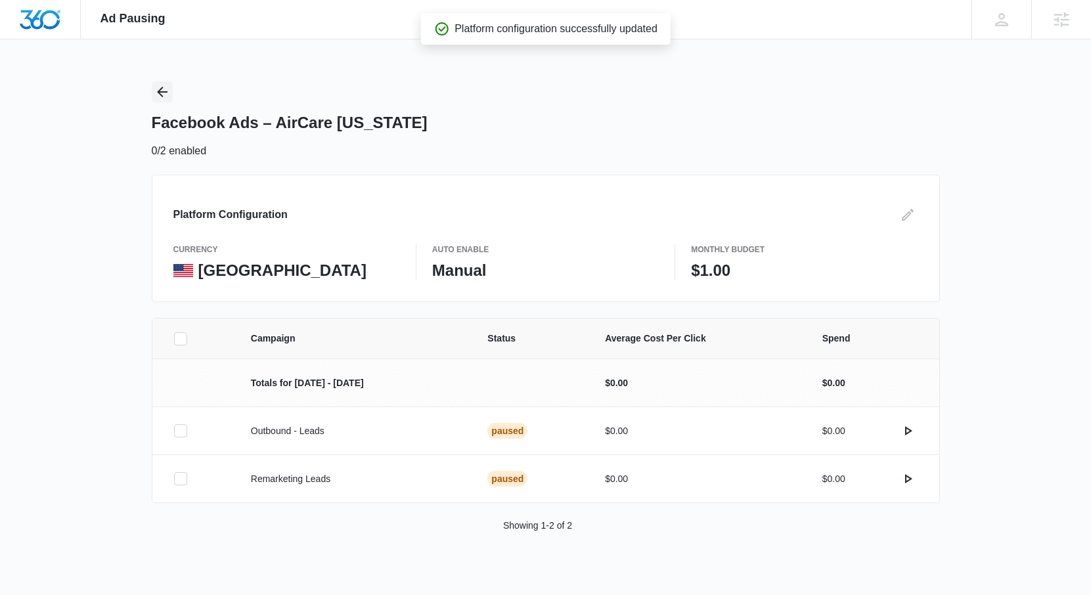
click at [158, 97] on icon "Back" at bounding box center [162, 92] width 16 height 16
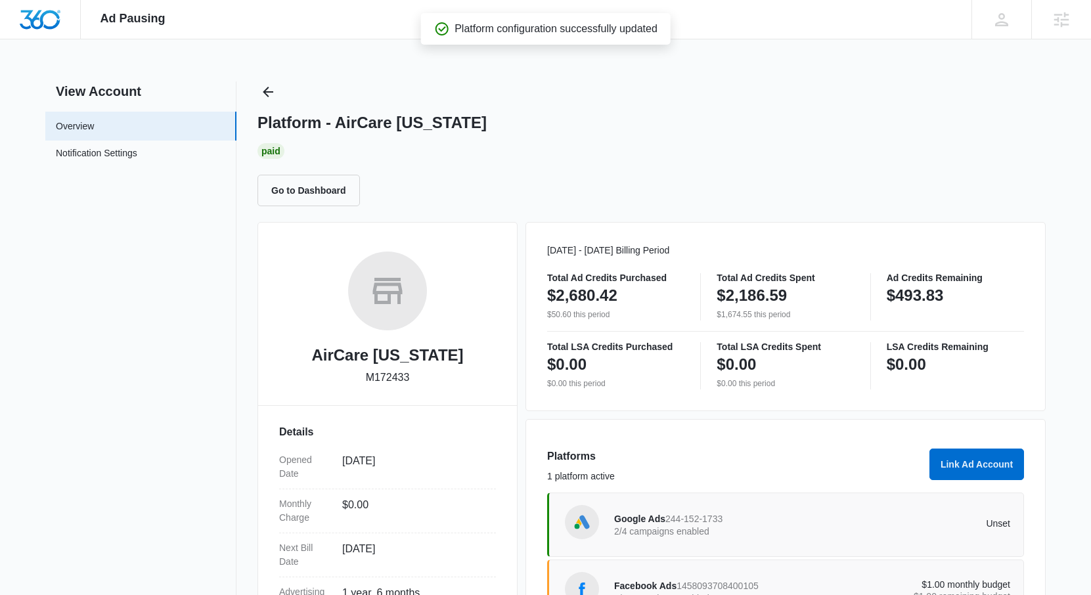
click at [763, 527] on p "2/4 campaigns enabled" at bounding box center [713, 531] width 198 height 9
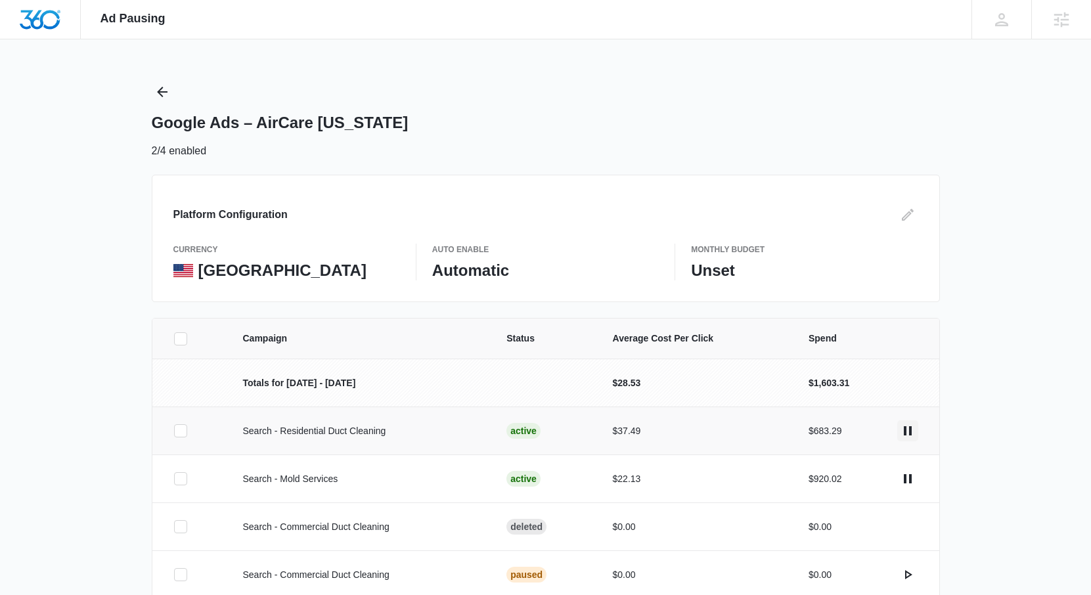
click at [908, 432] on icon "actions.pause" at bounding box center [908, 431] width 16 height 16
click at [905, 482] on icon "actions.pause" at bounding box center [908, 478] width 8 height 9
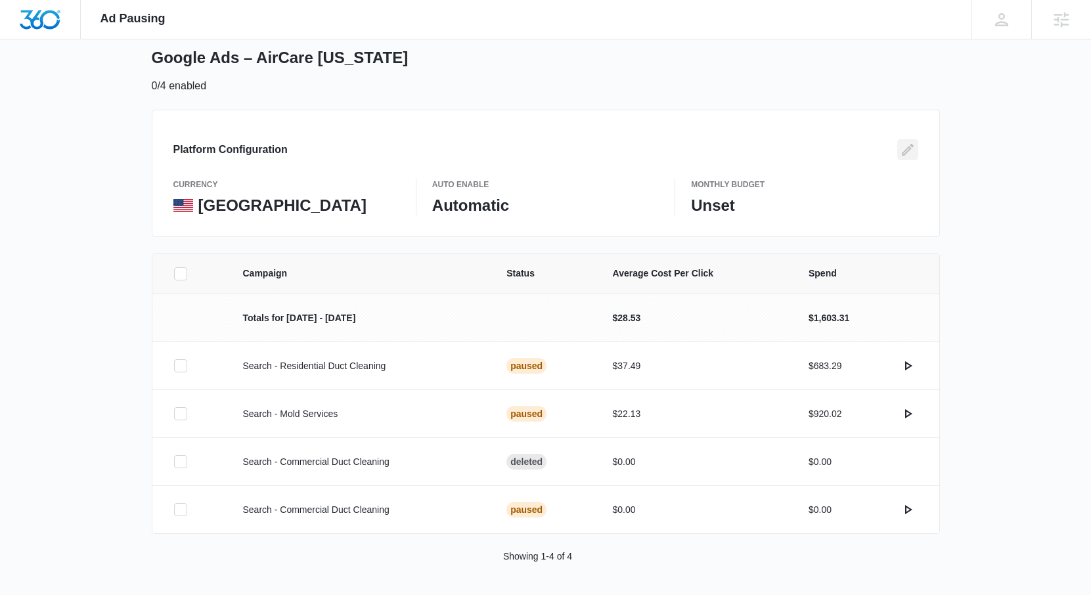
click at [908, 152] on icon "Edit" at bounding box center [908, 150] width 16 height 16
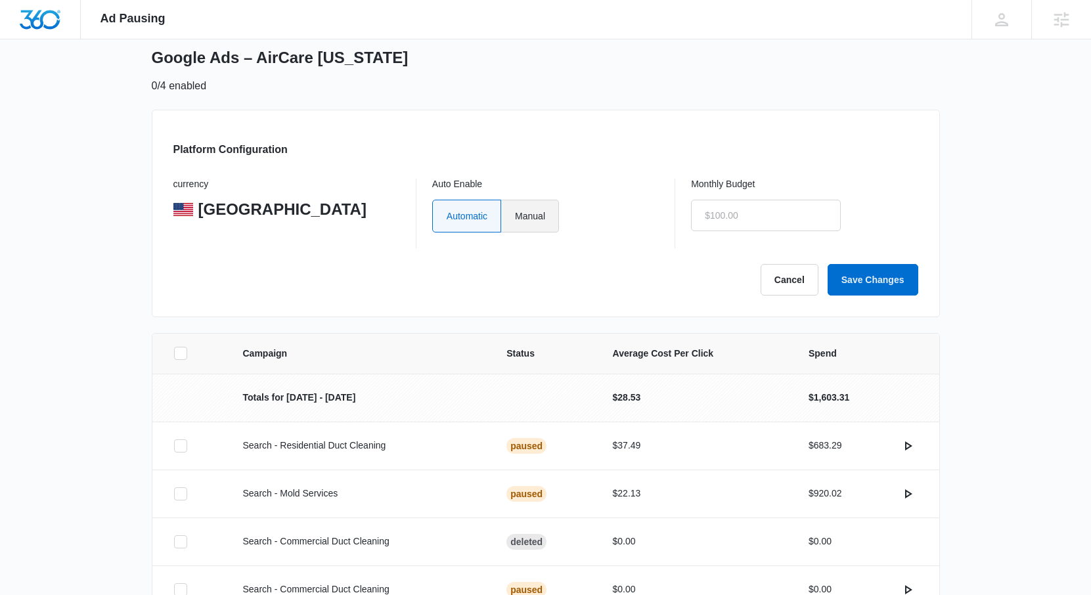
click at [542, 225] on label "Manual" at bounding box center [530, 216] width 58 height 33
click at [515, 216] on input "Manual" at bounding box center [514, 215] width 1 height 1
radio input "true"
click at [717, 218] on input "text" at bounding box center [766, 216] width 150 height 32
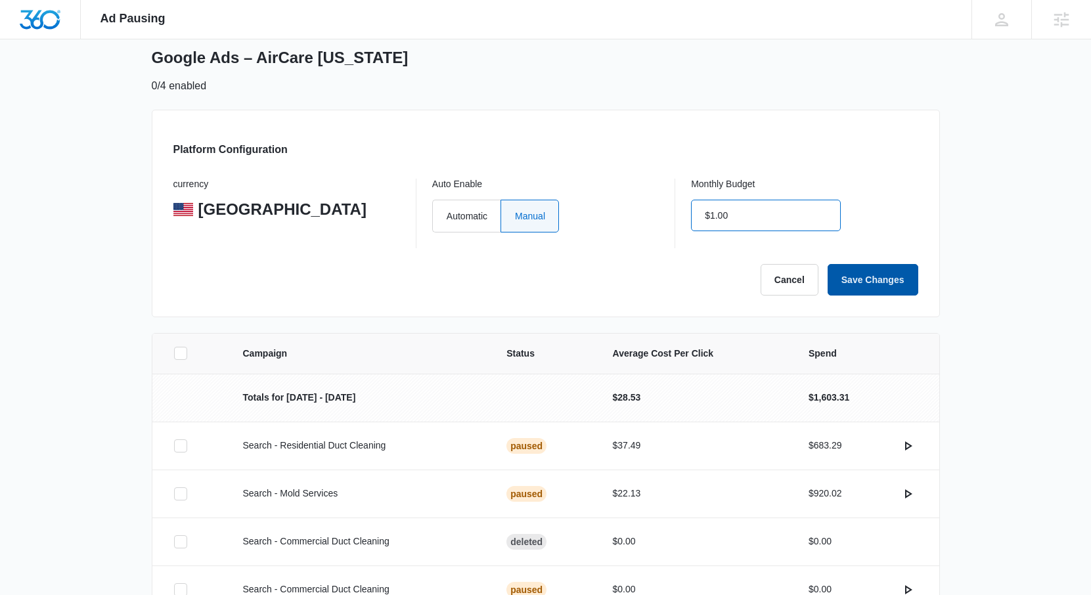
type input "$1.00"
click at [880, 278] on button "Save Changes" at bounding box center [873, 280] width 91 height 32
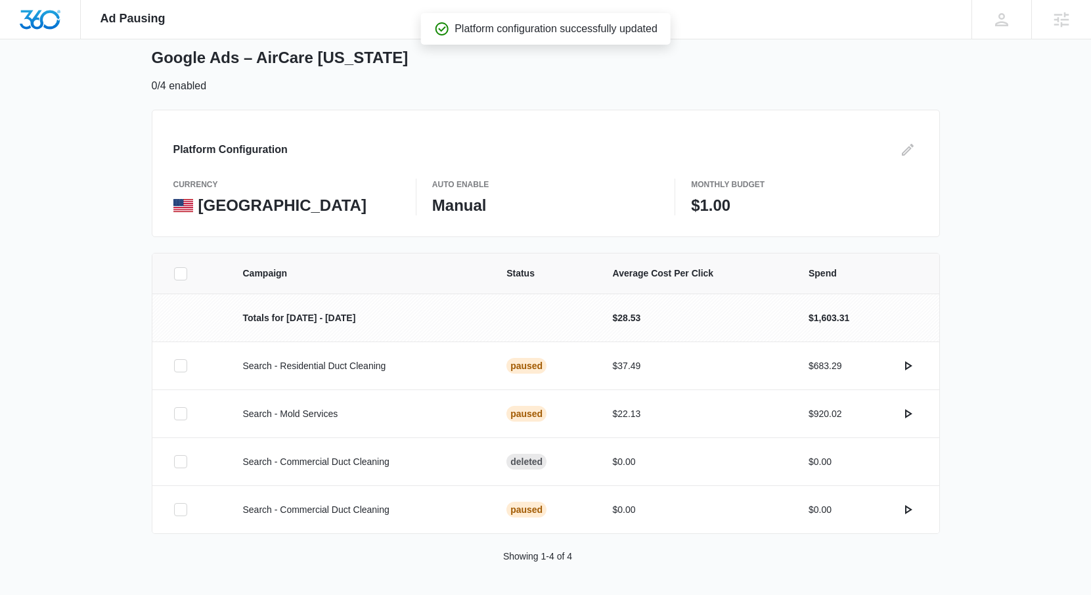
scroll to position [0, 0]
